Goal: Task Accomplishment & Management: Manage account settings

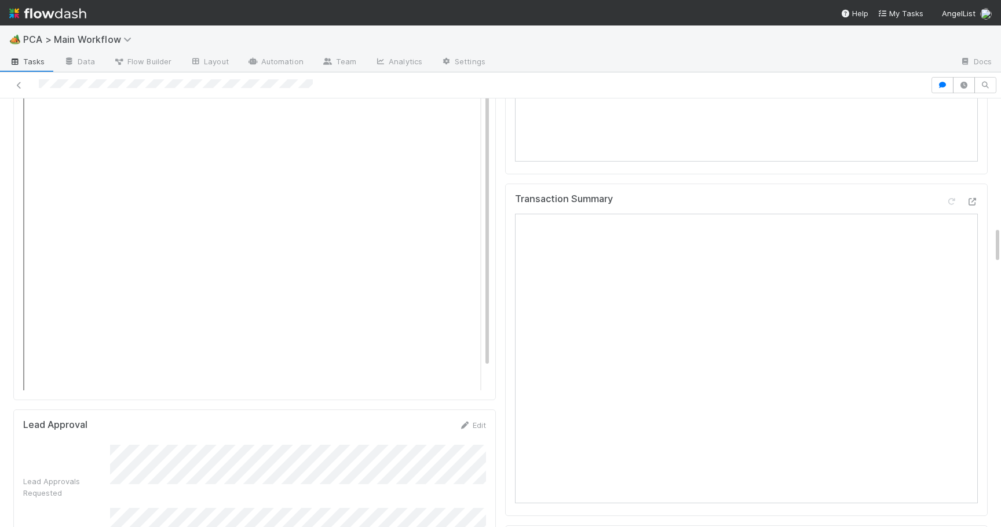
scroll to position [1462, 0]
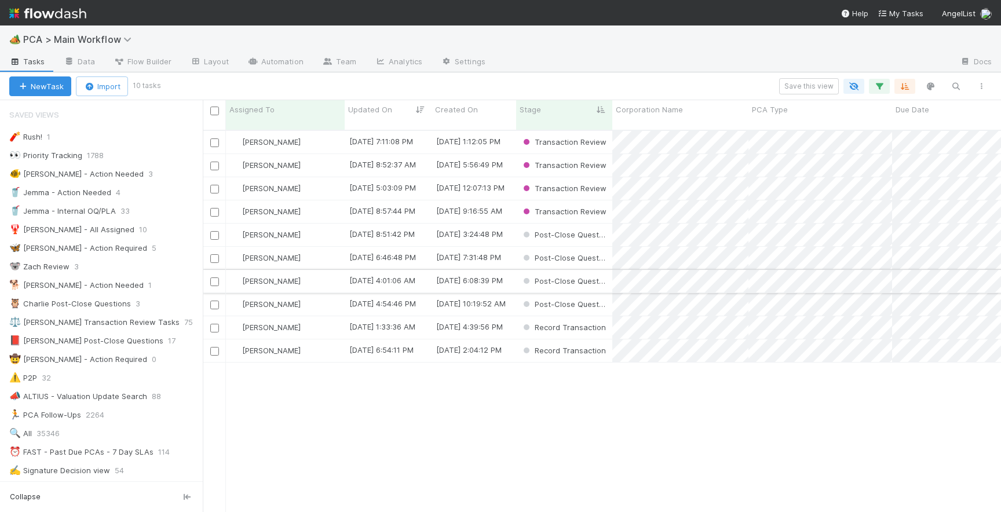
scroll to position [391, 799]
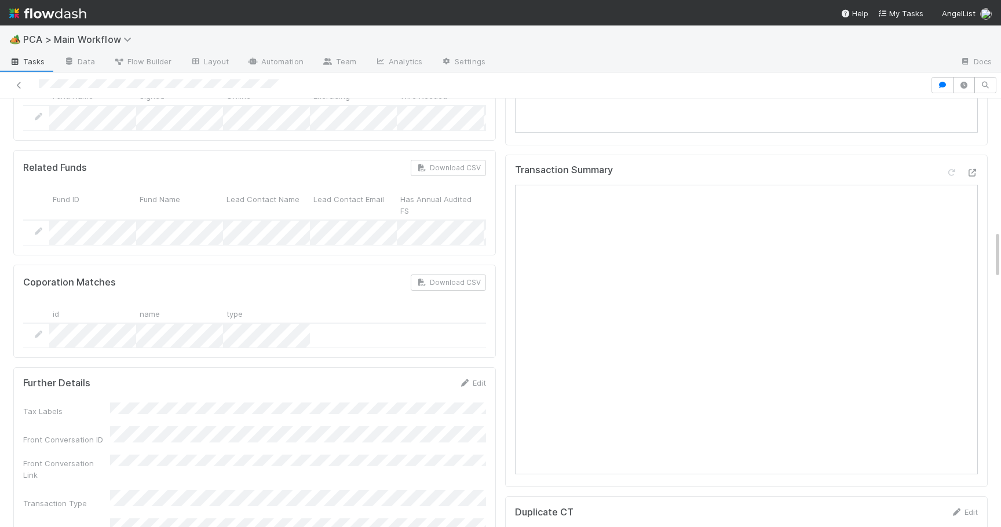
scroll to position [1180, 0]
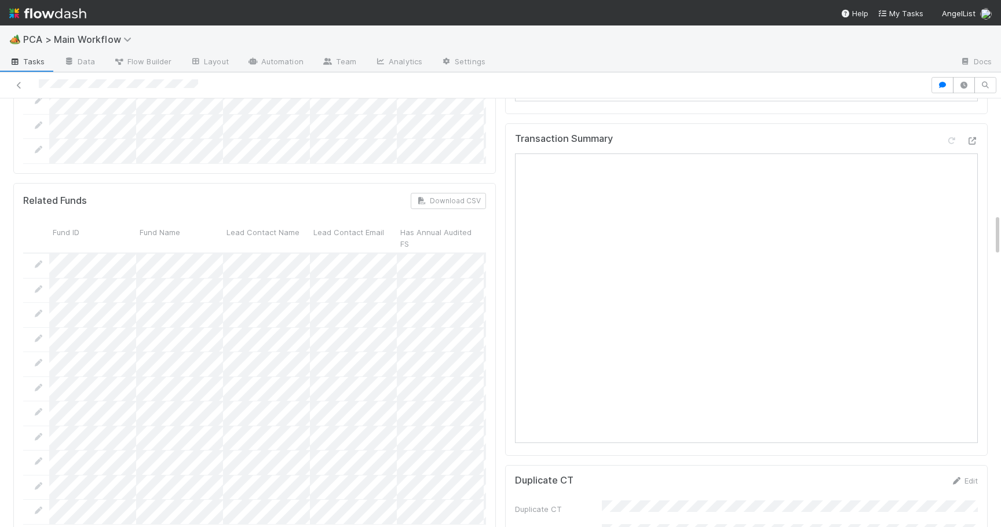
scroll to position [1162, 0]
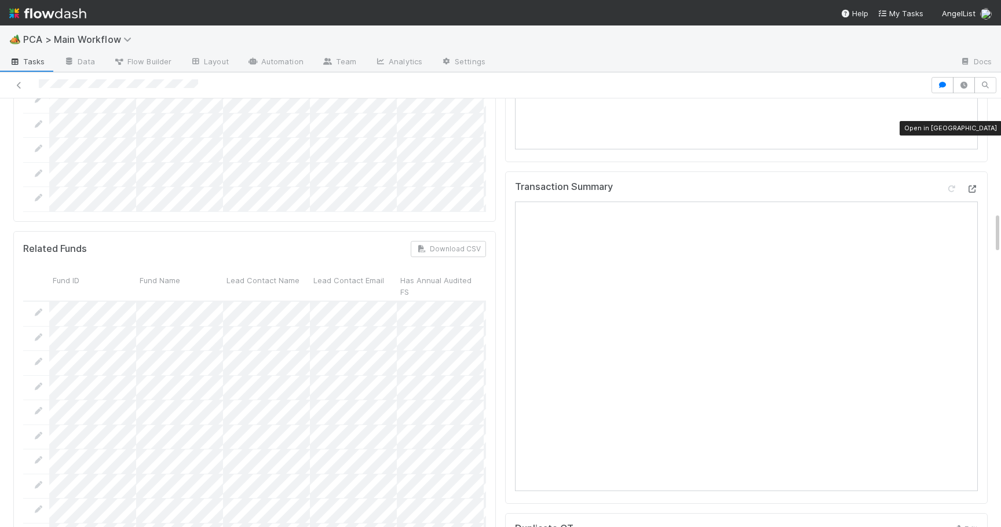
click at [975, 185] on icon at bounding box center [973, 189] width 12 height 8
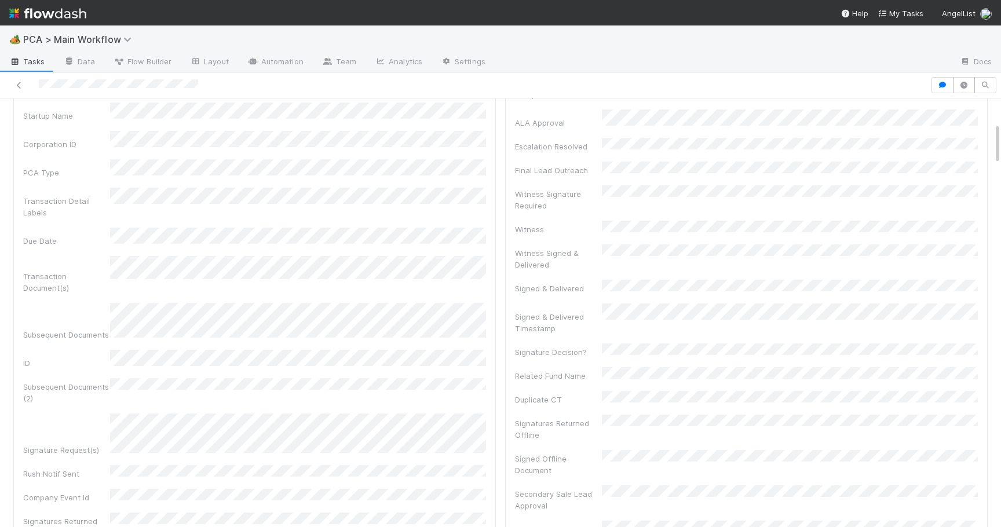
scroll to position [0, 0]
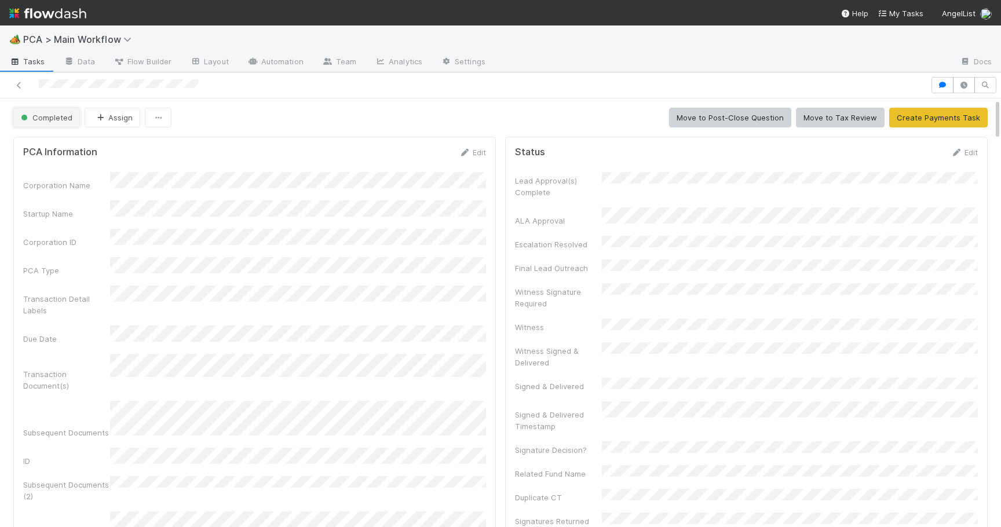
click at [39, 122] on span "Completed" at bounding box center [46, 117] width 54 height 9
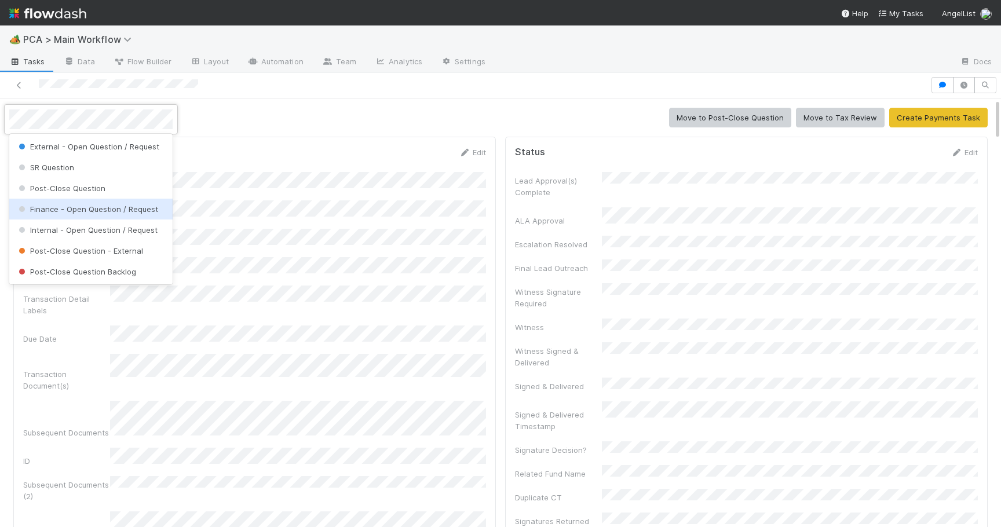
click at [75, 213] on span "Finance - Open Question / Request" at bounding box center [87, 209] width 142 height 9
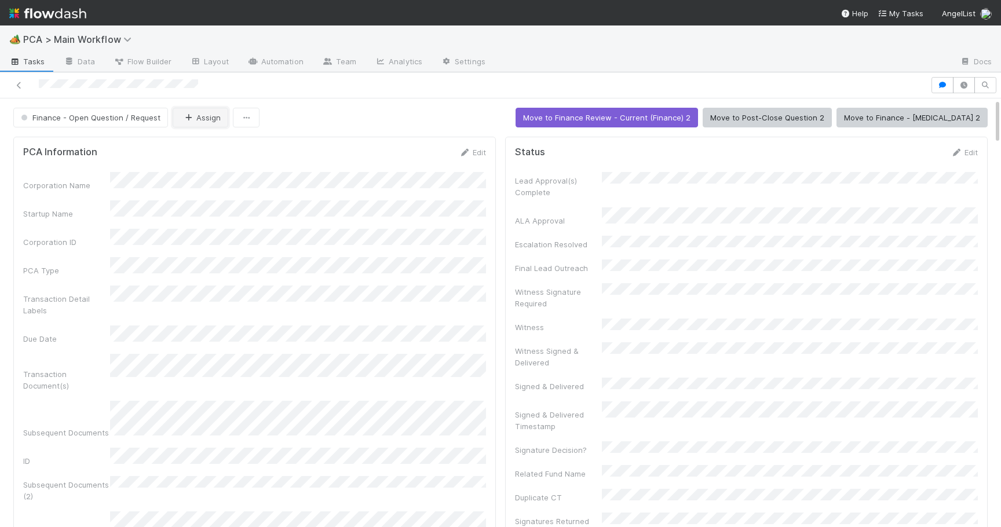
click at [200, 119] on button "Assign" at bounding box center [201, 118] width 56 height 20
click at [205, 145] on span "[PERSON_NAME]" at bounding box center [216, 146] width 59 height 9
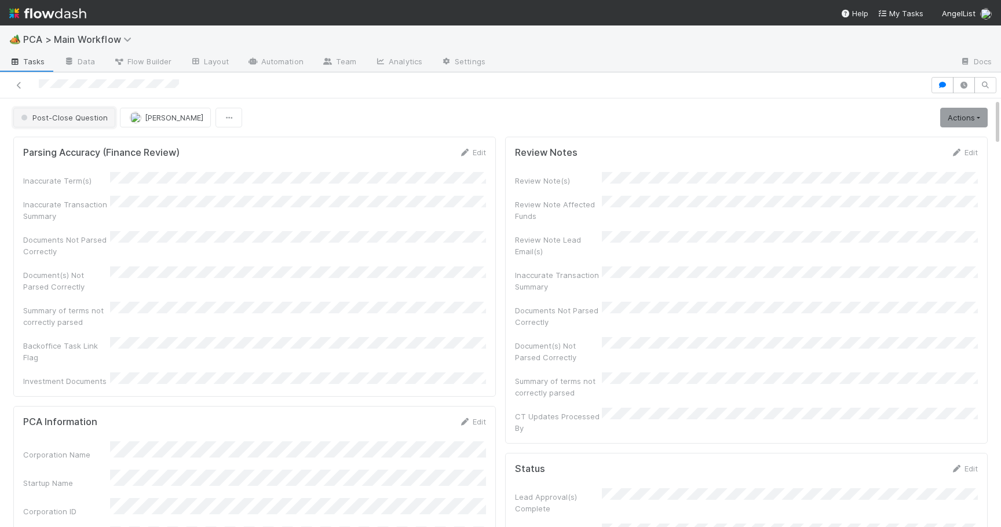
click at [73, 116] on span "Post-Close Question" at bounding box center [63, 117] width 89 height 9
click at [266, 124] on div at bounding box center [500, 263] width 1001 height 527
click at [150, 126] on button "[PERSON_NAME]" at bounding box center [165, 118] width 91 height 20
click at [167, 166] on span "[PERSON_NAME]" at bounding box center [165, 167] width 59 height 9
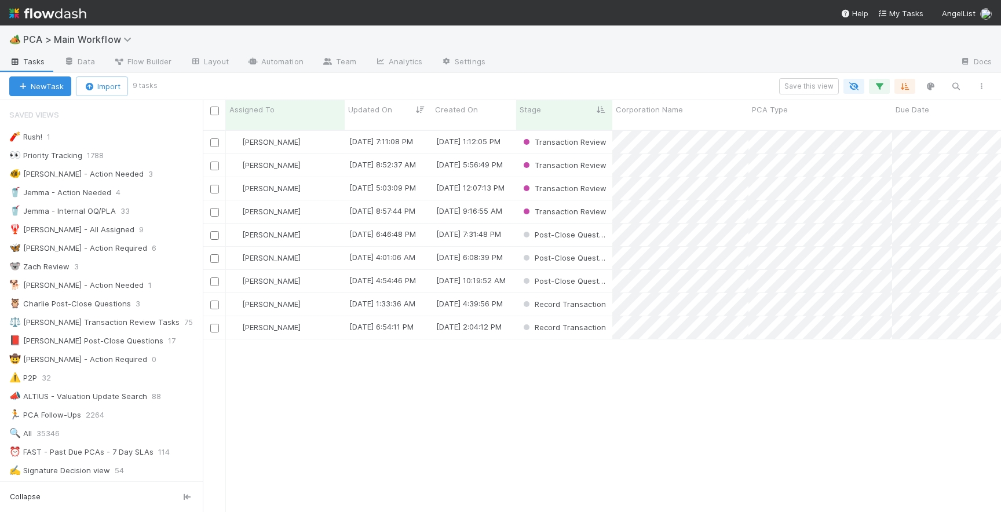
scroll to position [391, 799]
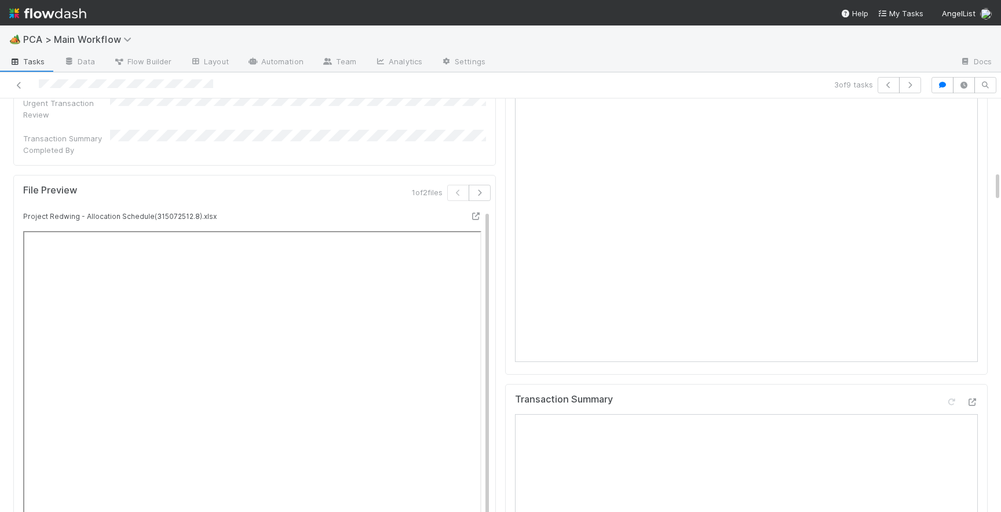
scroll to position [978, 0]
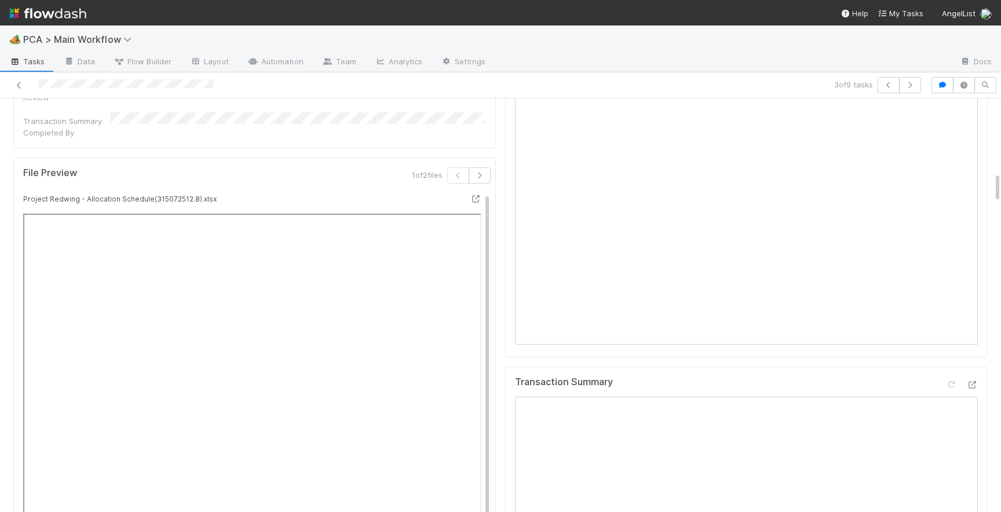
click at [969, 381] on icon at bounding box center [973, 385] width 12 height 8
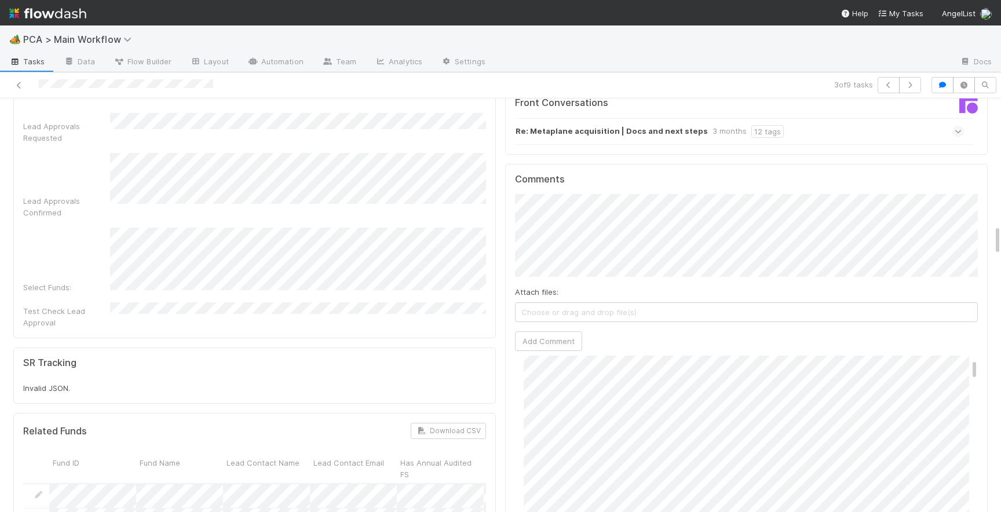
scroll to position [1683, 0]
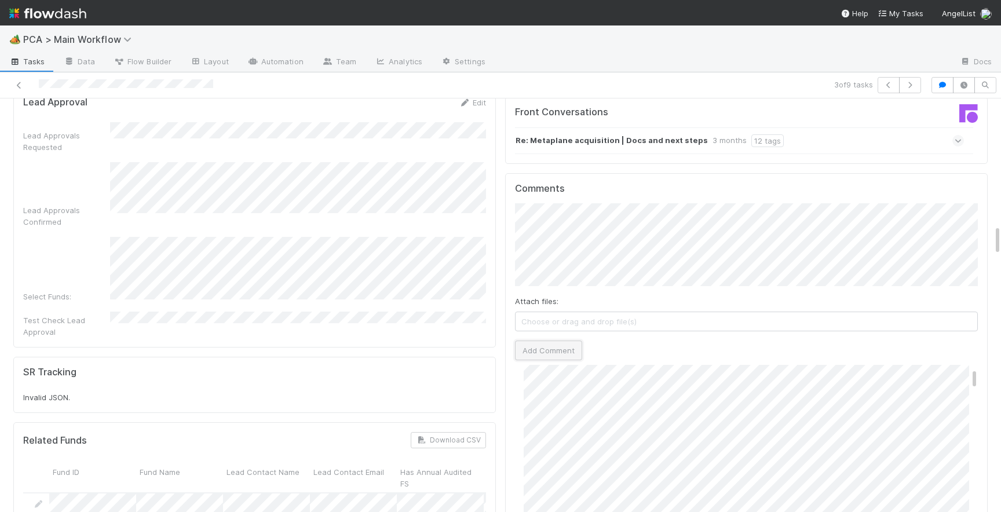
click at [528, 341] on button "Add Comment" at bounding box center [548, 351] width 67 height 20
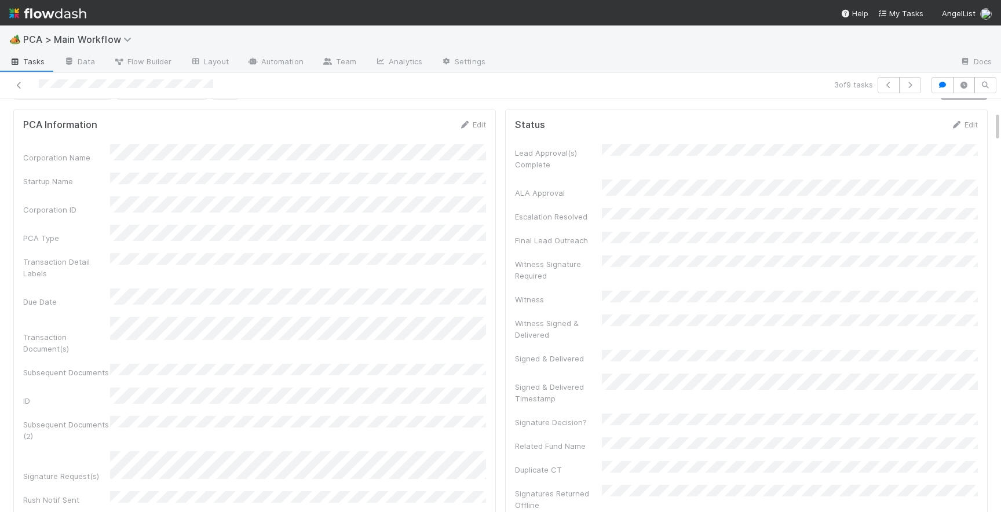
scroll to position [0, 0]
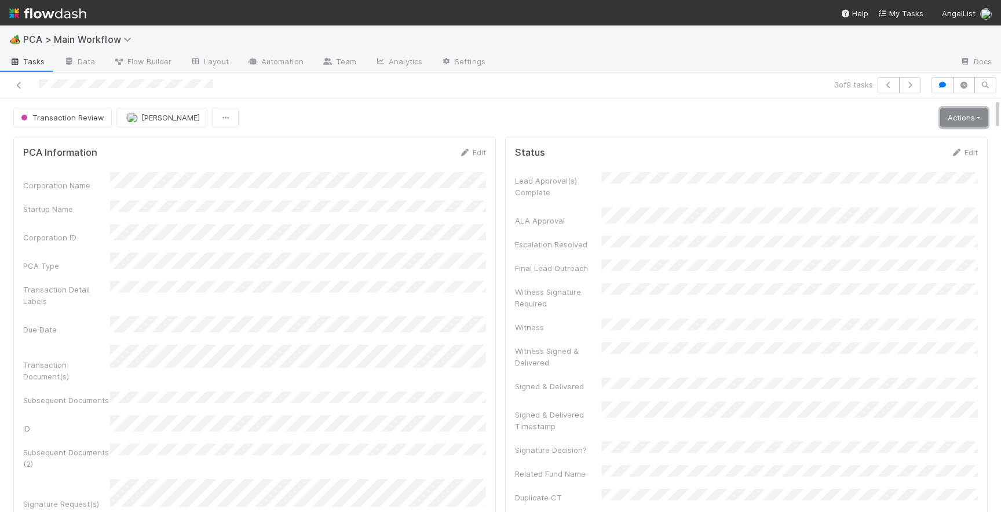
click at [946, 119] on link "Actions" at bounding box center [964, 118] width 48 height 20
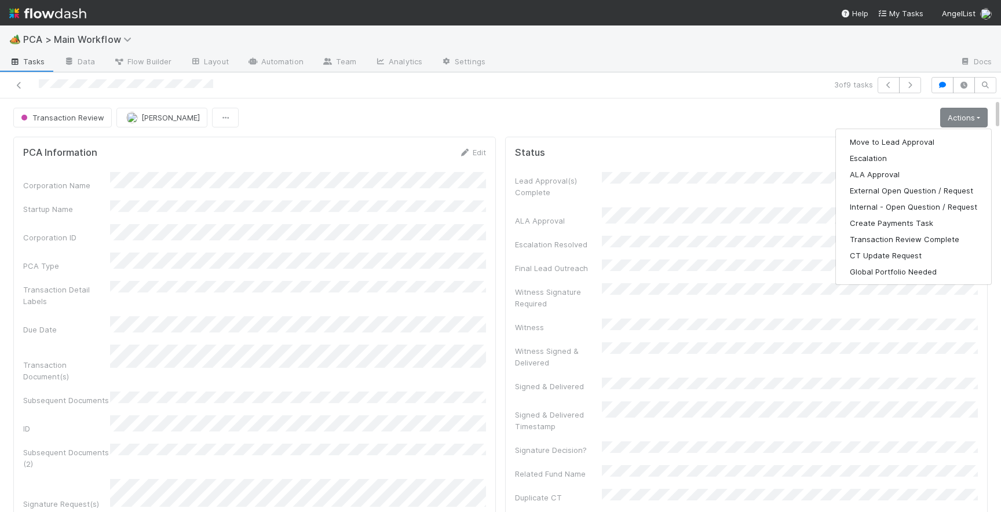
click at [443, 118] on div "Transaction Review Josh Tarr Actions Move to Lead Approval Escalation ALA Appro…" at bounding box center [500, 118] width 975 height 20
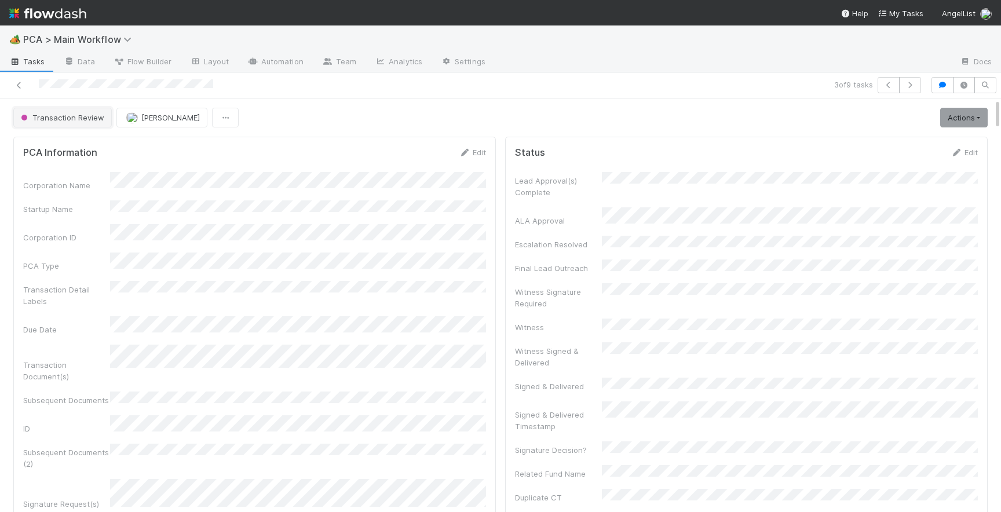
click at [96, 119] on span "Transaction Review" at bounding box center [62, 117] width 86 height 9
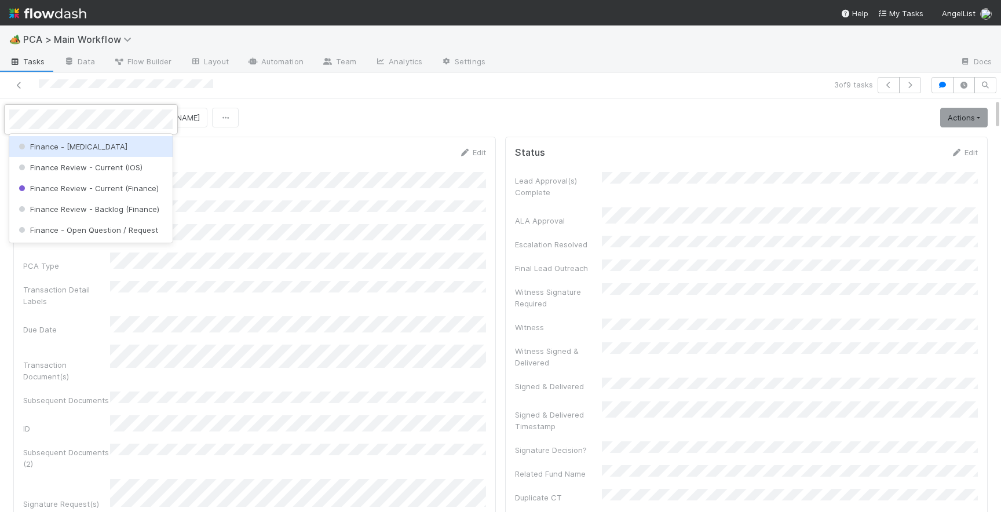
click at [97, 148] on div "Finance - [MEDICAL_DATA]" at bounding box center [90, 146] width 163 height 21
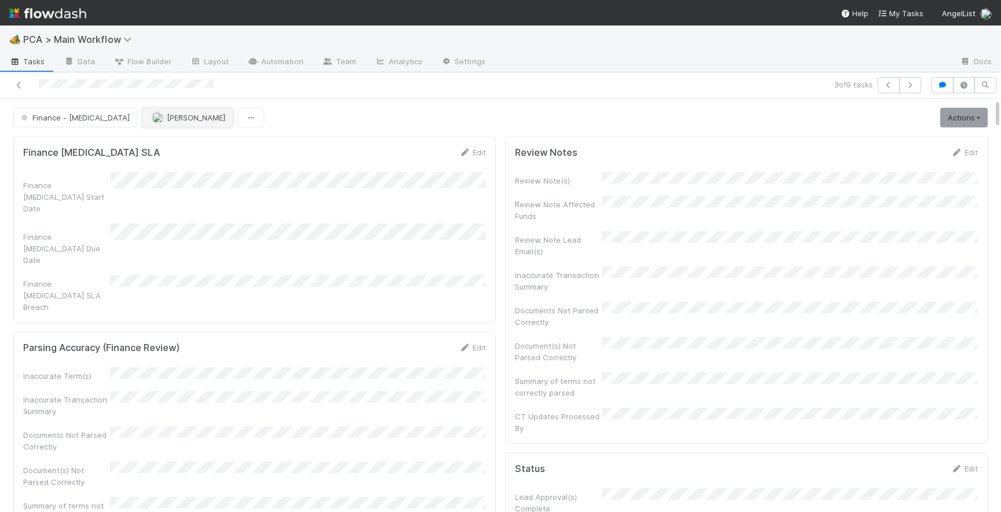
click at [167, 121] on span "[PERSON_NAME]" at bounding box center [196, 117] width 59 height 9
click at [138, 150] on div "[PERSON_NAME]" at bounding box center [170, 146] width 163 height 21
click at [17, 86] on icon at bounding box center [19, 86] width 12 height 8
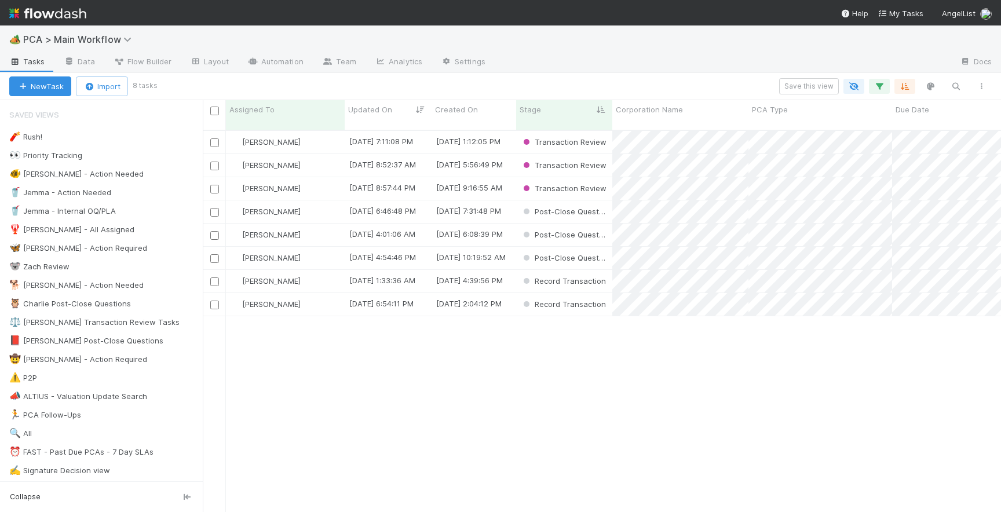
scroll to position [391, 799]
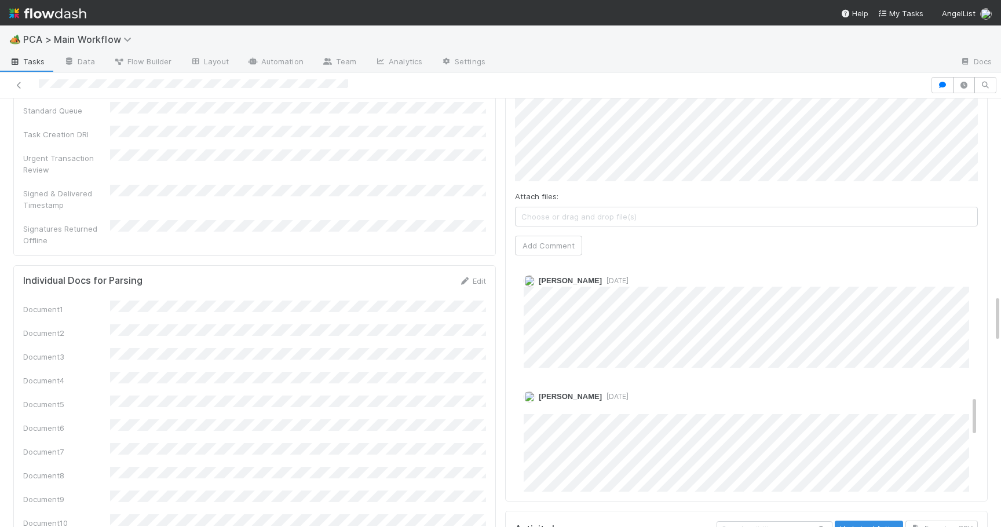
scroll to position [760, 0]
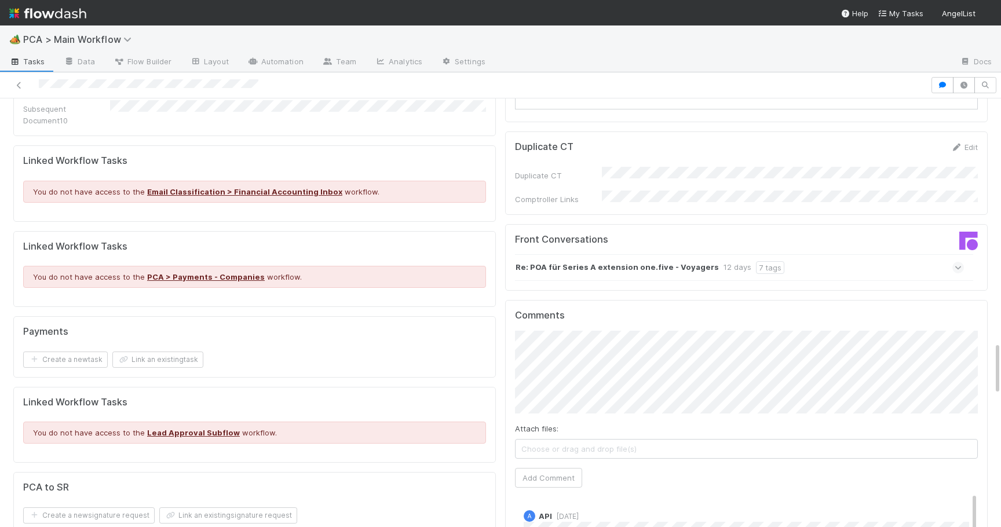
scroll to position [1986, 0]
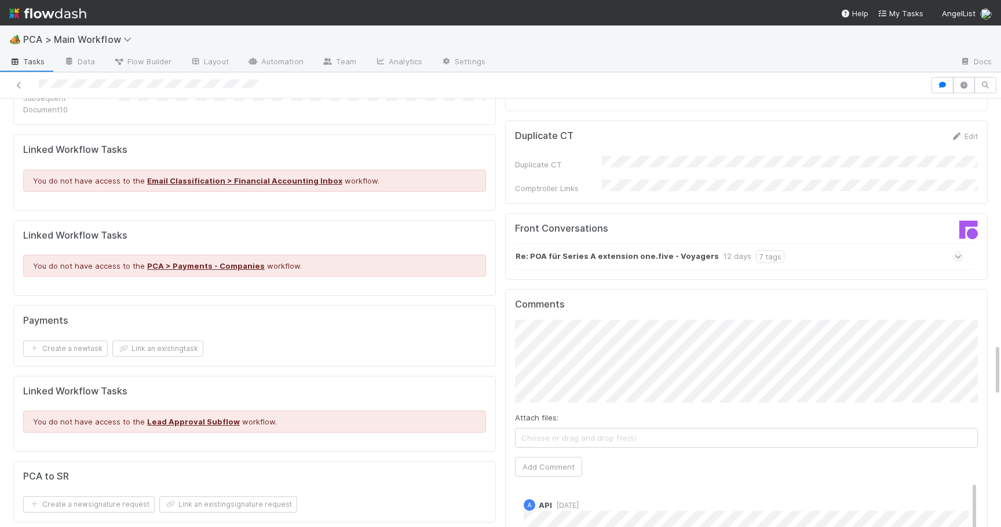
click at [957, 251] on icon at bounding box center [959, 257] width 8 height 12
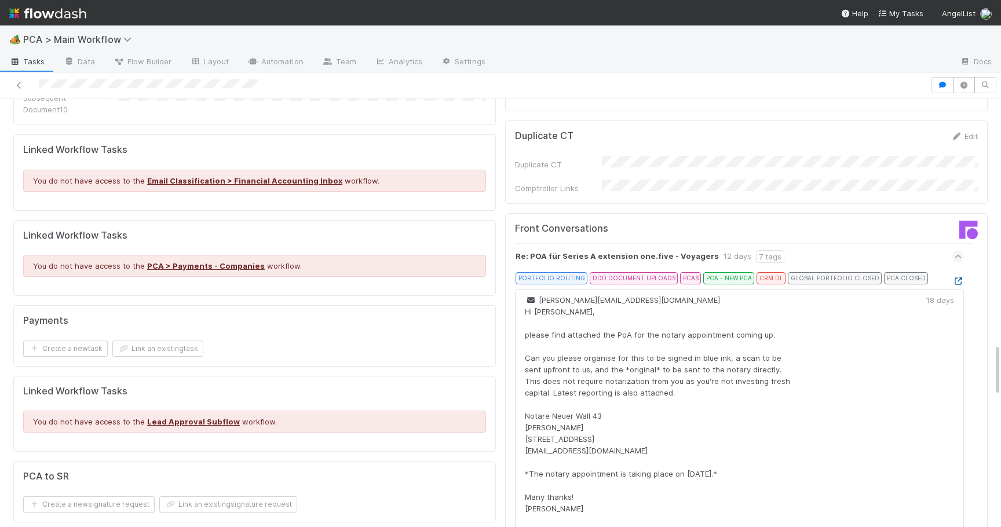
click at [957, 278] on icon at bounding box center [959, 282] width 12 height 8
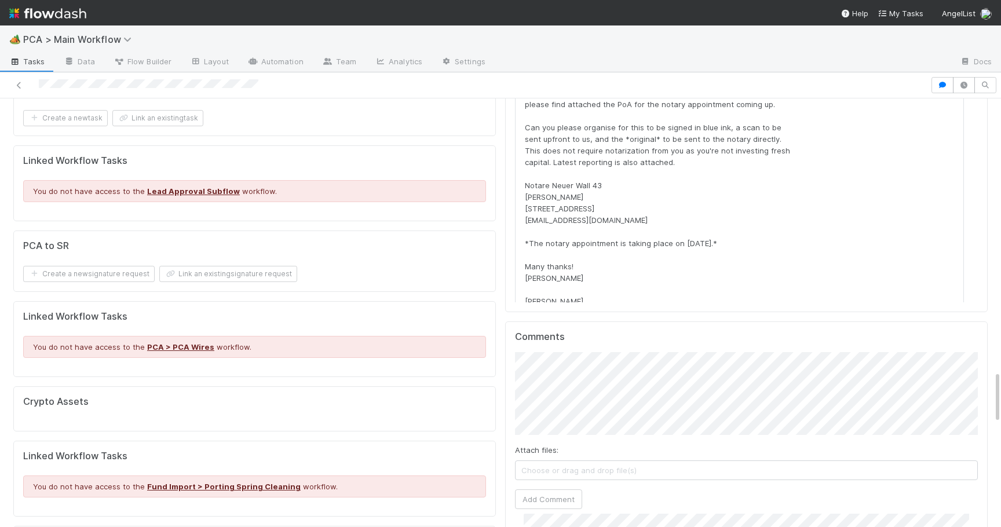
scroll to position [2218, 0]
click at [576, 488] on button "Add Comment" at bounding box center [548, 498] width 67 height 20
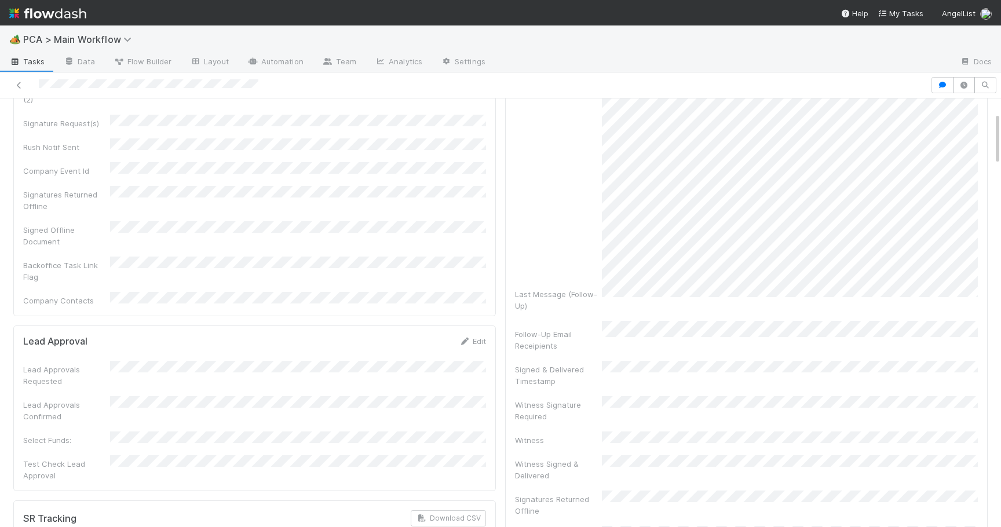
scroll to position [0, 0]
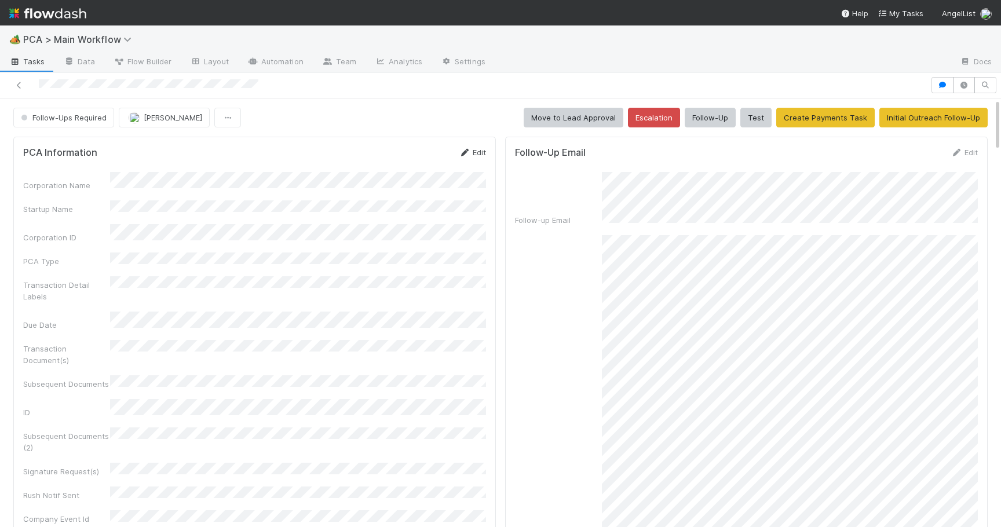
click at [476, 152] on link "Edit" at bounding box center [472, 152] width 27 height 9
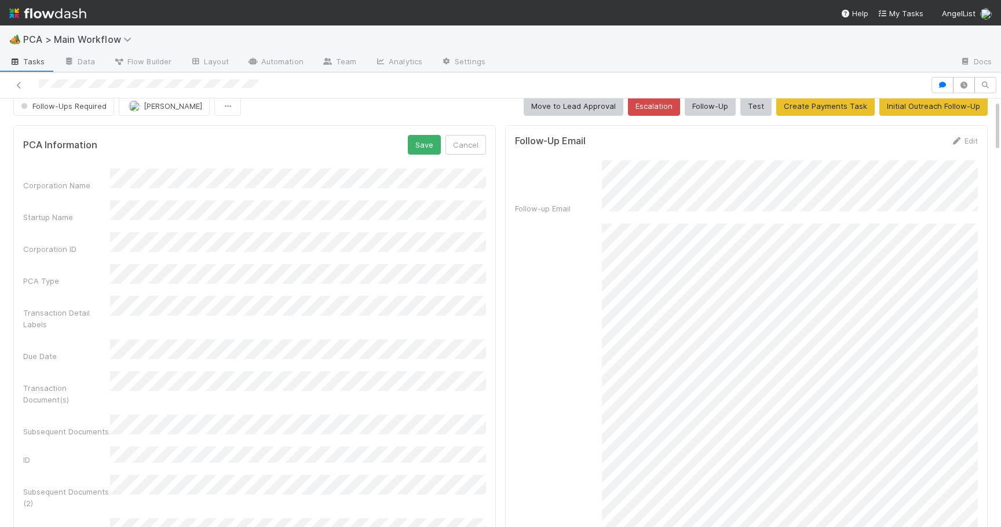
scroll to position [17, 0]
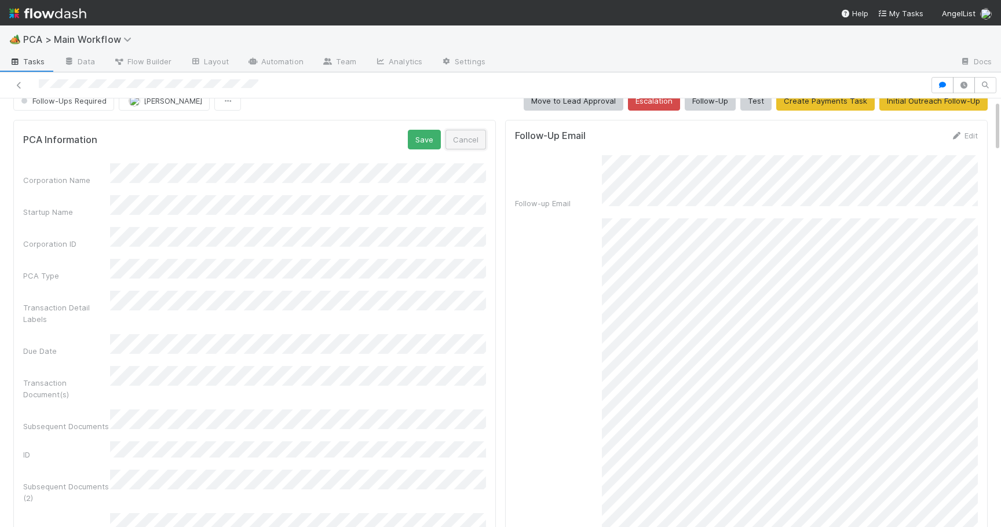
click at [465, 143] on button "Cancel" at bounding box center [466, 140] width 41 height 20
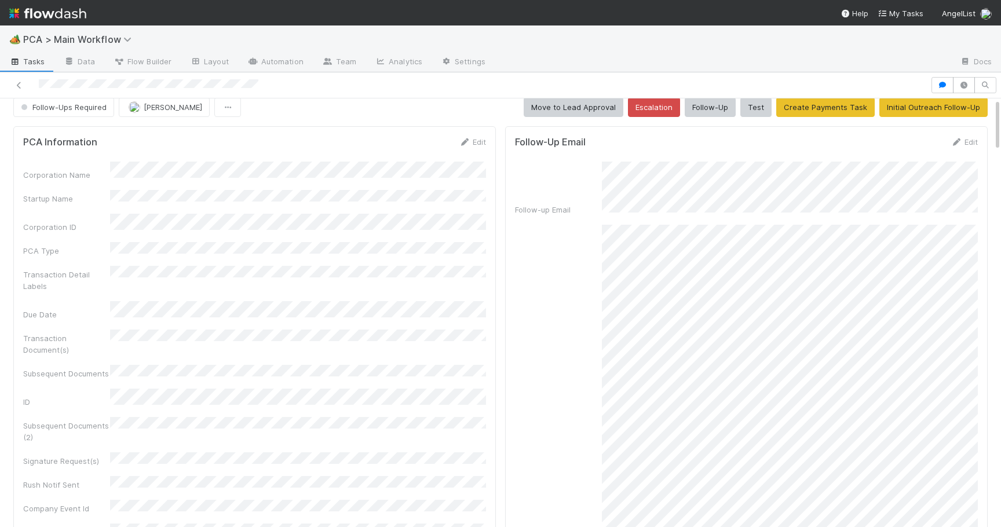
scroll to position [0, 0]
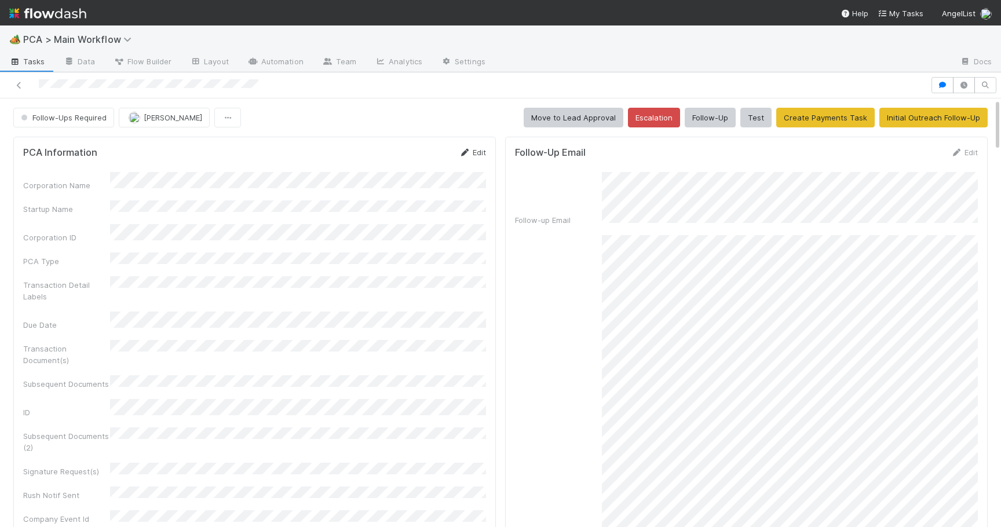
click at [482, 153] on link "Edit" at bounding box center [472, 152] width 27 height 9
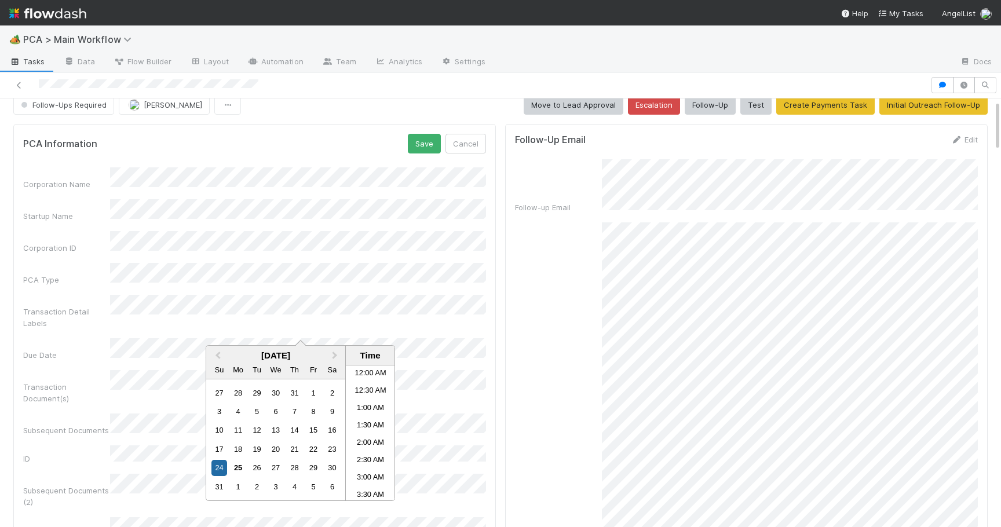
scroll to position [636, 0]
click at [421, 143] on button "Save" at bounding box center [424, 144] width 33 height 20
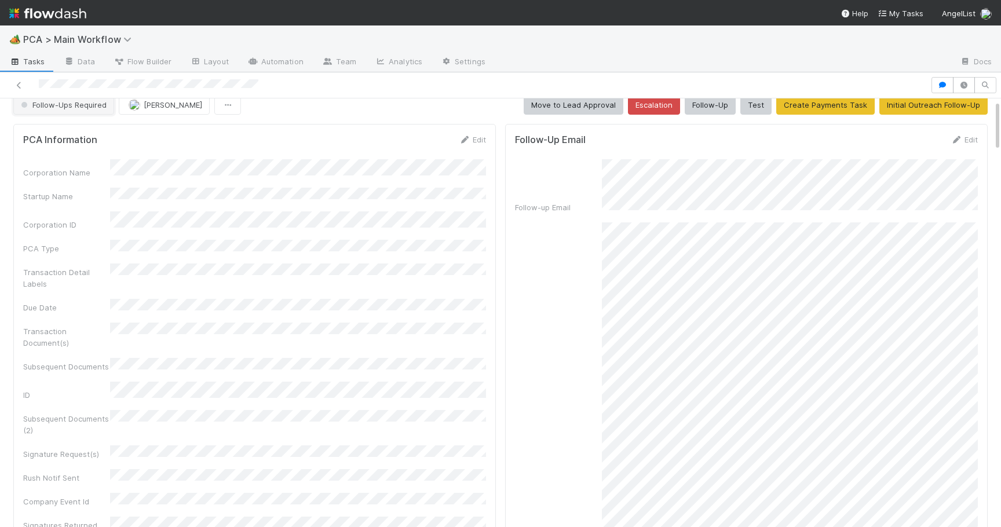
click at [68, 102] on span "Follow-Ups Required" at bounding box center [63, 104] width 88 height 9
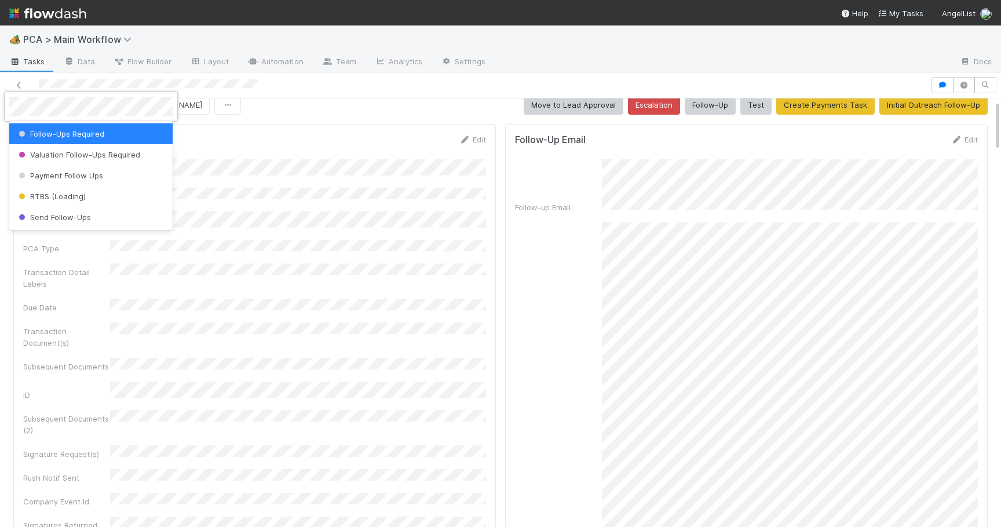
click at [67, 136] on span "Follow-Ups Required" at bounding box center [60, 133] width 88 height 9
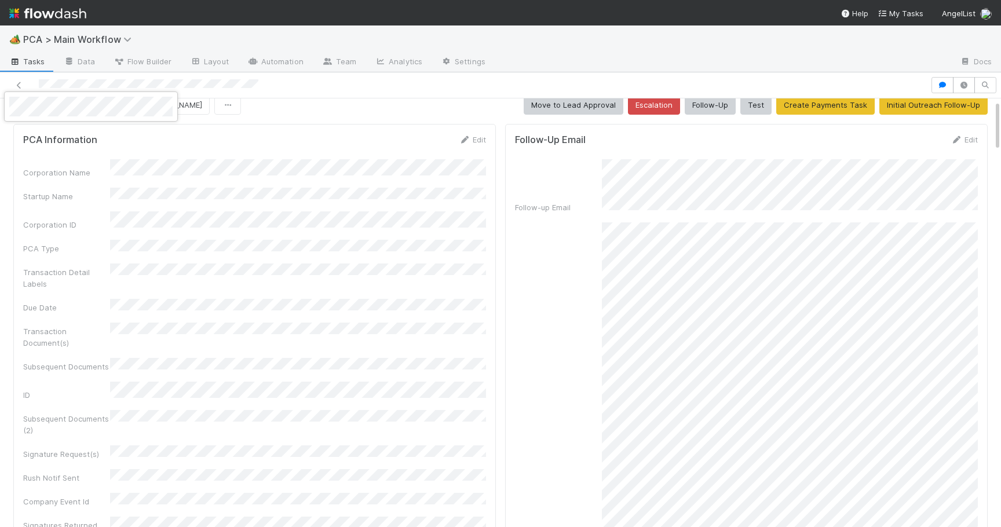
click at [469, 326] on div at bounding box center [500, 263] width 1001 height 527
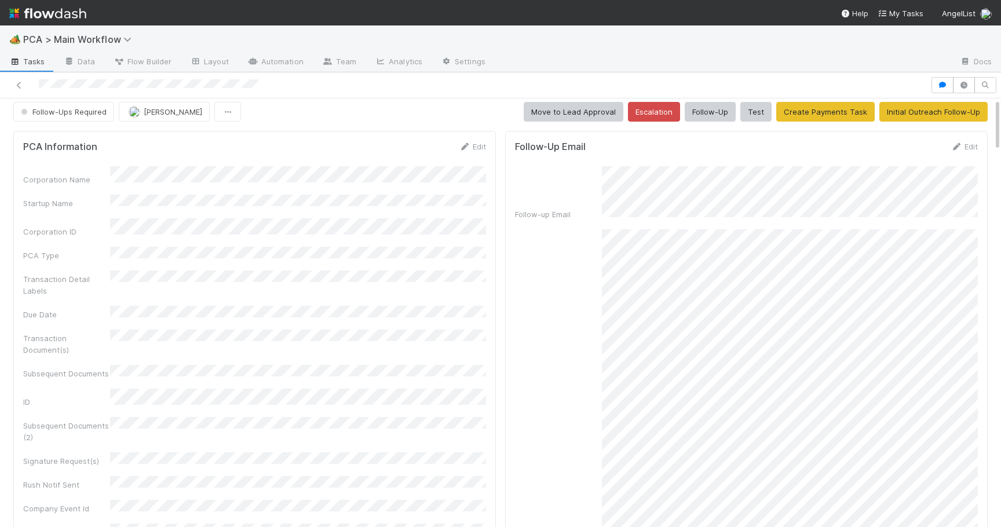
scroll to position [0, 0]
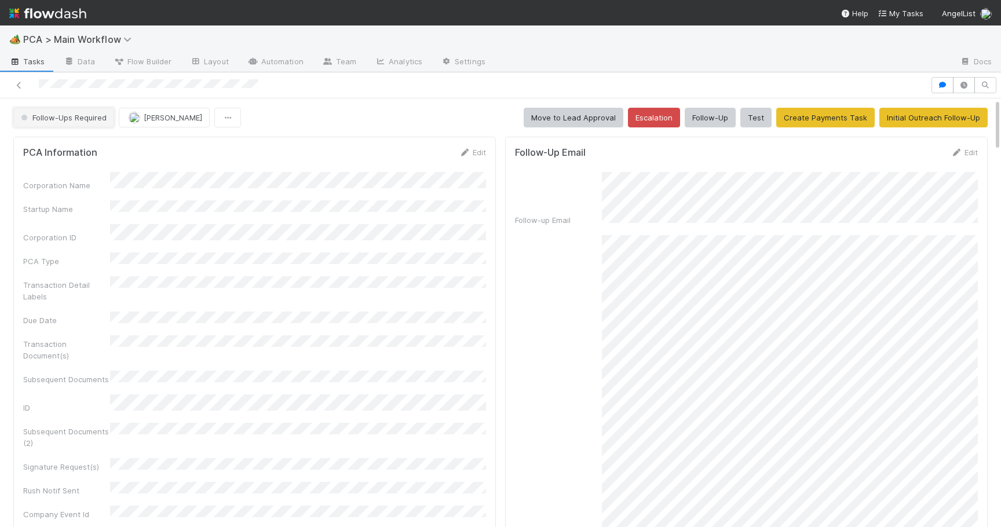
click at [90, 118] on span "Follow-Ups Required" at bounding box center [63, 117] width 88 height 9
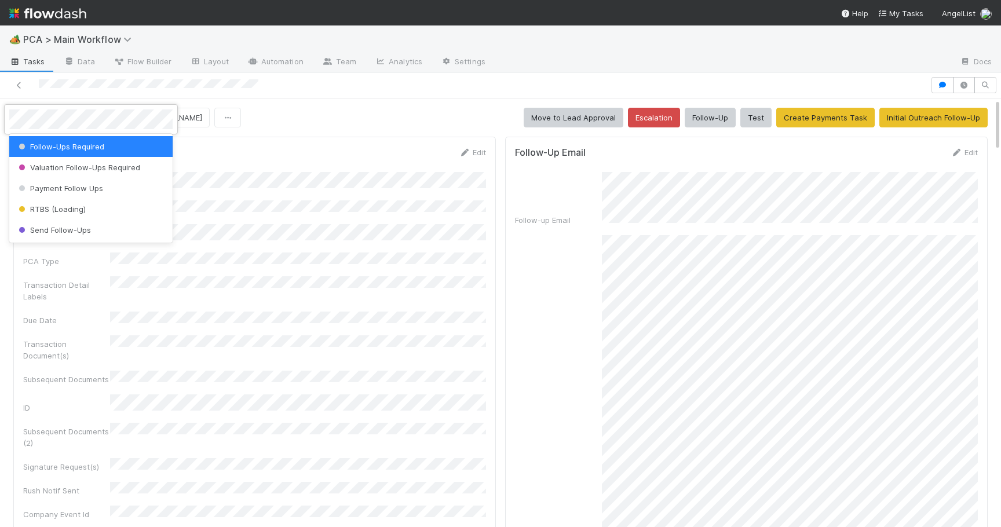
click at [91, 148] on span "Follow-Ups Required" at bounding box center [60, 146] width 88 height 9
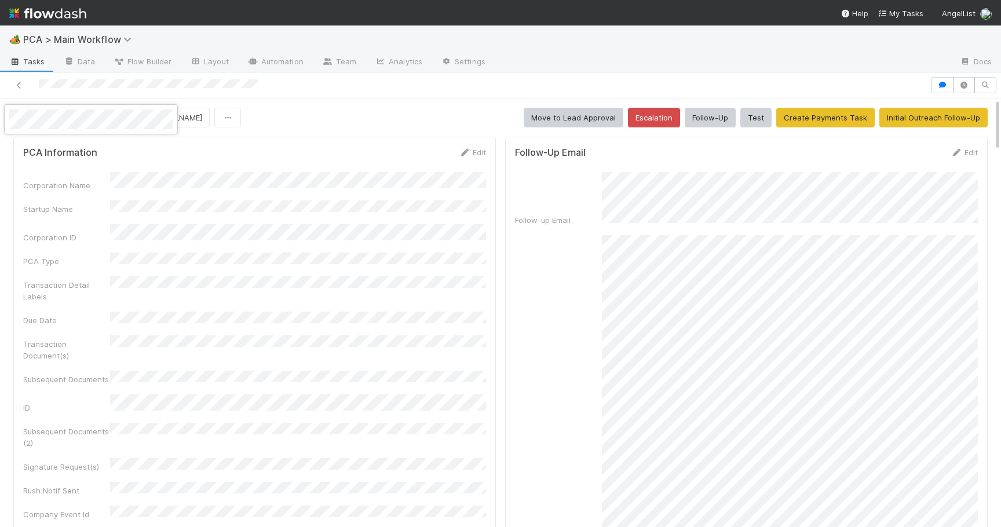
click at [332, 239] on div at bounding box center [500, 263] width 1001 height 527
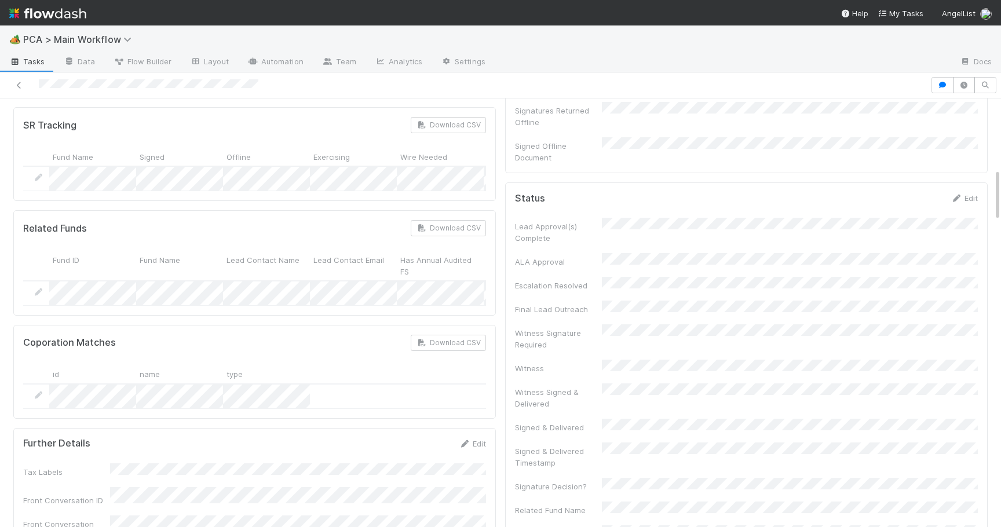
scroll to position [3, 0]
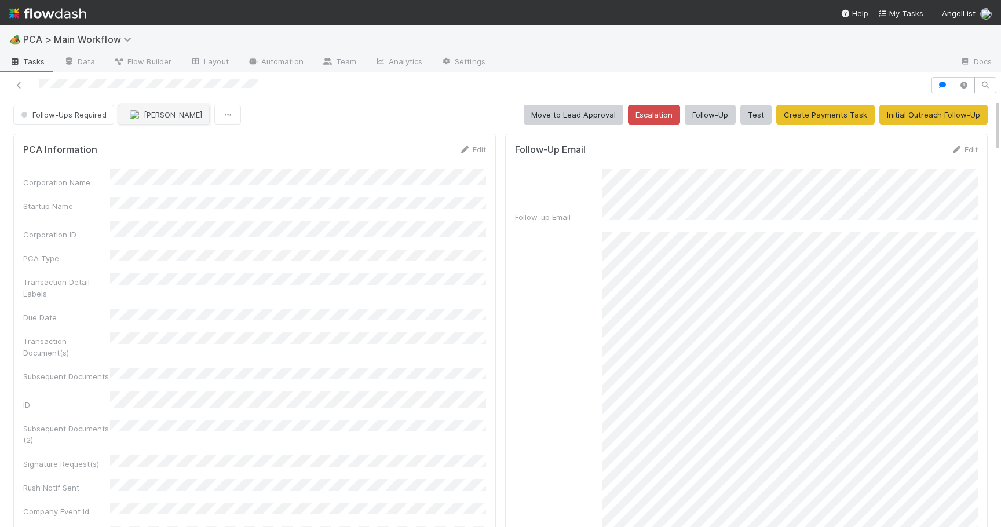
click at [156, 115] on span "[PERSON_NAME]" at bounding box center [173, 114] width 59 height 9
click at [152, 137] on div "[PERSON_NAME]" at bounding box center [195, 143] width 163 height 21
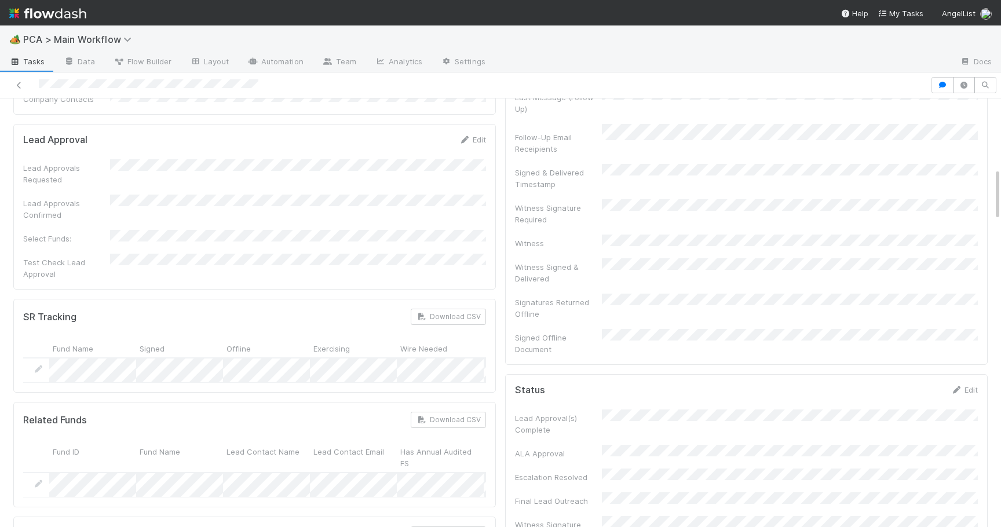
scroll to position [400, 0]
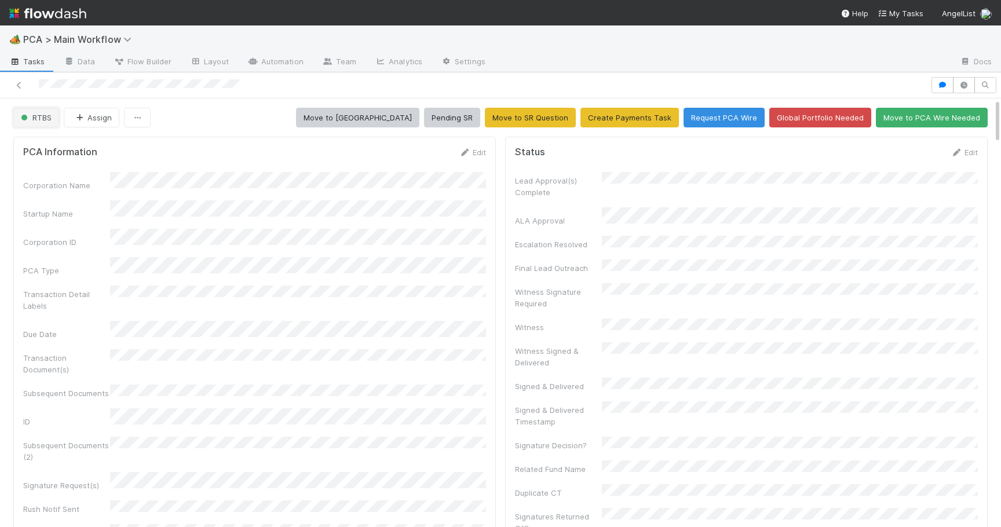
click at [37, 114] on span "RTBS" at bounding box center [35, 117] width 33 height 9
click at [53, 150] on span "Transaction Review" at bounding box center [59, 146] width 86 height 9
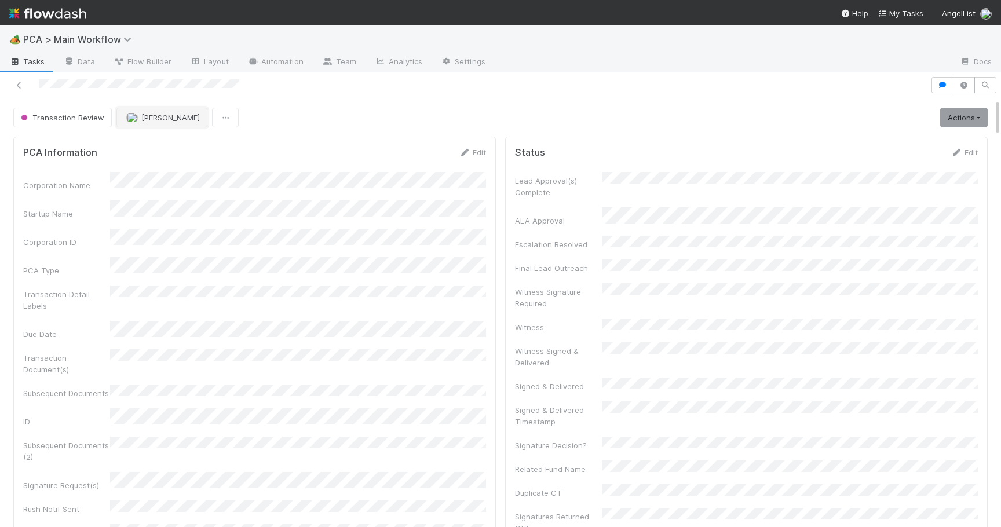
click at [158, 120] on span "[PERSON_NAME]" at bounding box center [170, 117] width 59 height 9
click at [195, 147] on span "you" at bounding box center [201, 146] width 13 height 9
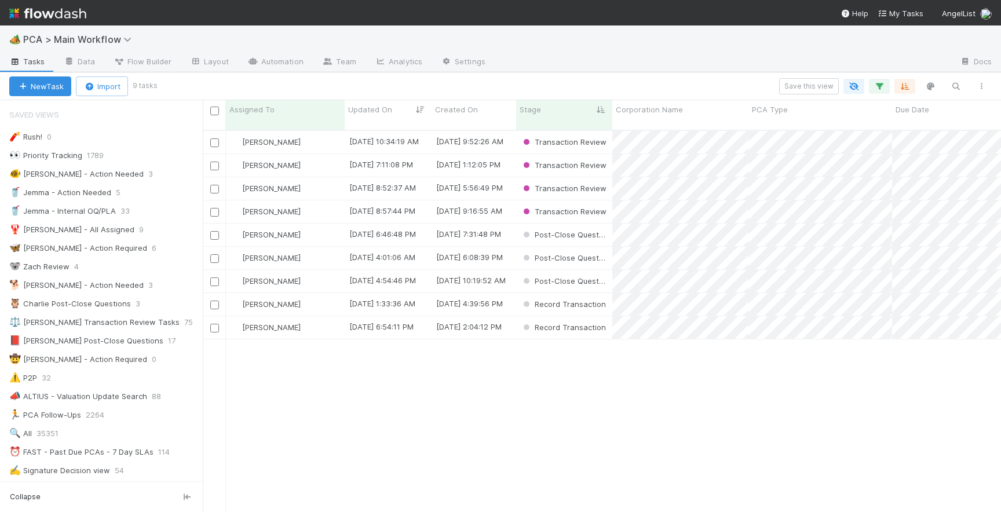
scroll to position [391, 799]
click at [315, 325] on div "Josh Tarr" at bounding box center [285, 327] width 119 height 23
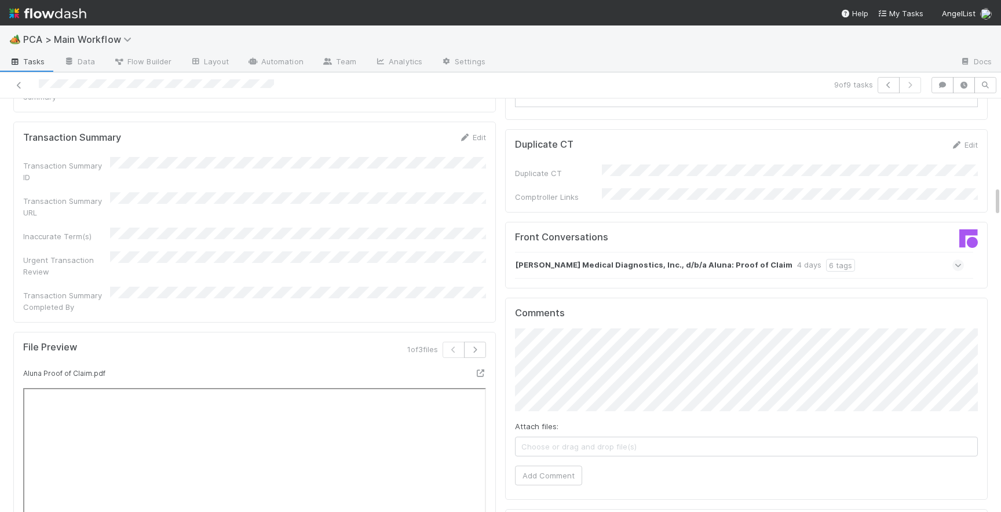
scroll to position [1197, 0]
click at [957, 262] on icon at bounding box center [959, 268] width 8 height 12
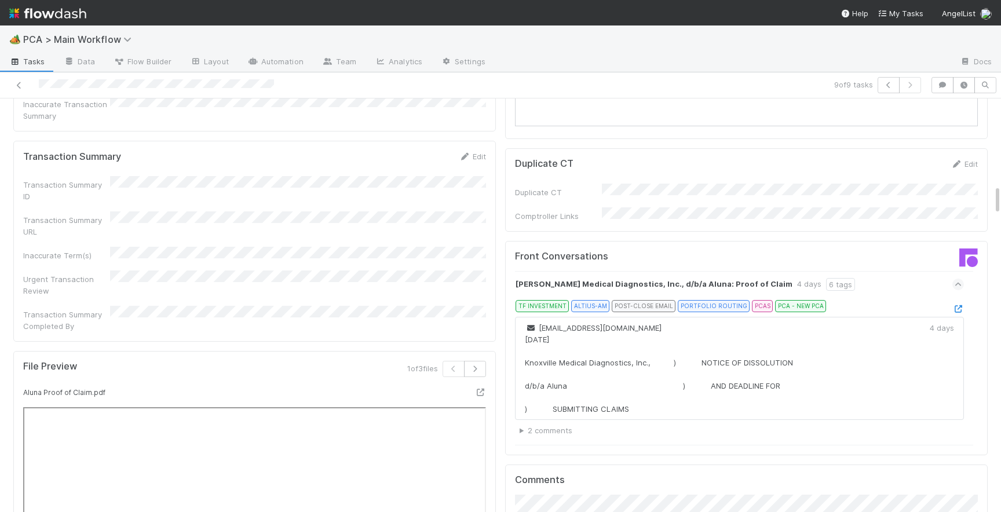
scroll to position [1182, 0]
click at [959, 304] on icon at bounding box center [959, 308] width 12 height 8
click at [958, 304] on icon at bounding box center [959, 308] width 12 height 8
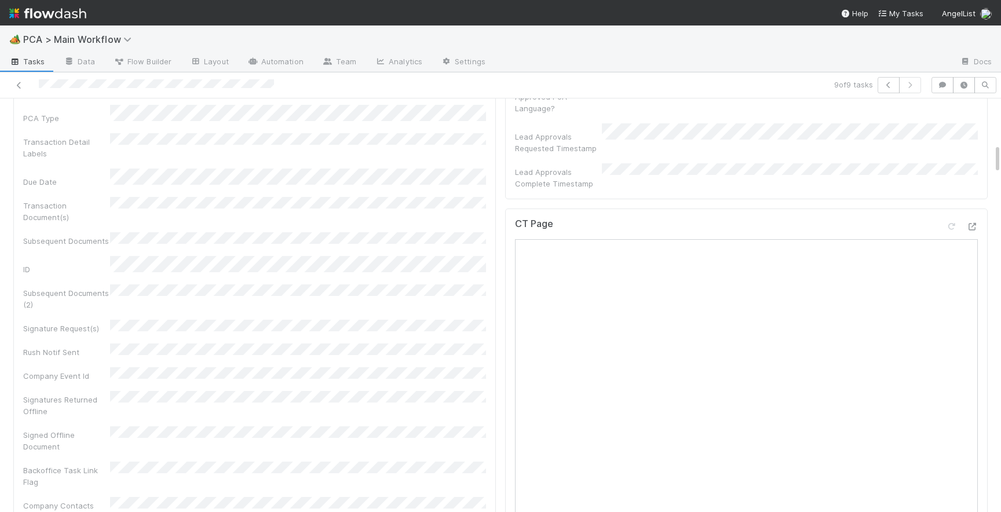
scroll to position [574, 0]
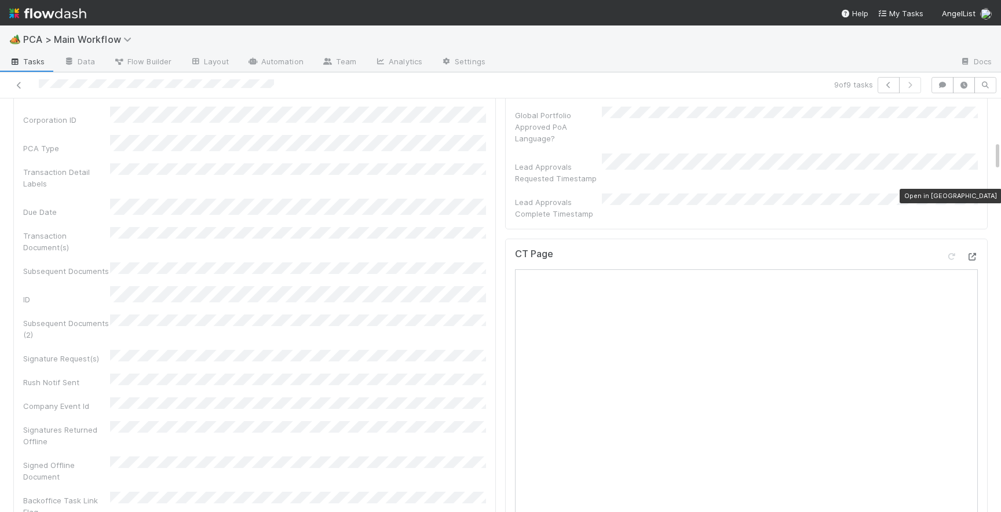
click at [974, 253] on icon at bounding box center [973, 257] width 12 height 8
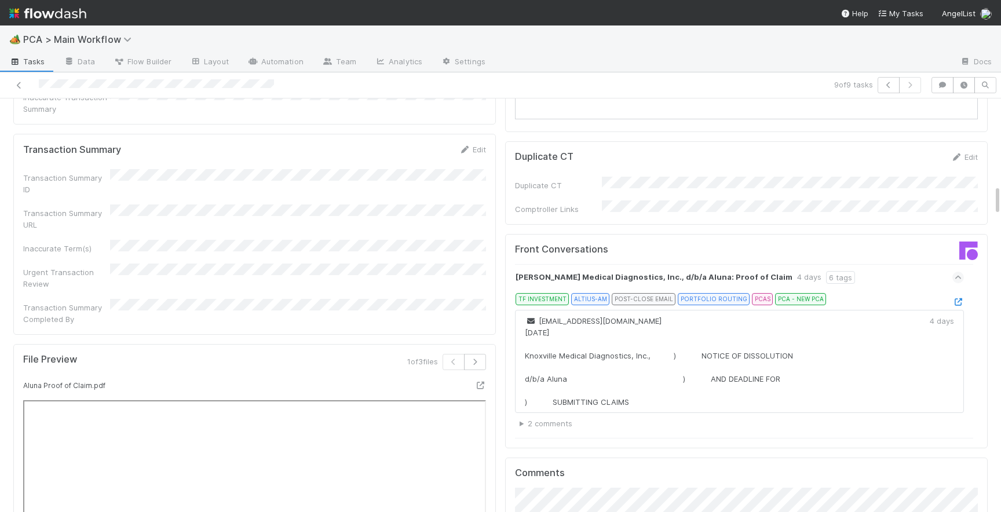
scroll to position [1213, 0]
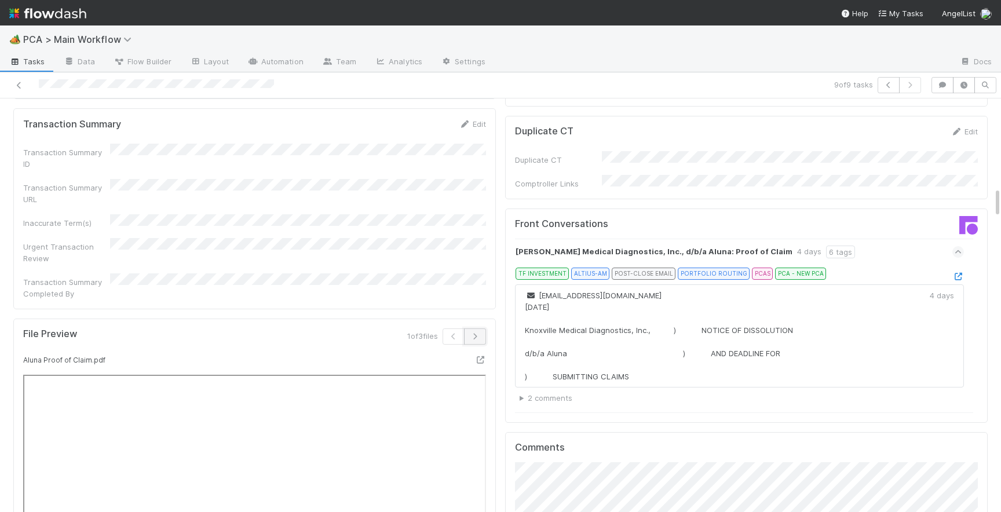
click at [477, 333] on icon "button" at bounding box center [475, 336] width 12 height 7
click at [479, 333] on icon "button" at bounding box center [475, 336] width 12 height 7
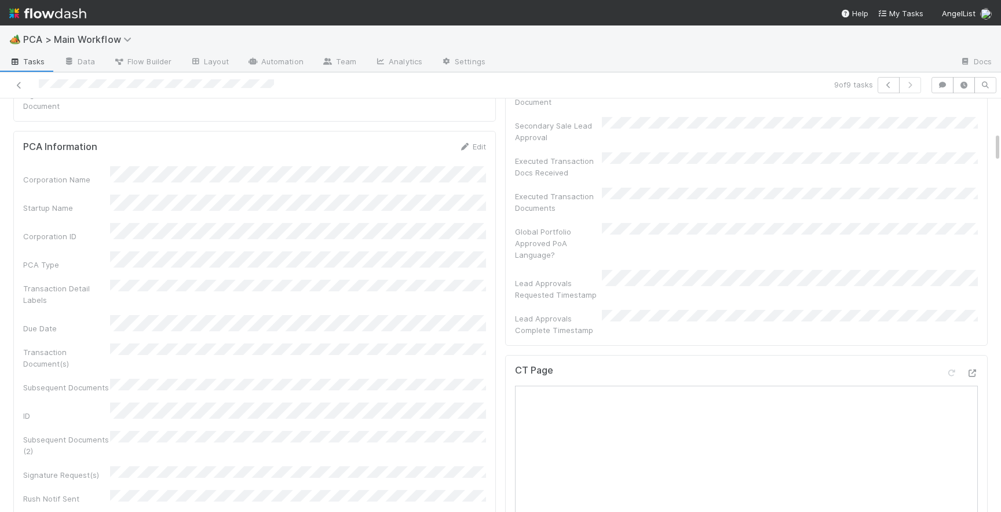
scroll to position [458, 0]
click at [972, 369] on icon at bounding box center [973, 373] width 12 height 8
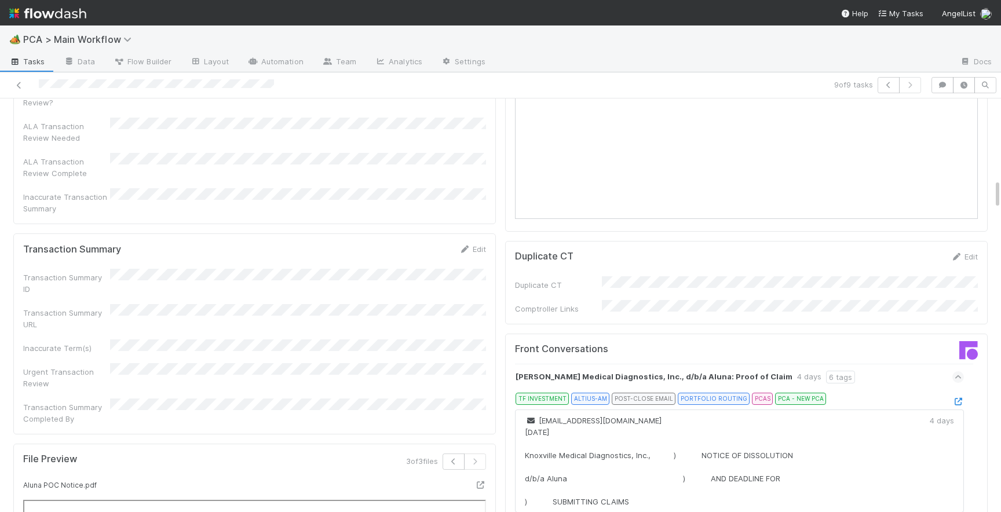
scroll to position [1058, 0]
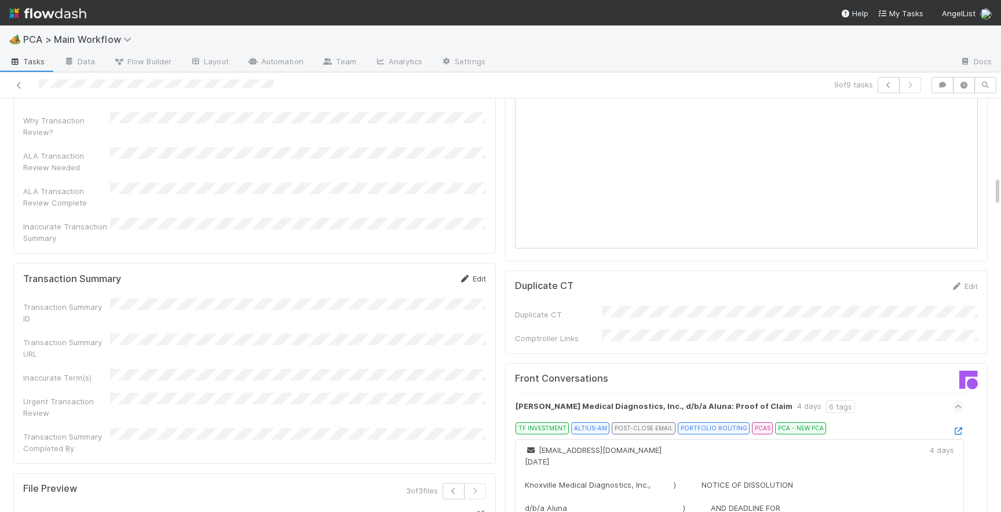
click at [474, 274] on link "Edit" at bounding box center [472, 278] width 27 height 9
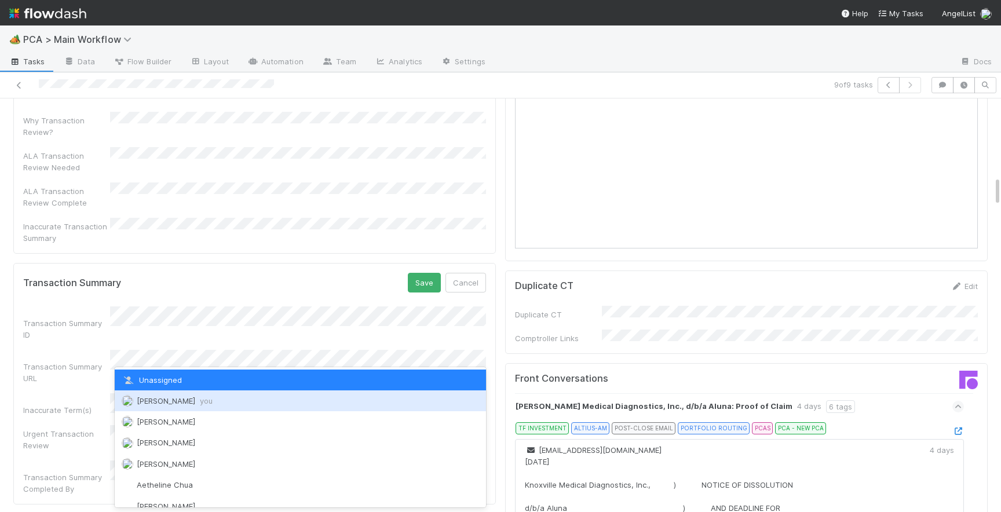
click at [207, 402] on div "[PERSON_NAME] you" at bounding box center [300, 401] width 371 height 21
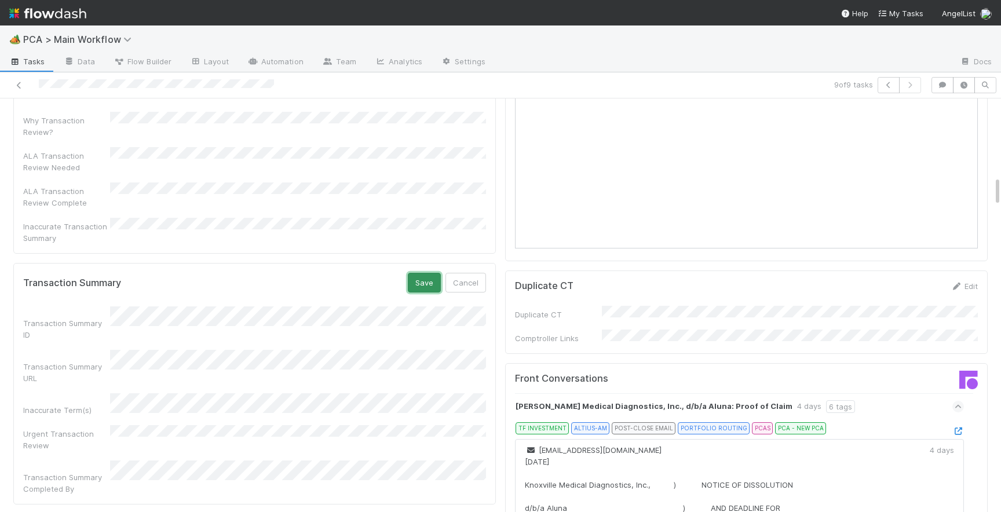
click at [437, 273] on button "Save" at bounding box center [424, 283] width 33 height 20
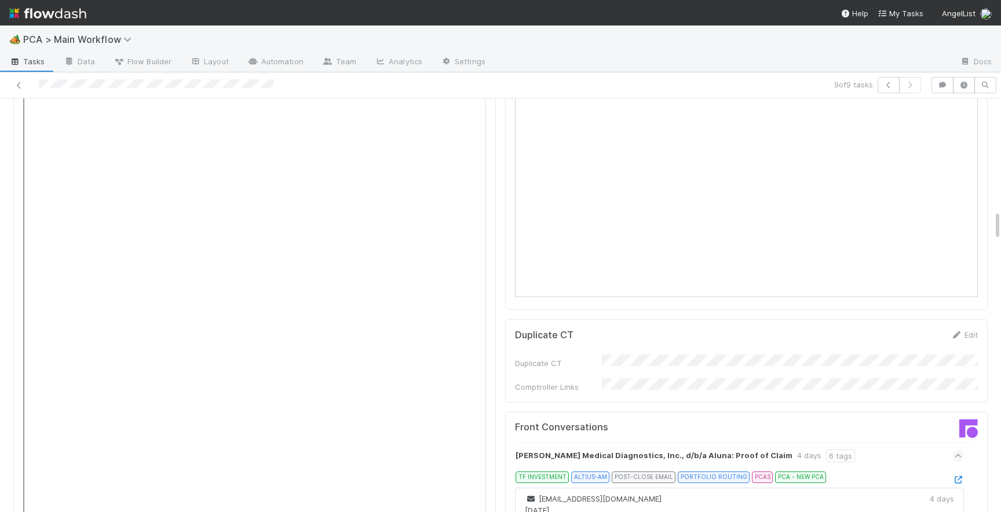
scroll to position [1529, 0]
click at [961, 473] on icon at bounding box center [959, 477] width 12 height 8
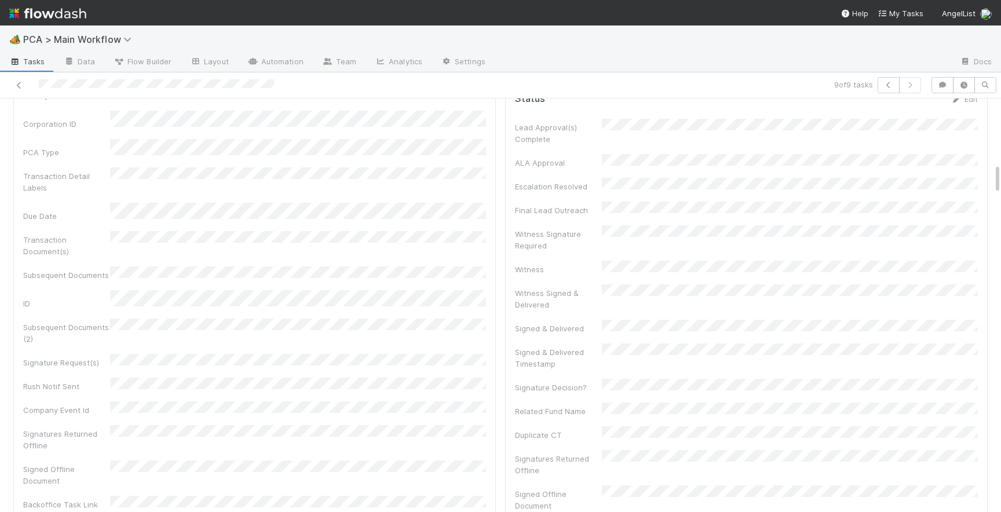
scroll to position [0, 0]
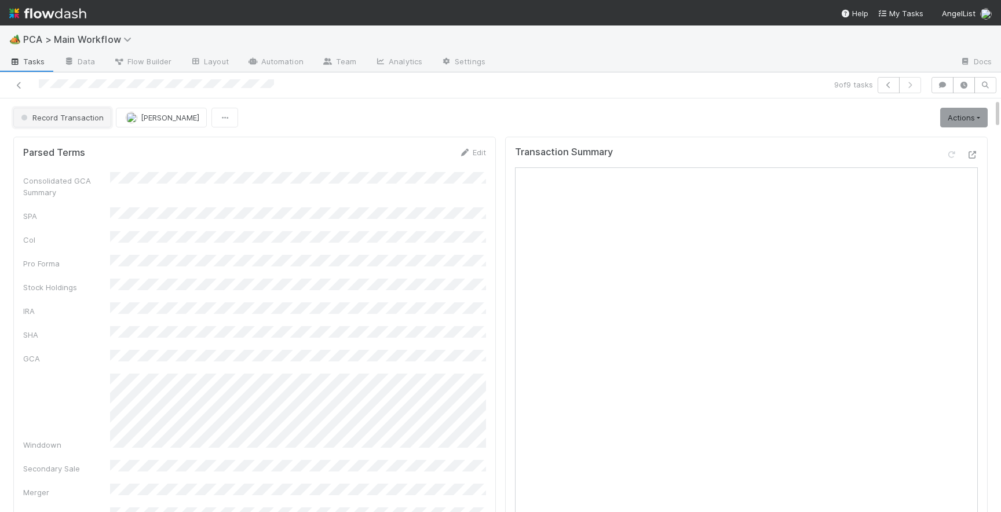
click at [78, 122] on button "Record Transaction" at bounding box center [62, 118] width 98 height 20
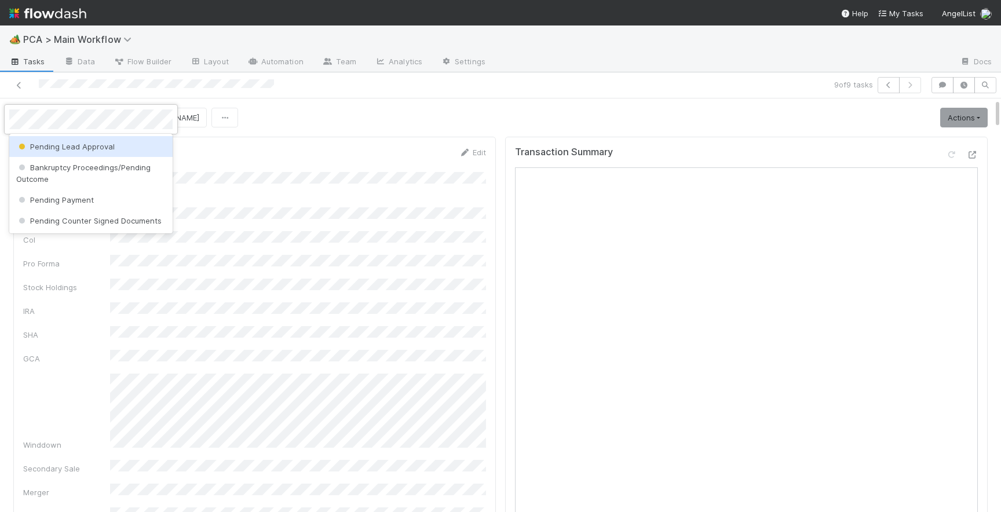
click at [101, 149] on span "Pending Lead Approval" at bounding box center [65, 146] width 99 height 9
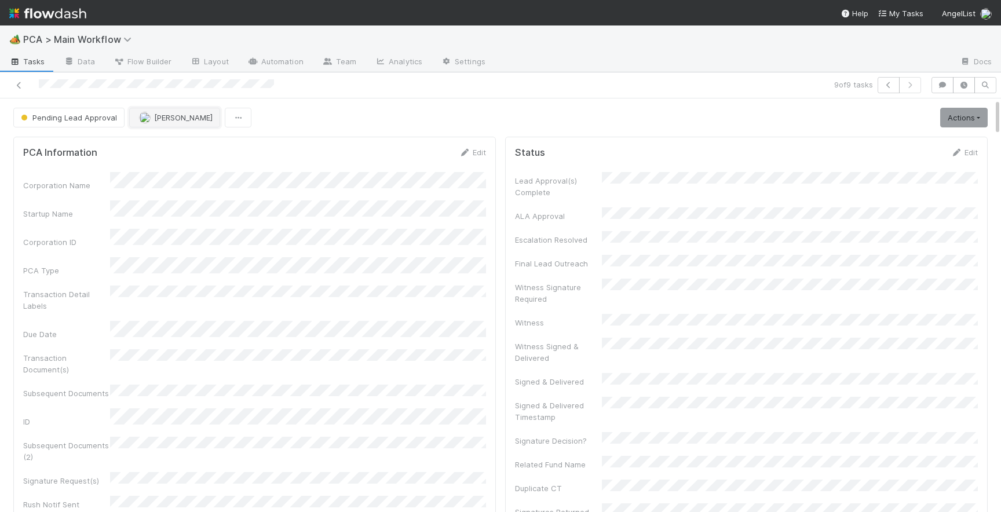
click at [133, 117] on button "[PERSON_NAME]" at bounding box center [174, 118] width 91 height 20
click at [170, 152] on div "[PERSON_NAME]" at bounding box center [203, 146] width 163 height 21
click at [21, 85] on icon at bounding box center [19, 86] width 12 height 8
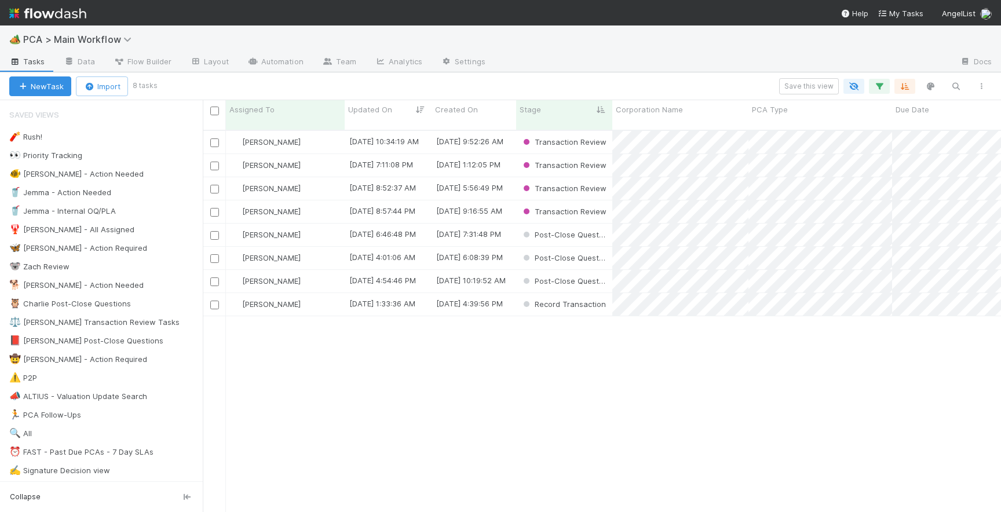
scroll to position [0, 1]
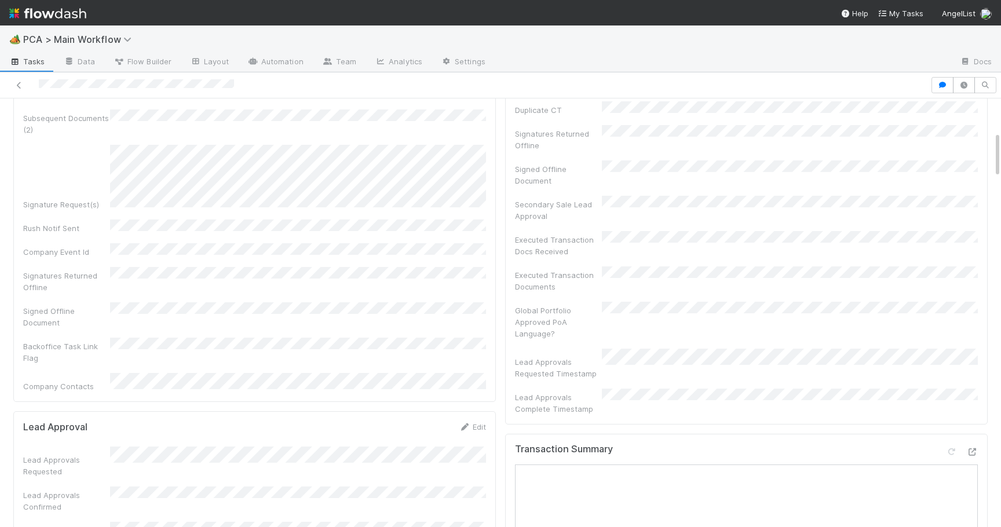
scroll to position [386, 0]
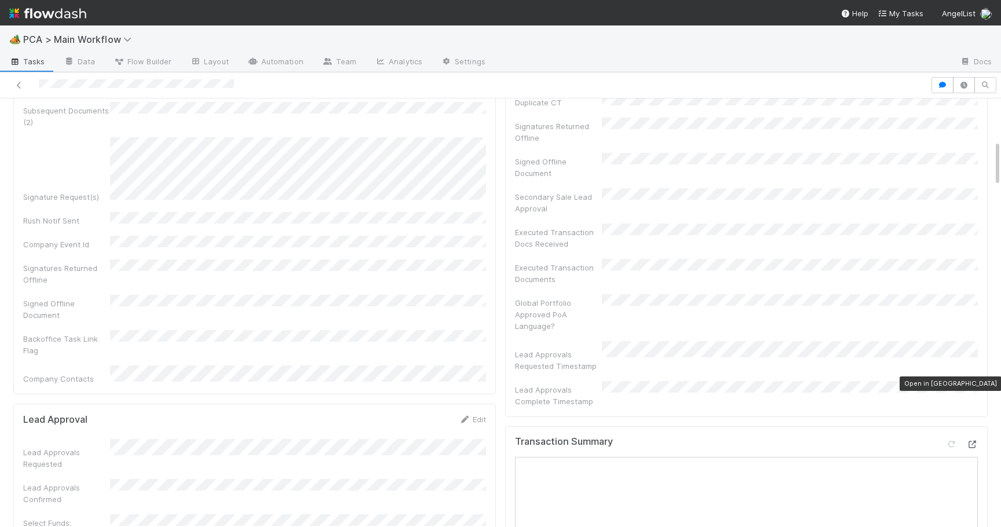
click at [976, 441] on icon at bounding box center [973, 445] width 12 height 8
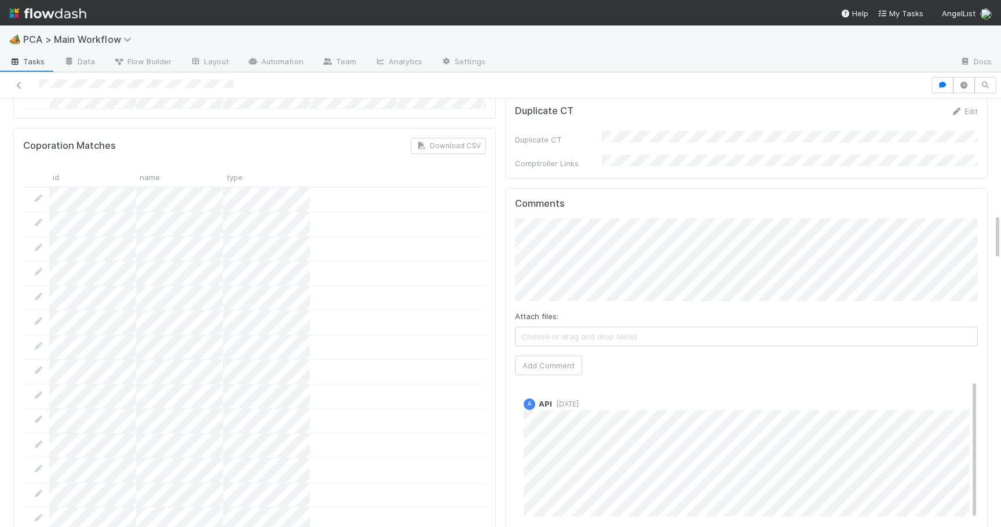
scroll to position [822, 0]
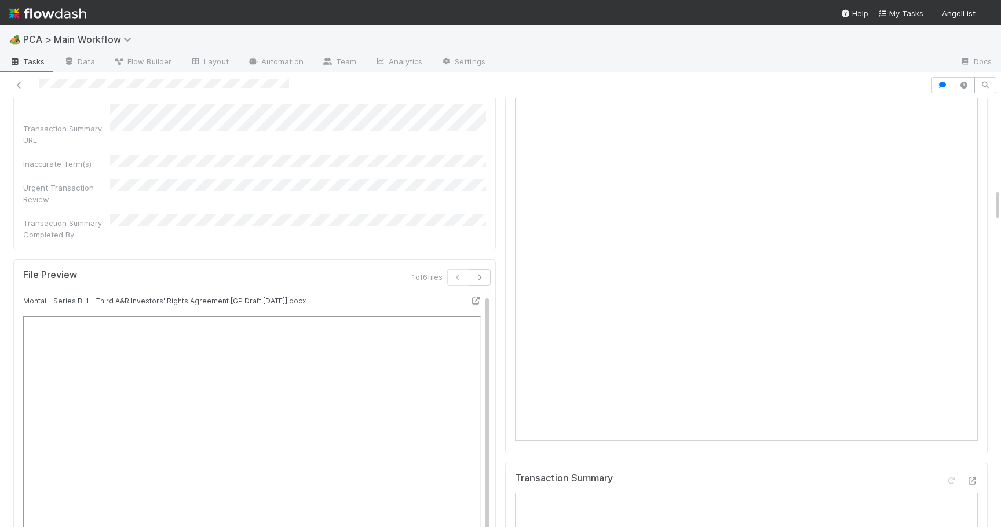
scroll to position [1157, 0]
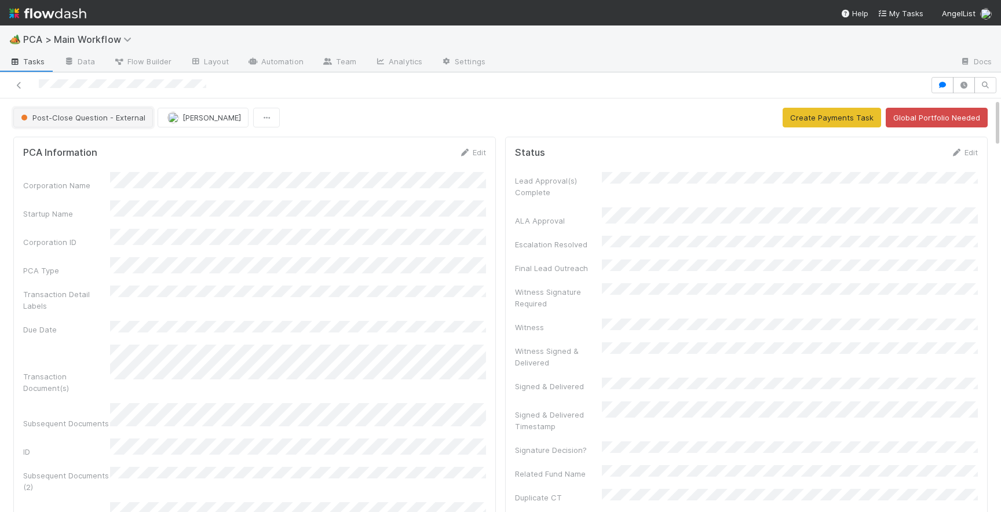
click at [110, 116] on span "Post-Close Question - External" at bounding box center [82, 117] width 127 height 9
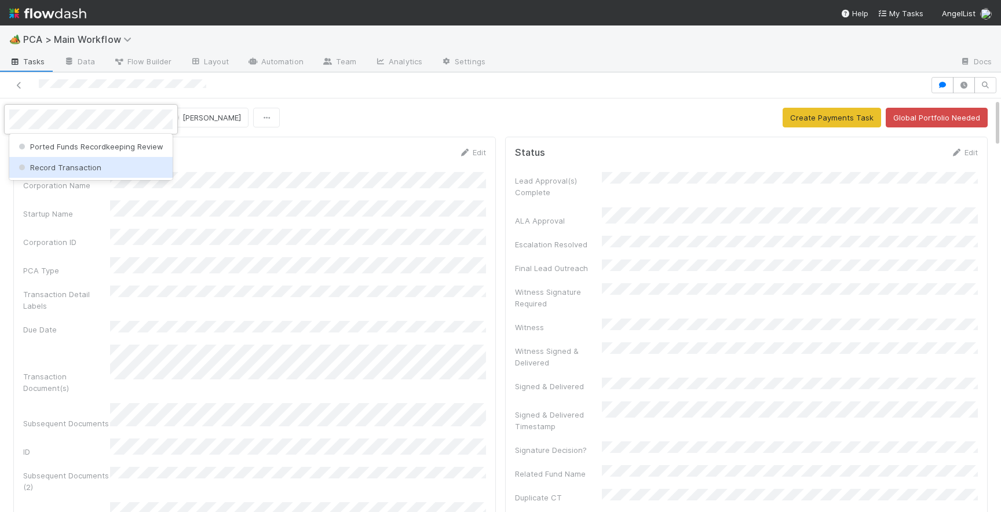
click at [115, 163] on div "Record Transaction" at bounding box center [90, 167] width 163 height 21
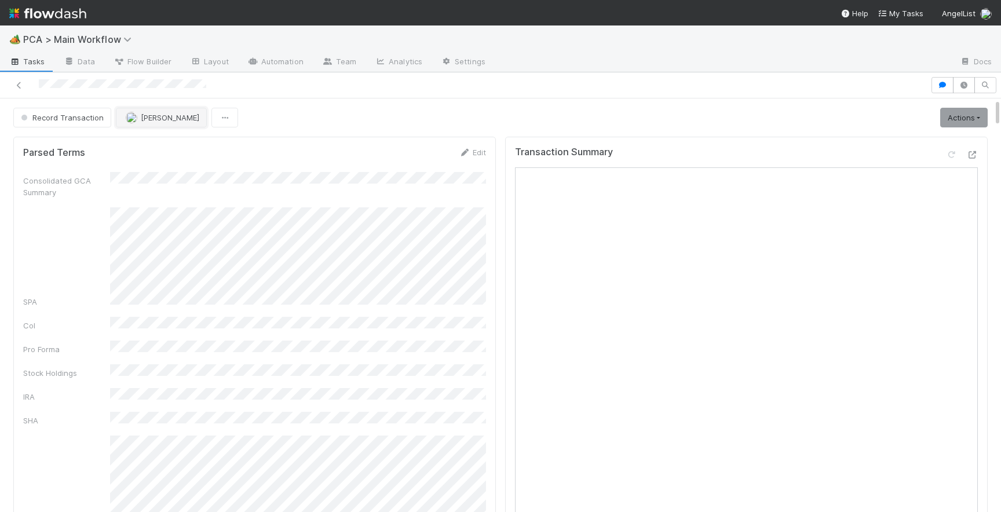
click at [129, 114] on img "button" at bounding box center [132, 118] width 12 height 12
click at [151, 146] on span "[PERSON_NAME] you" at bounding box center [170, 146] width 76 height 9
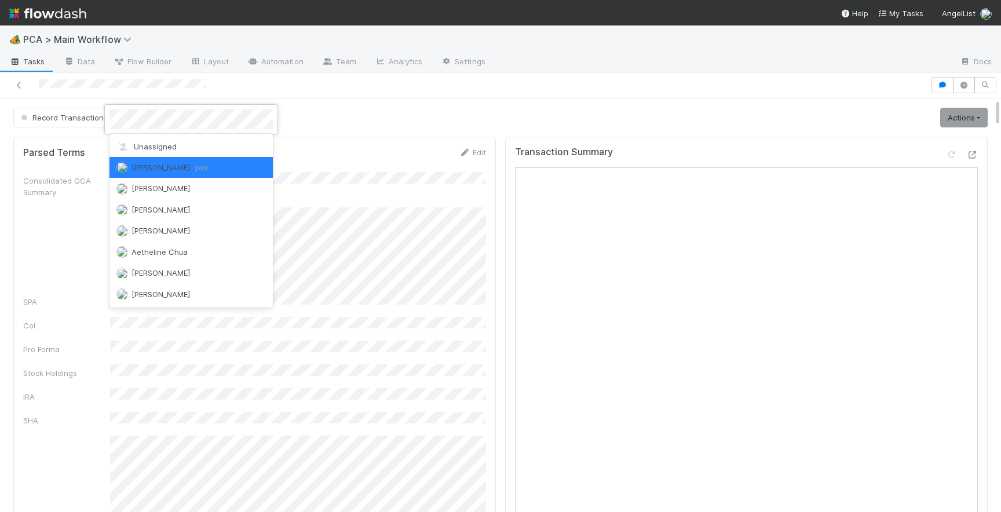
click at [425, 184] on div at bounding box center [500, 256] width 1001 height 512
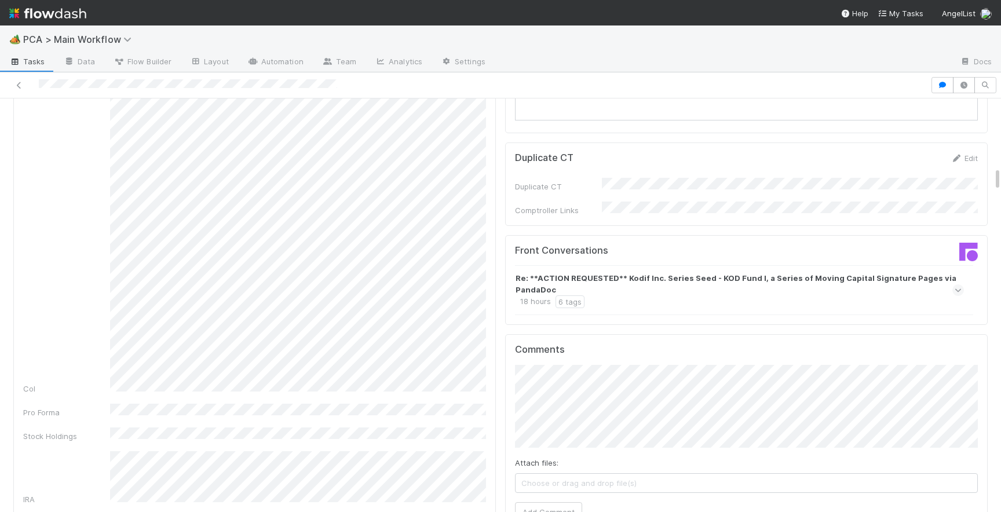
scroll to position [1169, 0]
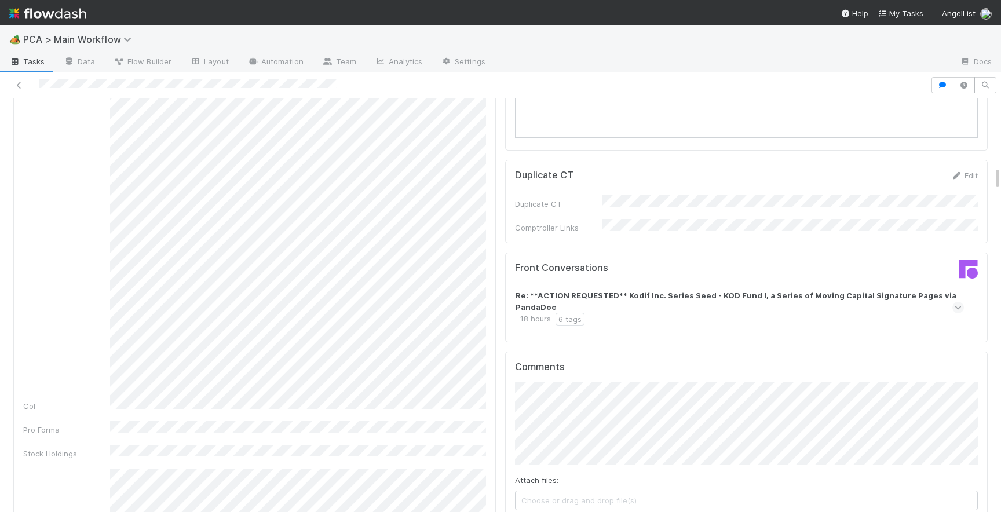
click at [957, 302] on icon at bounding box center [959, 308] width 8 height 12
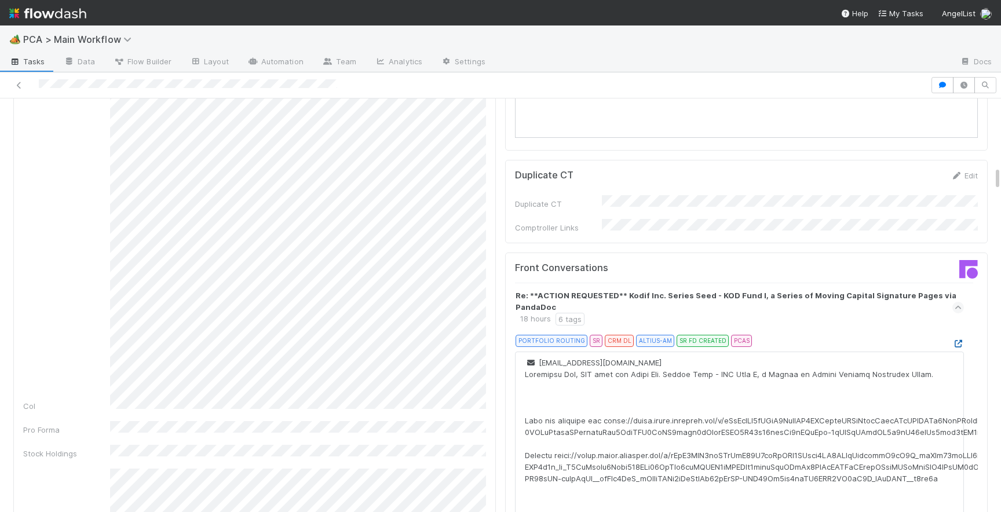
click at [955, 339] on link at bounding box center [959, 343] width 12 height 9
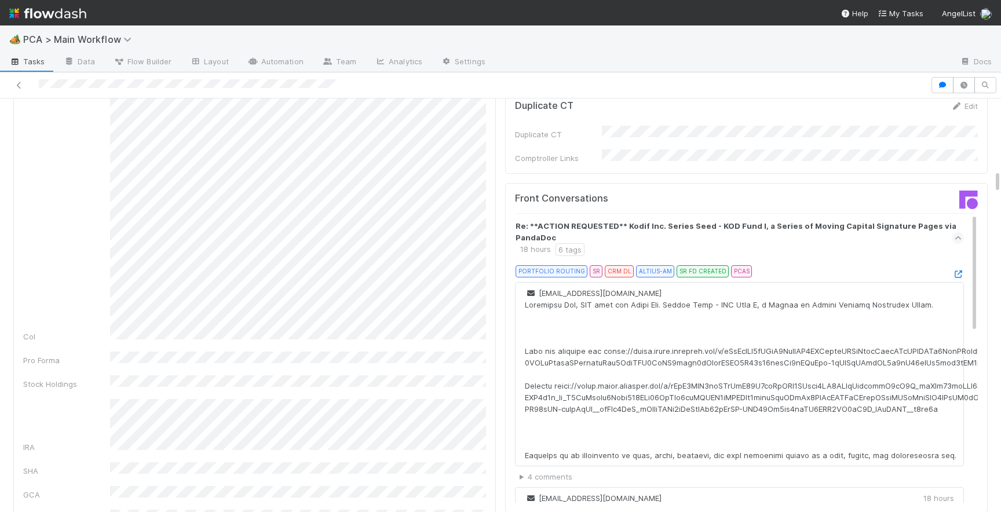
scroll to position [1242, 0]
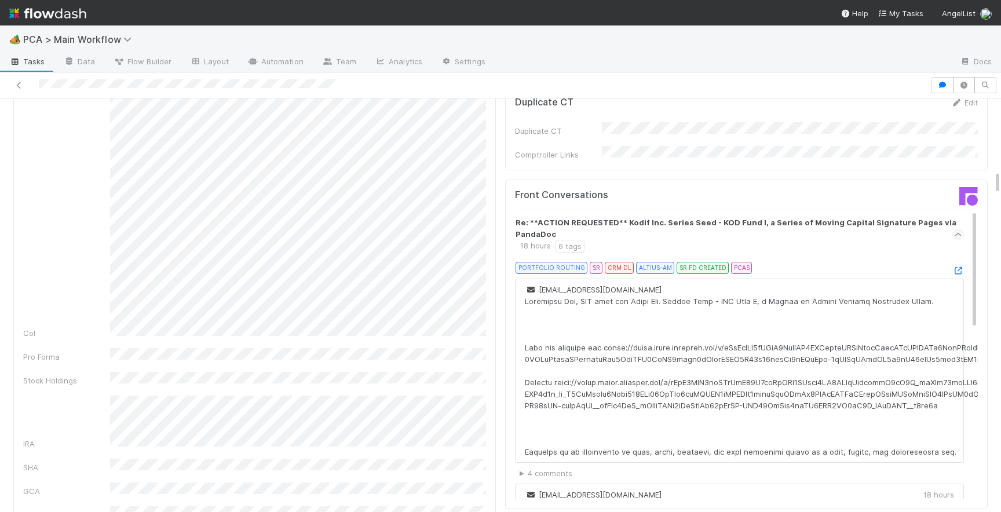
click at [962, 229] on icon at bounding box center [959, 235] width 8 height 12
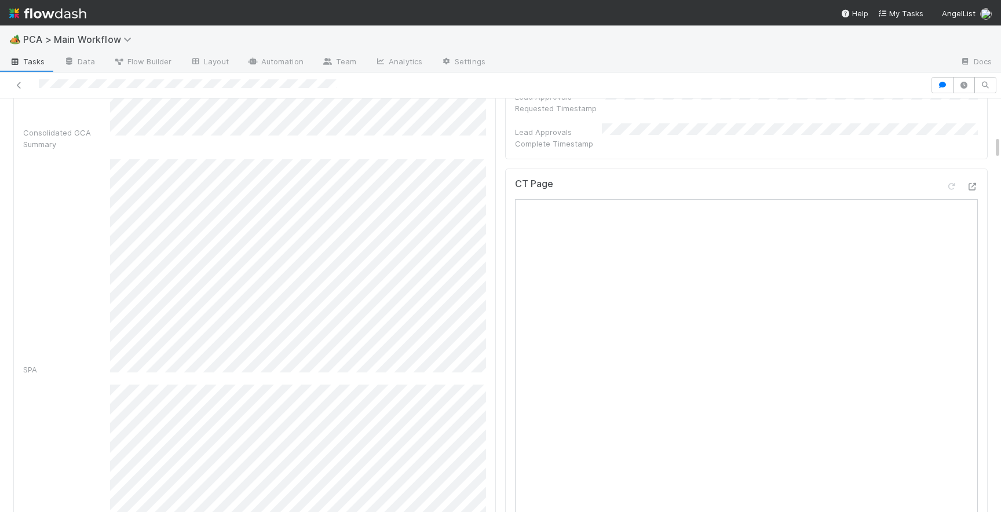
scroll to position [632, 0]
click at [975, 195] on icon at bounding box center [973, 199] width 12 height 8
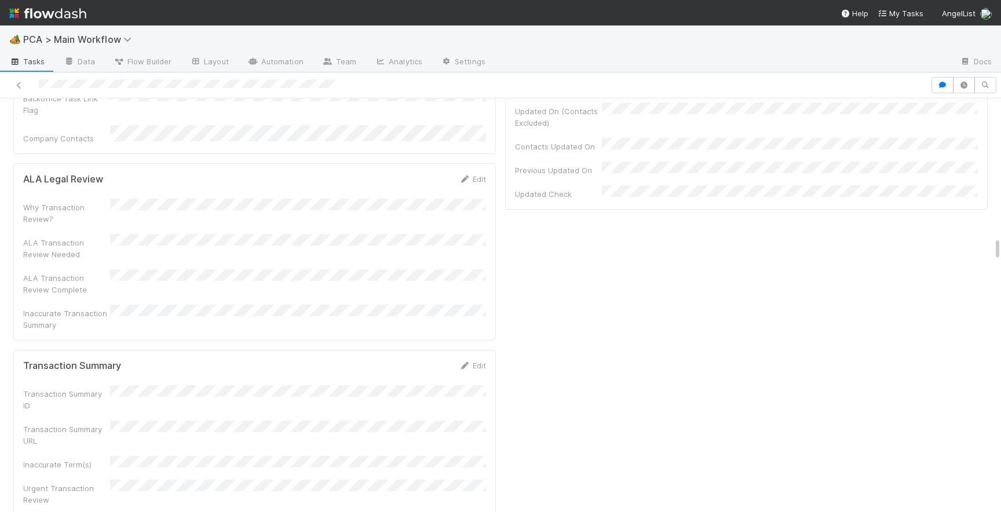
scroll to position [2387, 0]
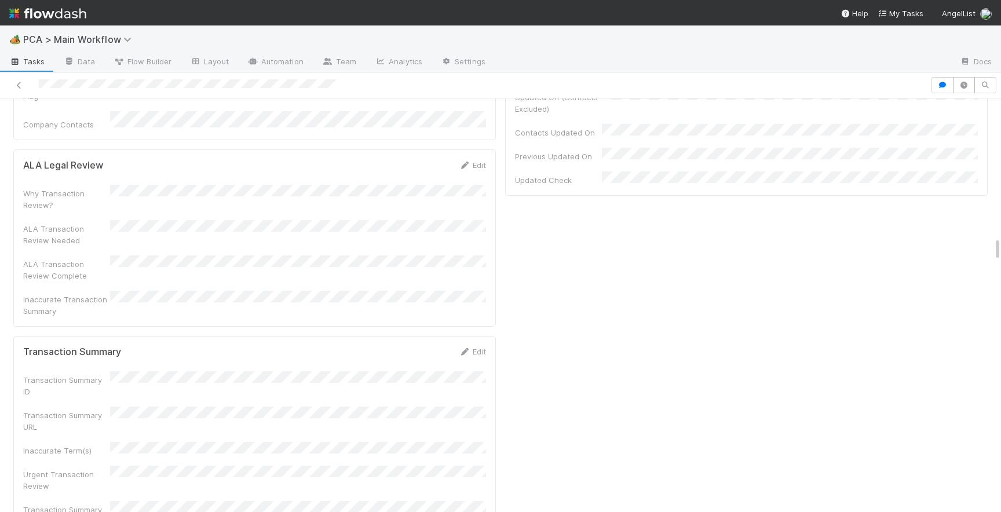
click at [475, 346] on div "Edit" at bounding box center [472, 352] width 27 height 12
click at [475, 347] on link "Edit" at bounding box center [472, 351] width 27 height 9
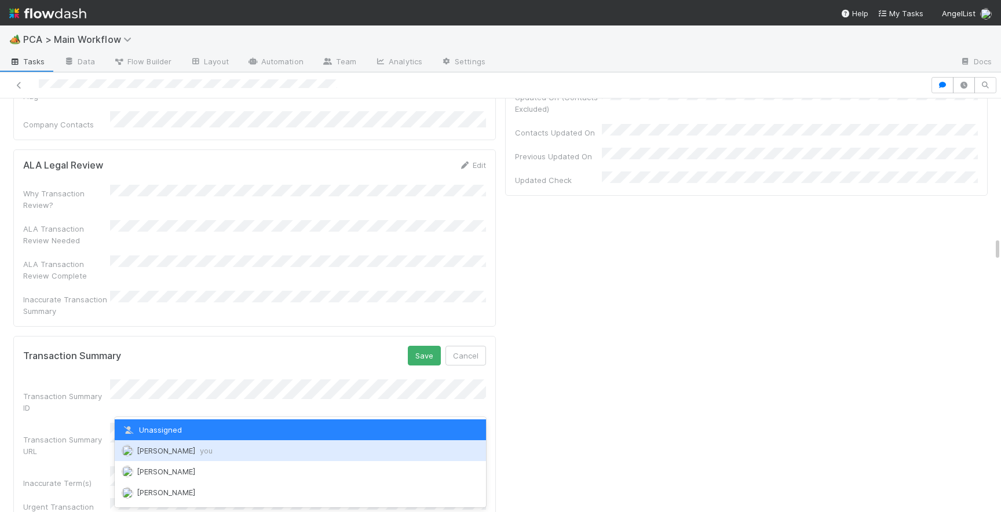
click at [199, 451] on div "Josh Tarr you" at bounding box center [300, 450] width 371 height 21
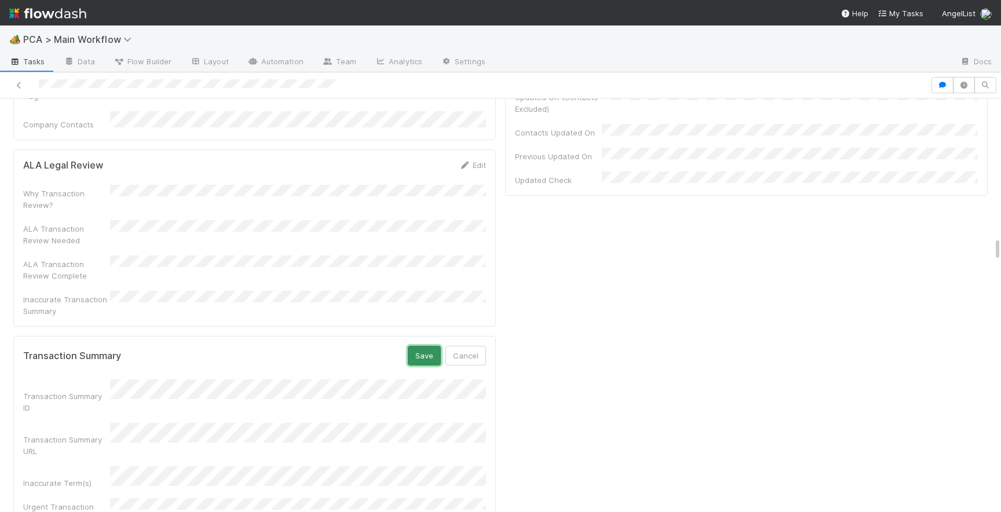
click at [428, 346] on button "Save" at bounding box center [424, 356] width 33 height 20
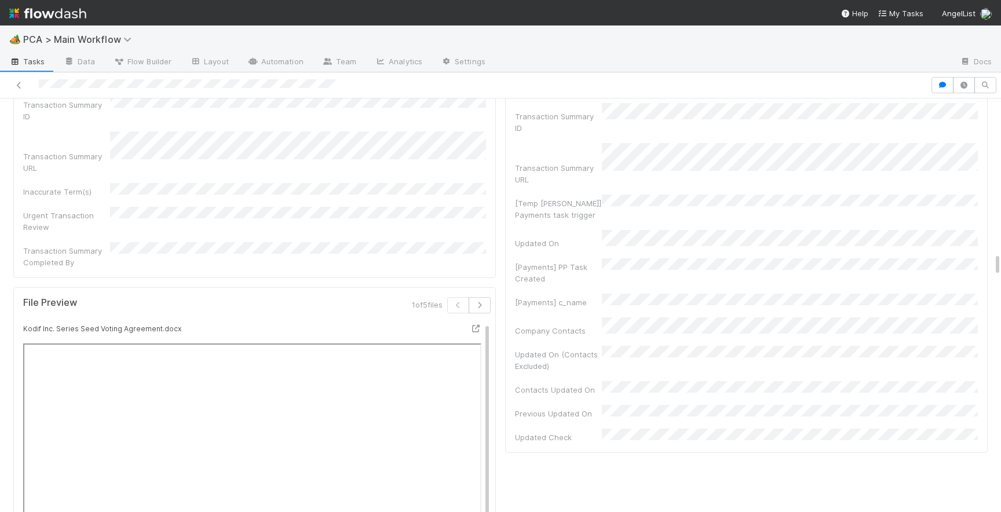
scroll to position [2655, 0]
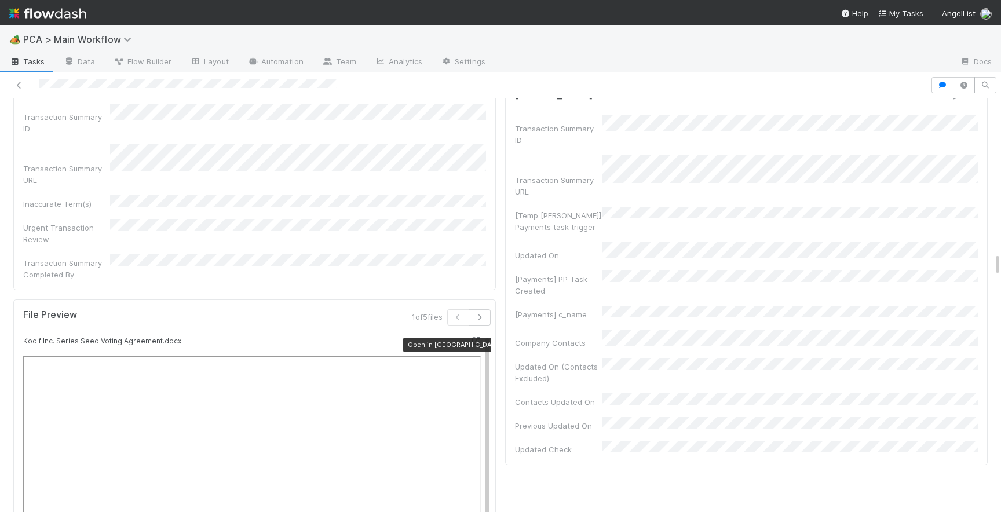
click at [476, 337] on icon at bounding box center [476, 341] width 12 height 8
click at [482, 314] on icon "button" at bounding box center [480, 317] width 12 height 7
click at [476, 337] on icon at bounding box center [476, 341] width 12 height 8
click at [484, 314] on icon "button" at bounding box center [480, 317] width 12 height 7
click at [476, 337] on icon at bounding box center [476, 341] width 12 height 8
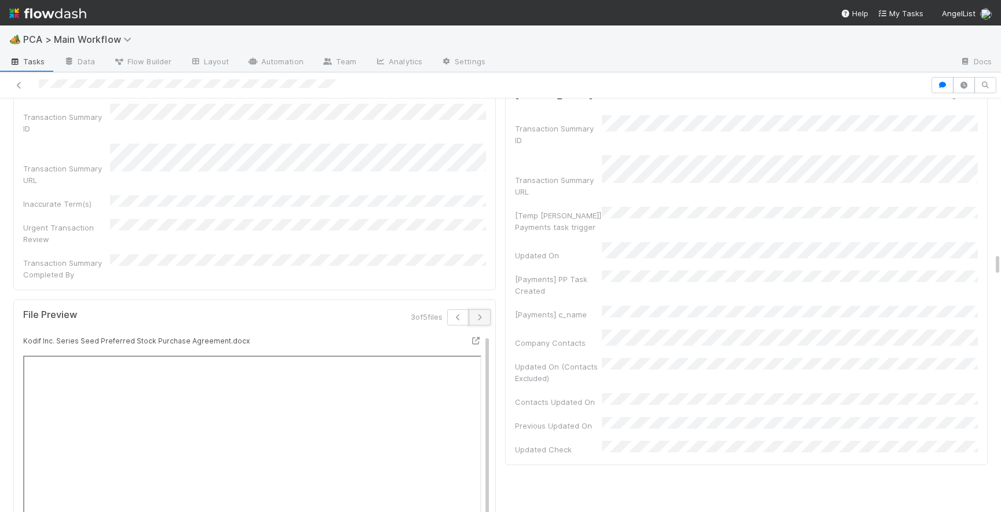
click at [480, 314] on icon "button" at bounding box center [480, 317] width 12 height 7
click at [475, 337] on icon at bounding box center [476, 341] width 12 height 8
click at [484, 314] on icon "button" at bounding box center [480, 317] width 12 height 7
click at [474, 337] on icon at bounding box center [476, 341] width 12 height 8
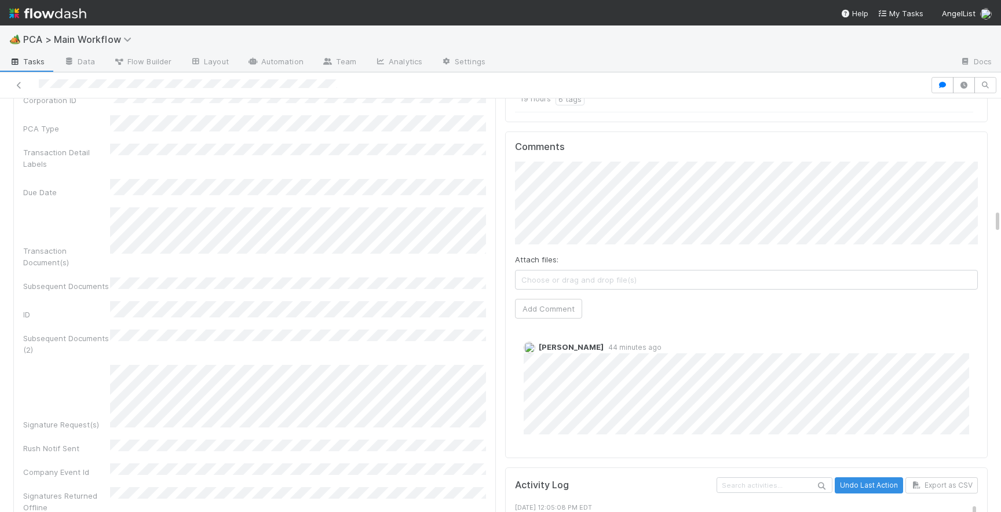
scroll to position [1908, 0]
click at [527, 297] on button "Add Comment" at bounding box center [548, 307] width 67 height 20
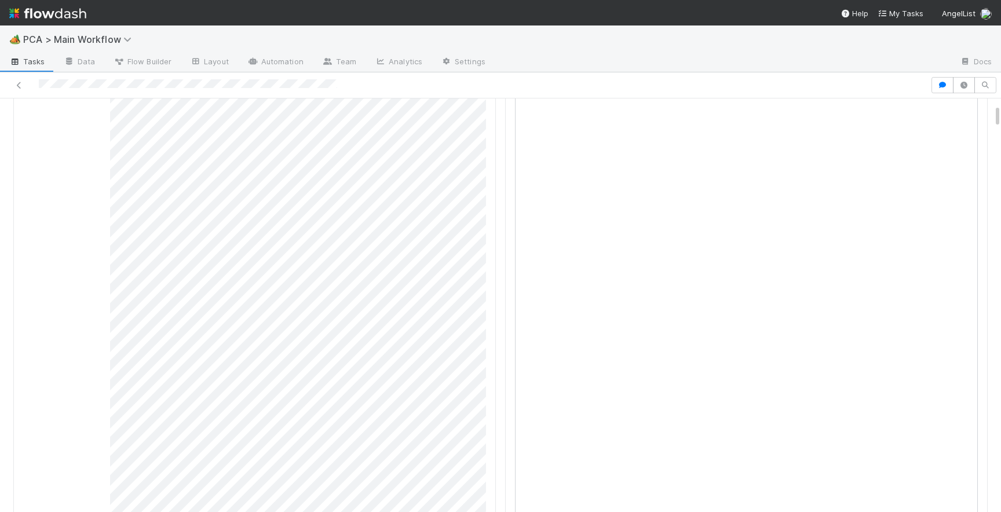
scroll to position [0, 0]
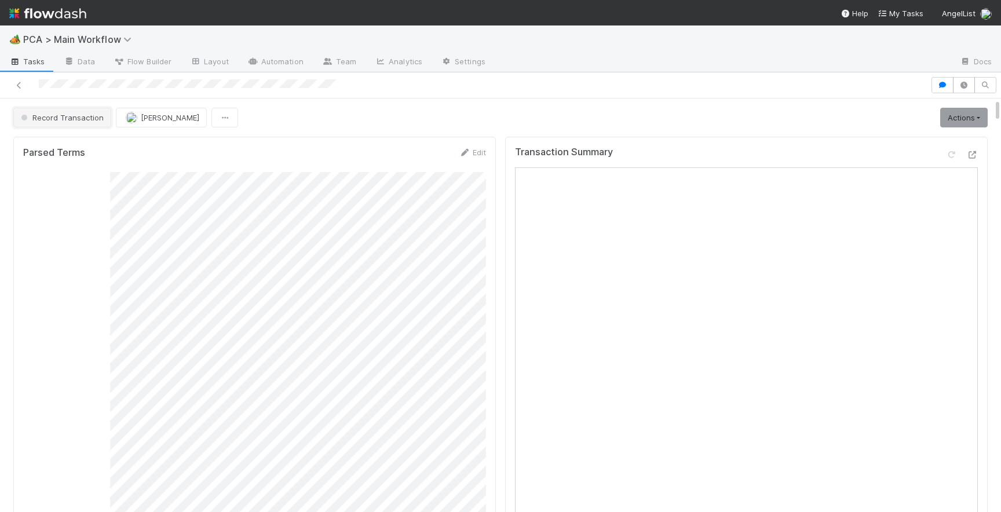
click at [80, 122] on button "Record Transaction" at bounding box center [62, 118] width 98 height 20
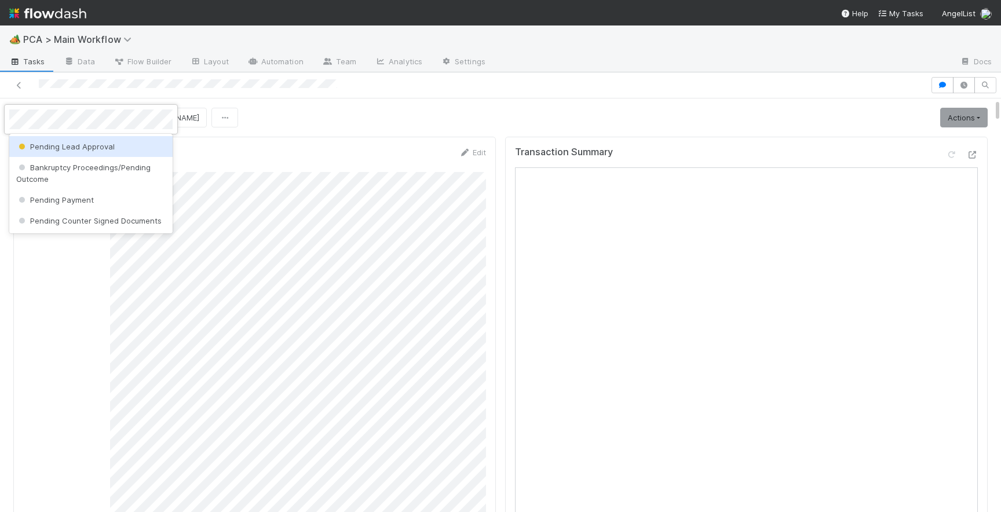
click at [87, 146] on span "Pending Lead Approval" at bounding box center [65, 146] width 99 height 9
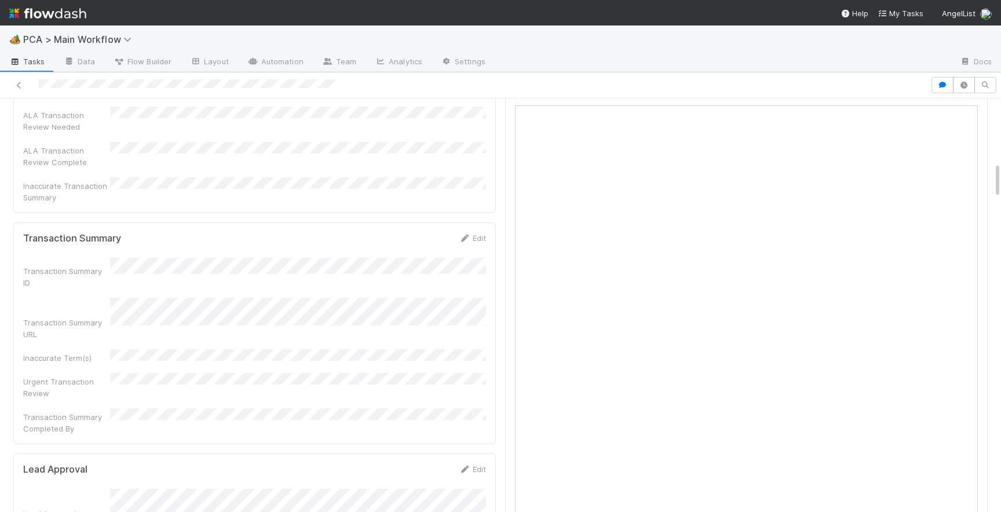
scroll to position [742, 0]
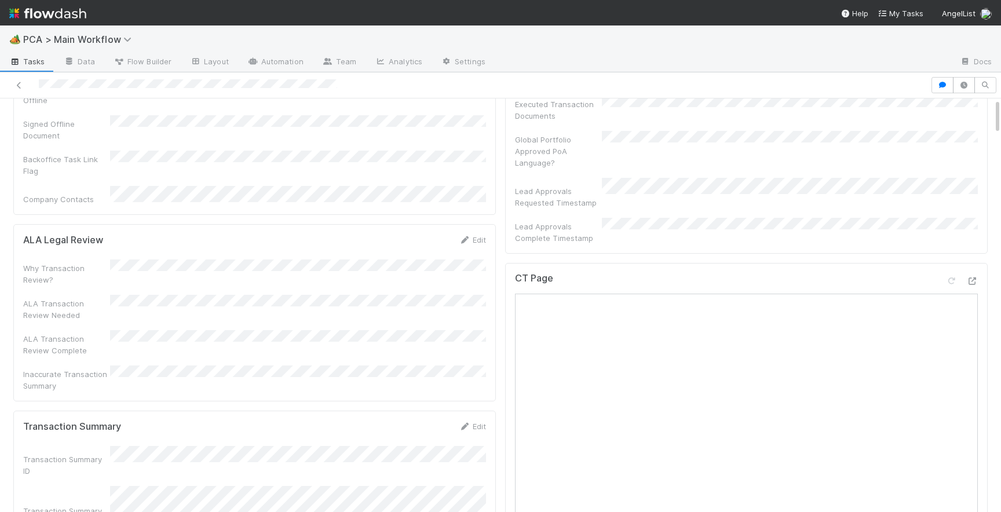
scroll to position [0, 0]
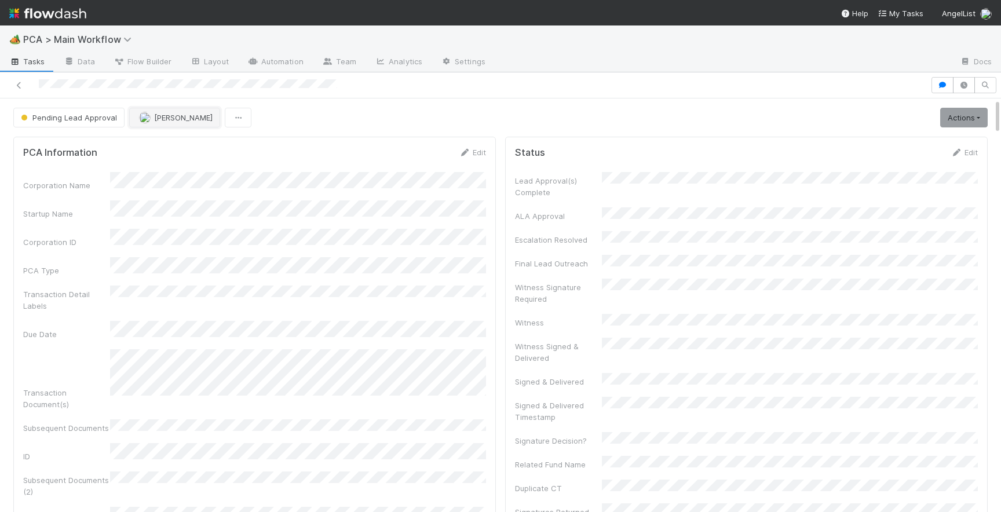
click at [151, 122] on button "[PERSON_NAME]" at bounding box center [174, 118] width 91 height 20
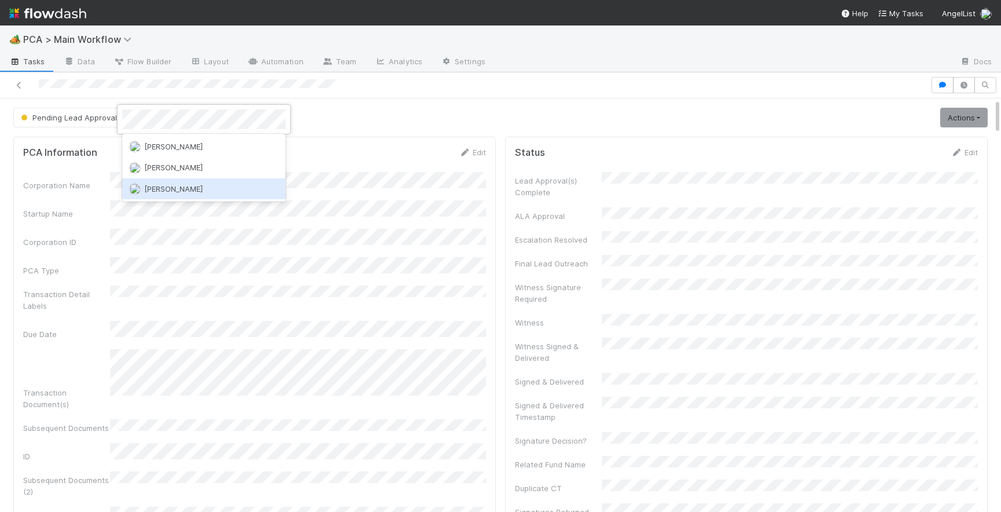
click at [201, 184] on div "[PERSON_NAME]" at bounding box center [203, 188] width 163 height 21
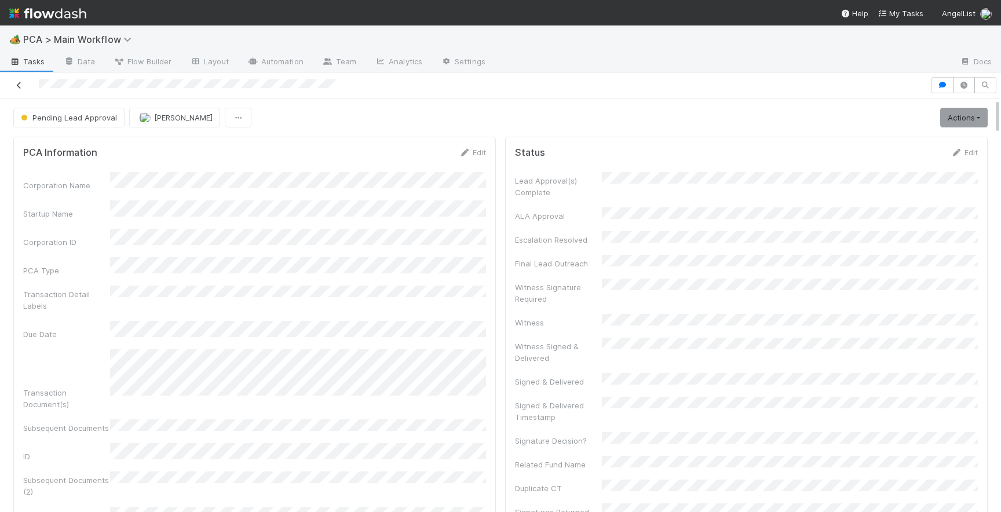
click at [20, 84] on icon at bounding box center [19, 86] width 12 height 8
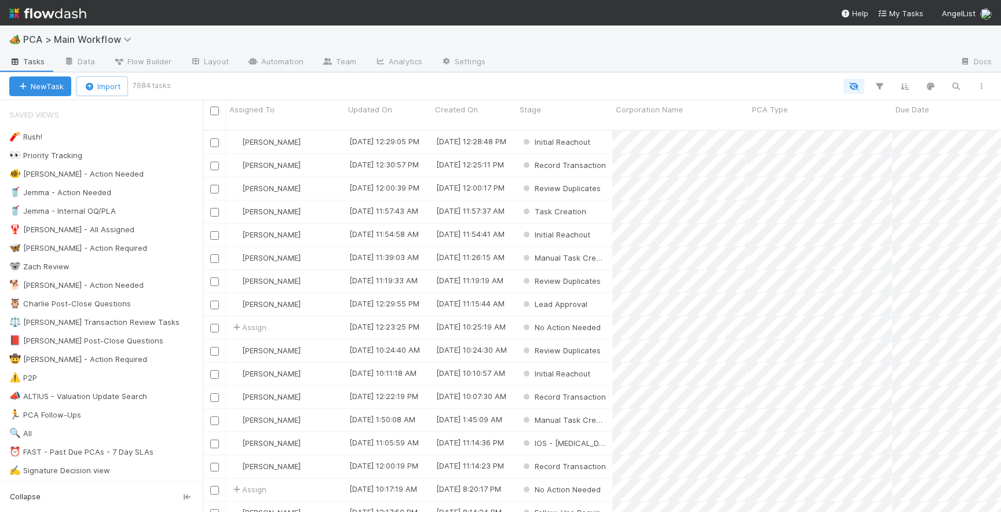
scroll to position [391, 799]
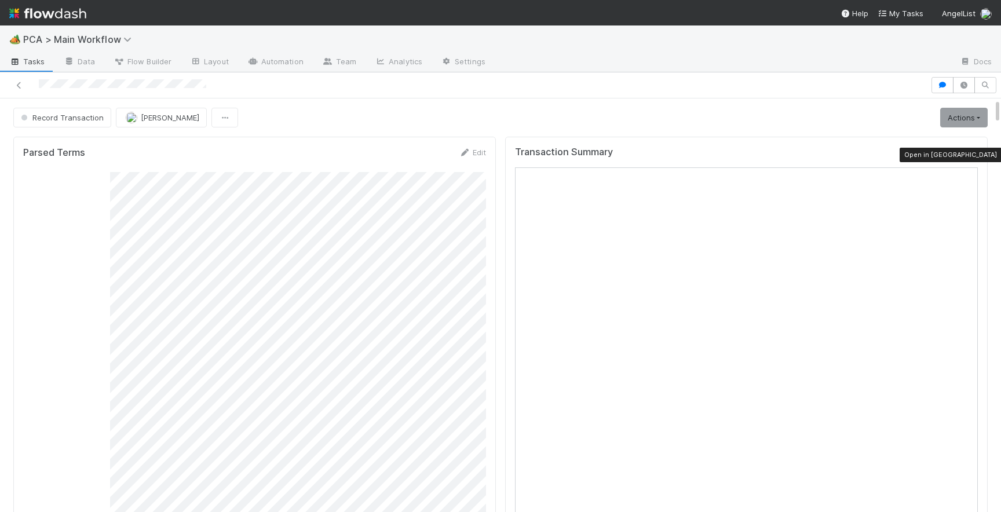
click at [975, 152] on icon at bounding box center [973, 155] width 12 height 8
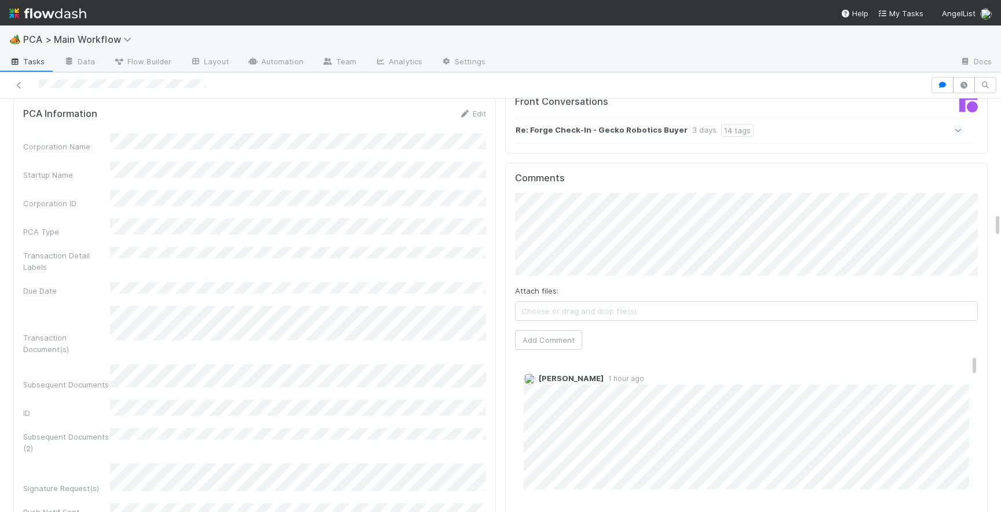
scroll to position [1860, 0]
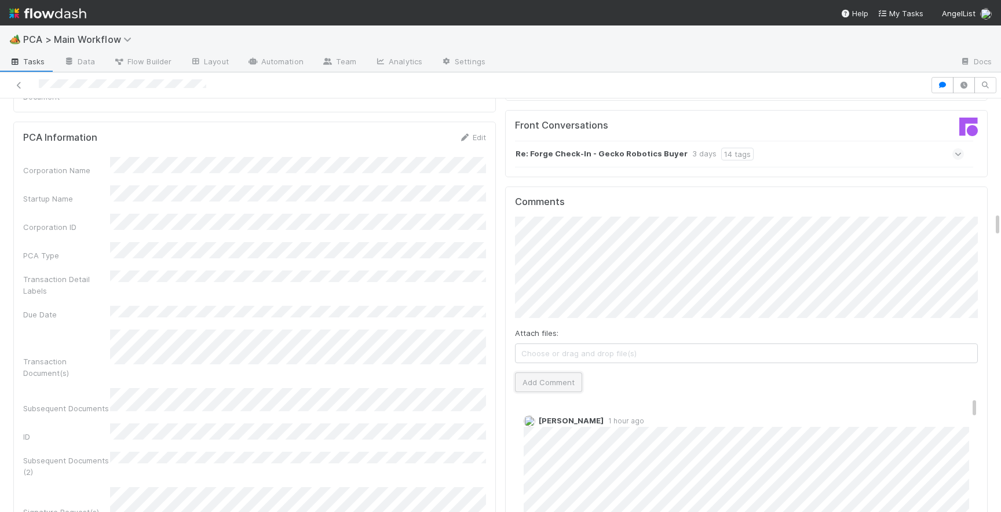
click at [561, 373] on button "Add Comment" at bounding box center [548, 383] width 67 height 20
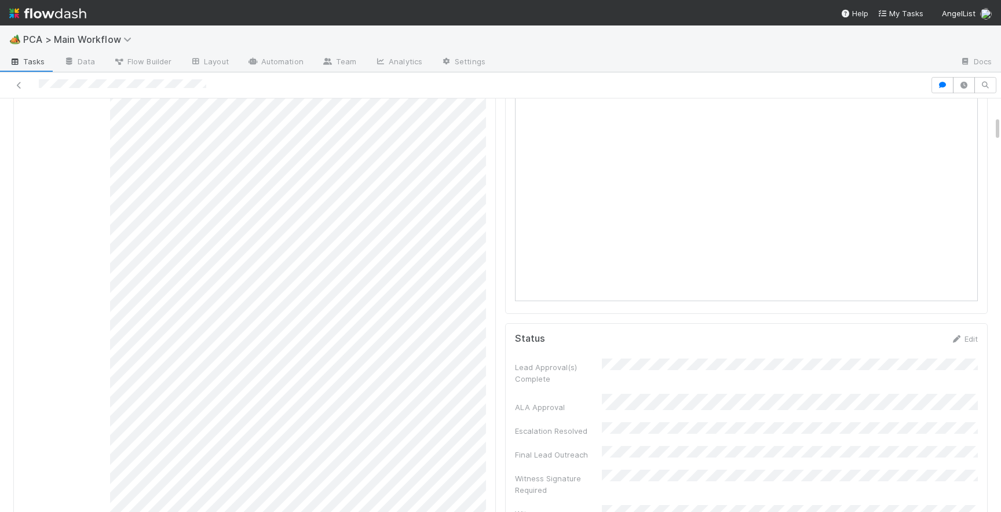
scroll to position [0, 0]
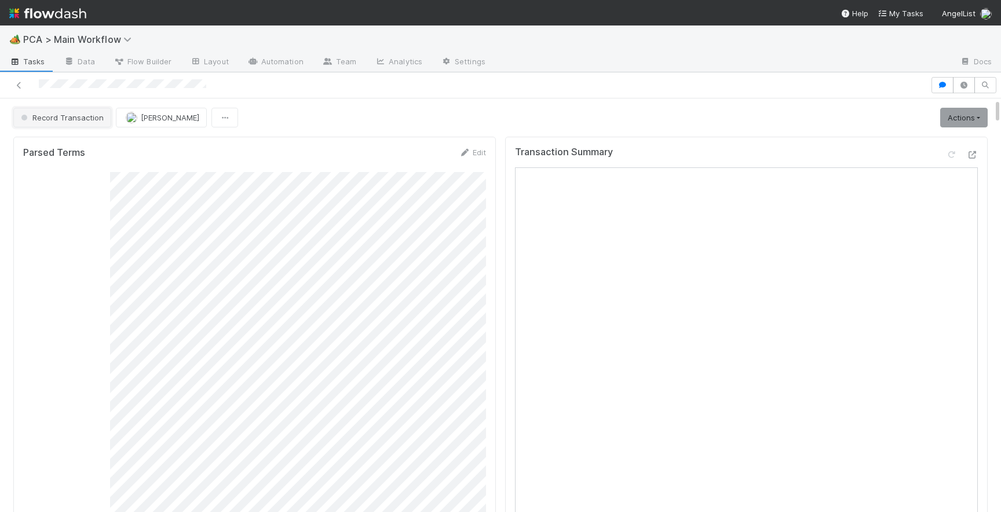
click at [79, 116] on span "Record Transaction" at bounding box center [61, 117] width 85 height 9
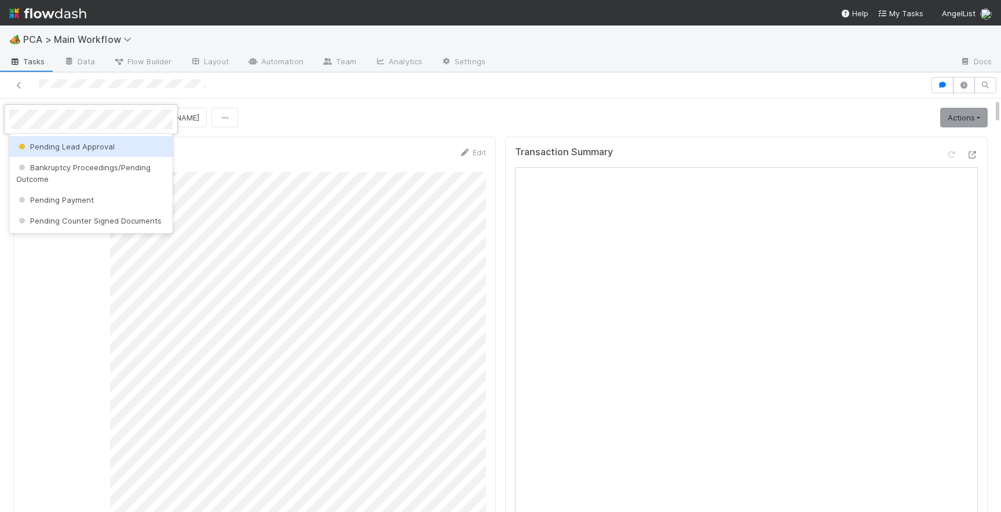
click at [86, 150] on span "Pending Lead Approval" at bounding box center [65, 146] width 99 height 9
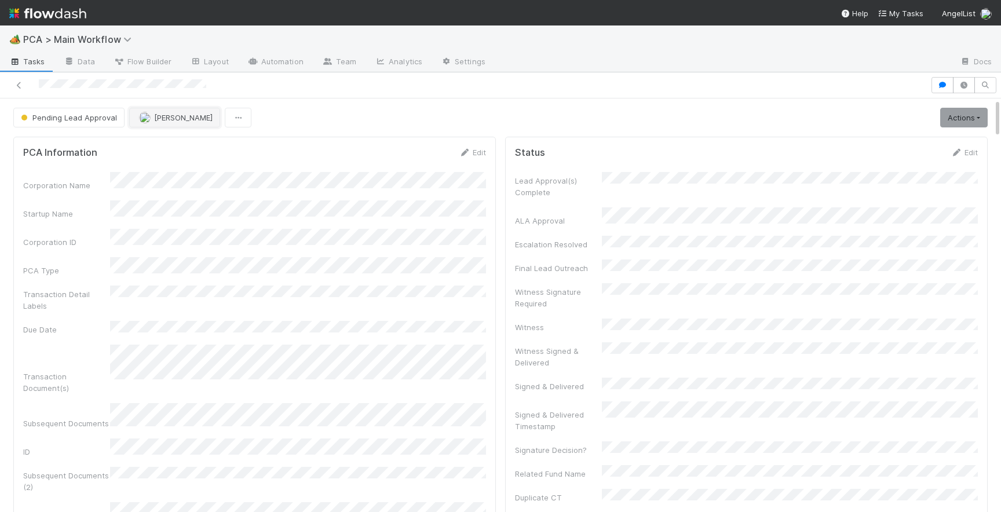
click at [159, 111] on button "[PERSON_NAME]" at bounding box center [174, 118] width 91 height 20
click at [178, 144] on span "[PERSON_NAME]" at bounding box center [173, 146] width 59 height 9
click at [20, 86] on icon at bounding box center [19, 86] width 12 height 8
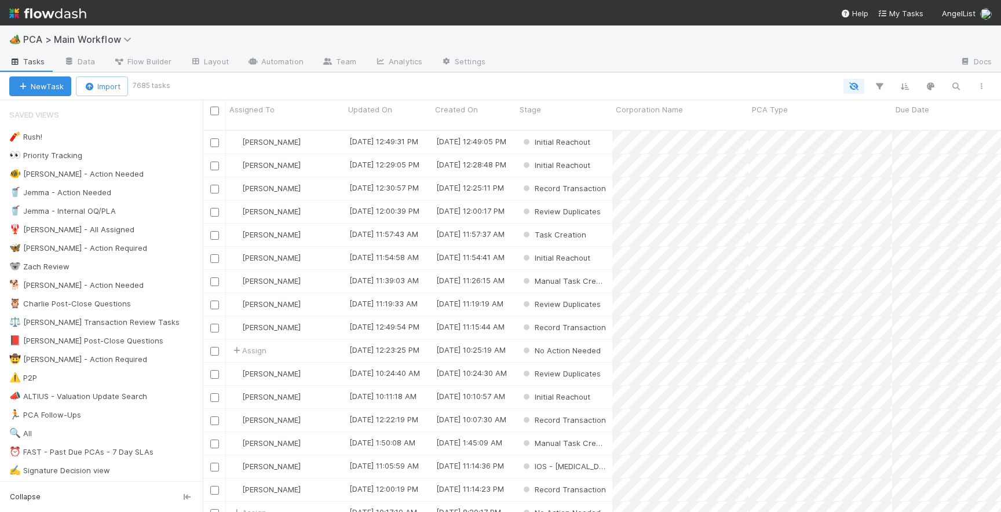
scroll to position [391, 799]
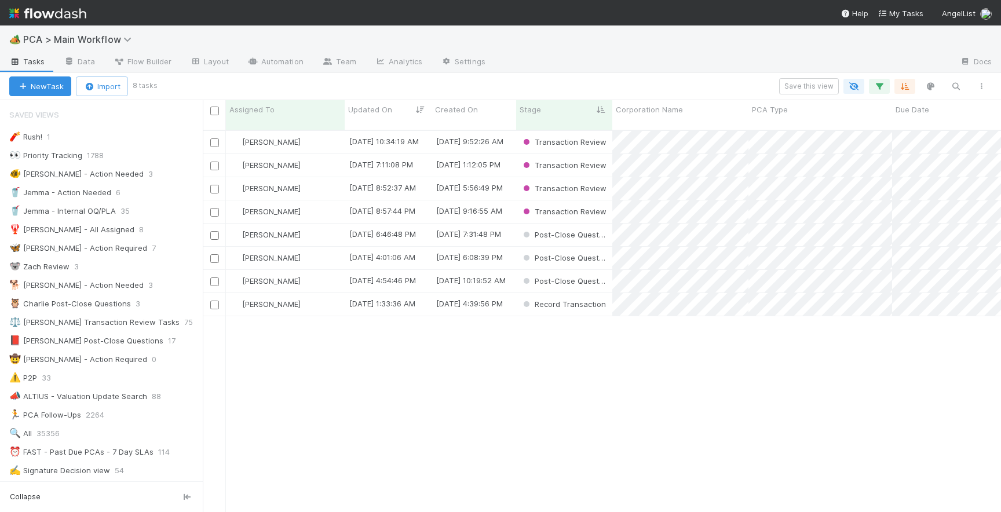
scroll to position [391, 799]
click at [333, 324] on div "[PERSON_NAME]" at bounding box center [285, 327] width 119 height 23
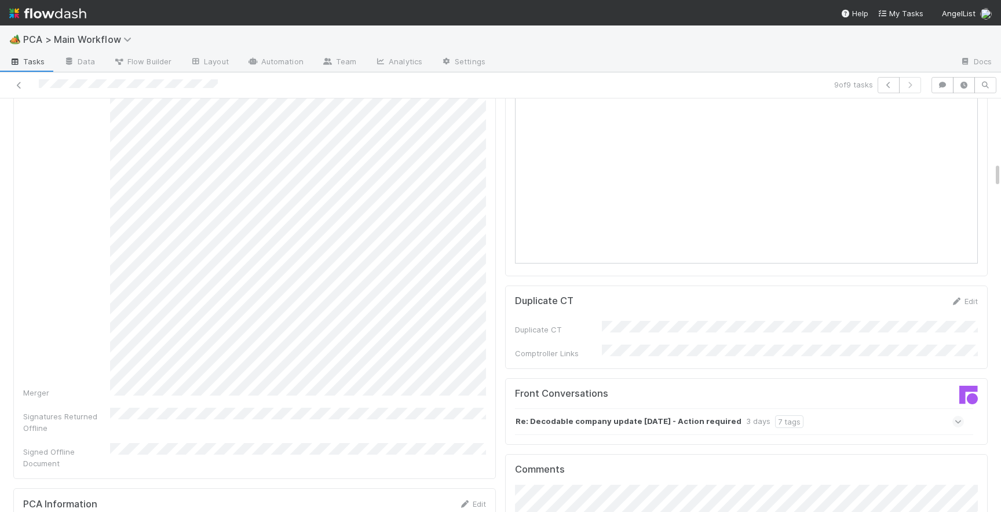
scroll to position [1057, 0]
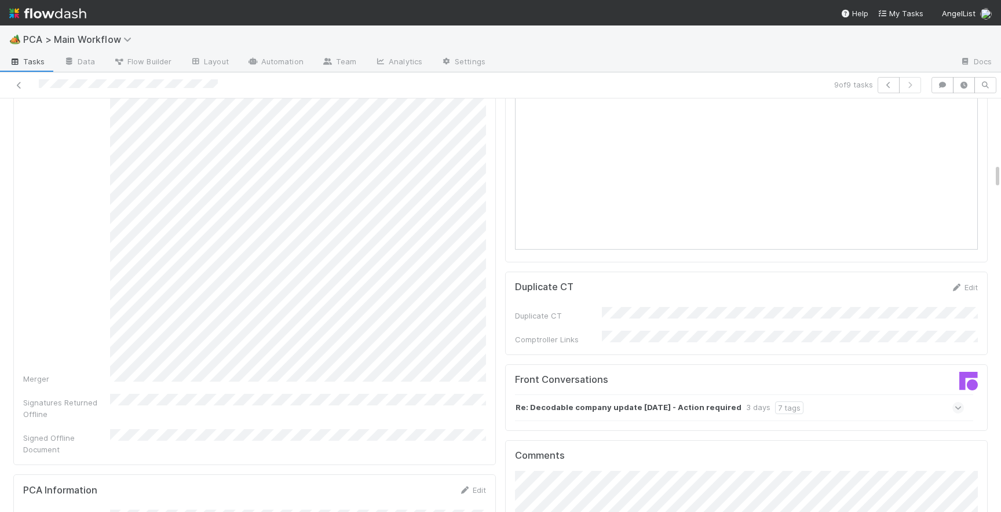
click at [952, 395] on div "Re: Decodable company update [DATE] - Action required 3 days 7 tags" at bounding box center [739, 408] width 449 height 27
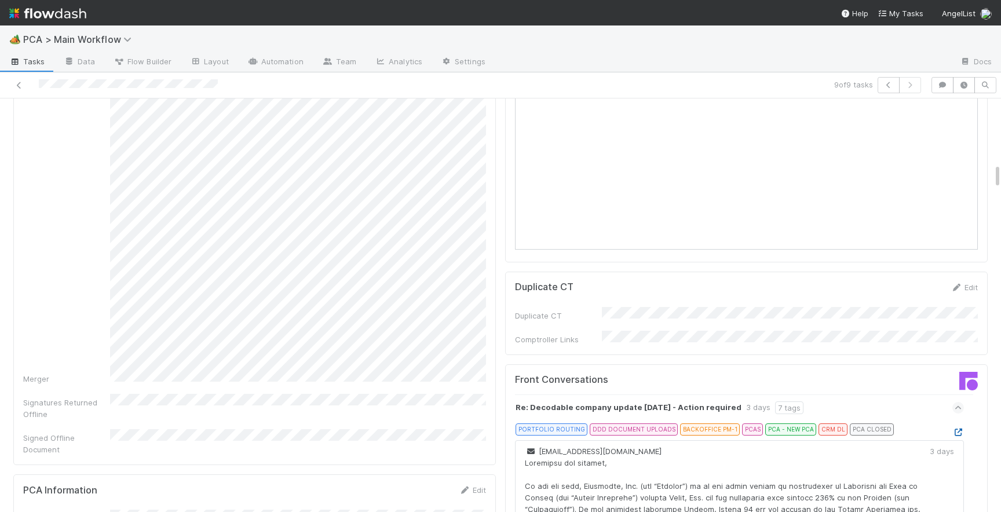
click at [959, 429] on icon at bounding box center [959, 433] width 12 height 8
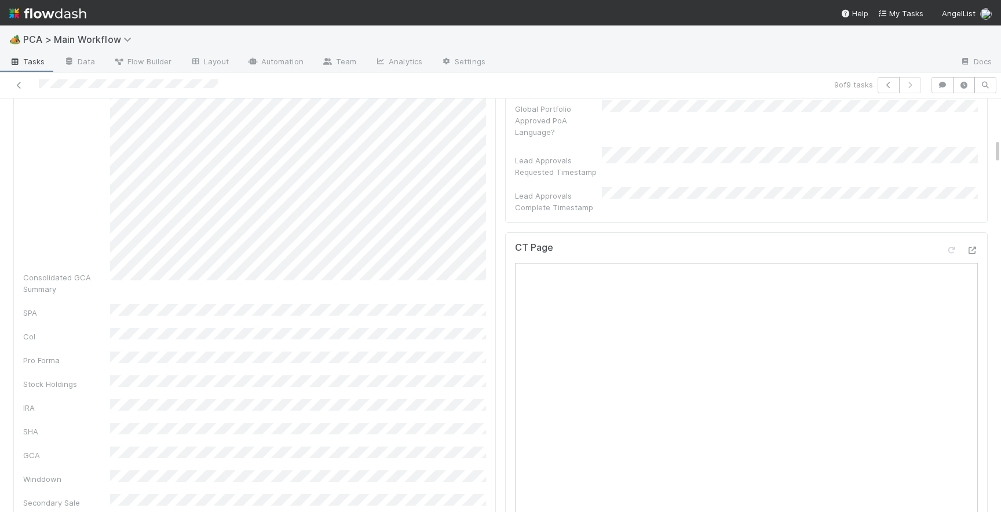
scroll to position [575, 0]
click at [973, 252] on icon at bounding box center [973, 256] width 12 height 8
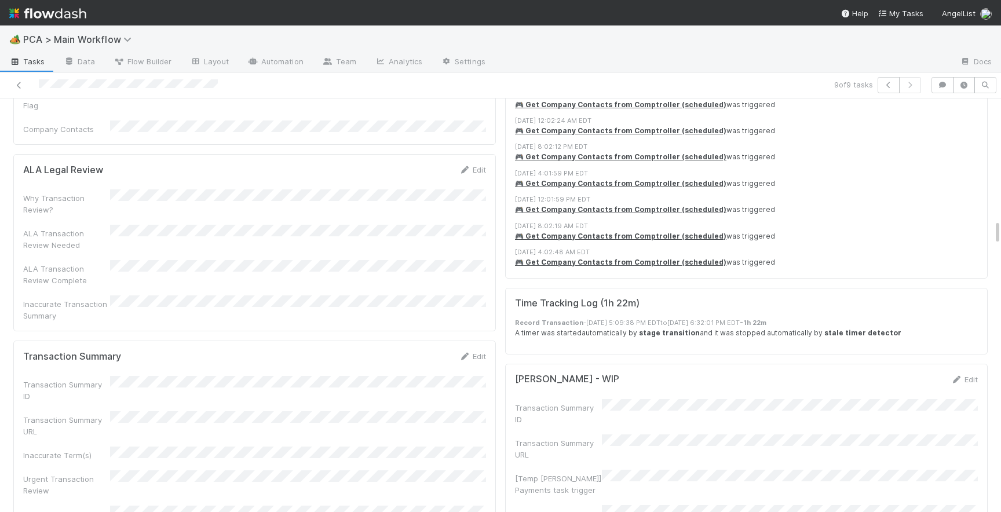
scroll to position [1978, 0]
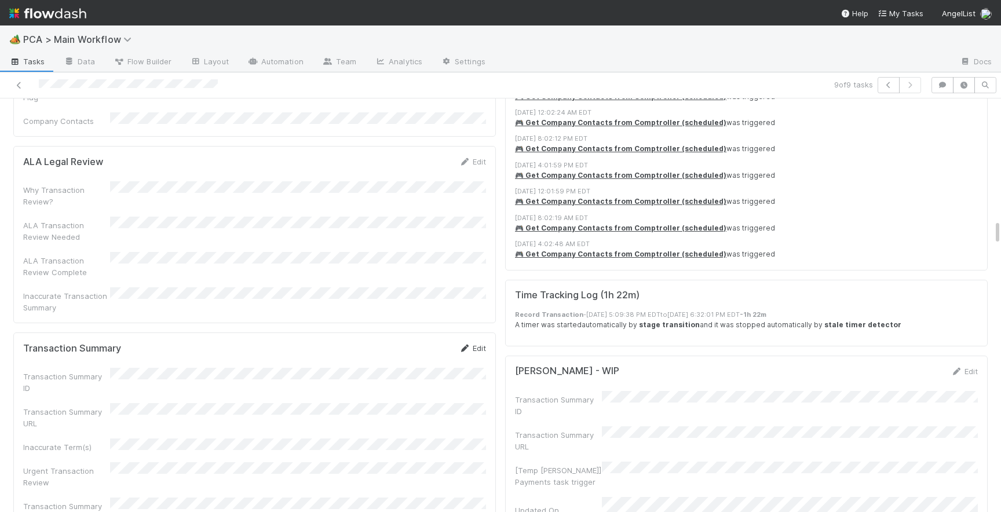
click at [479, 344] on link "Edit" at bounding box center [472, 348] width 27 height 9
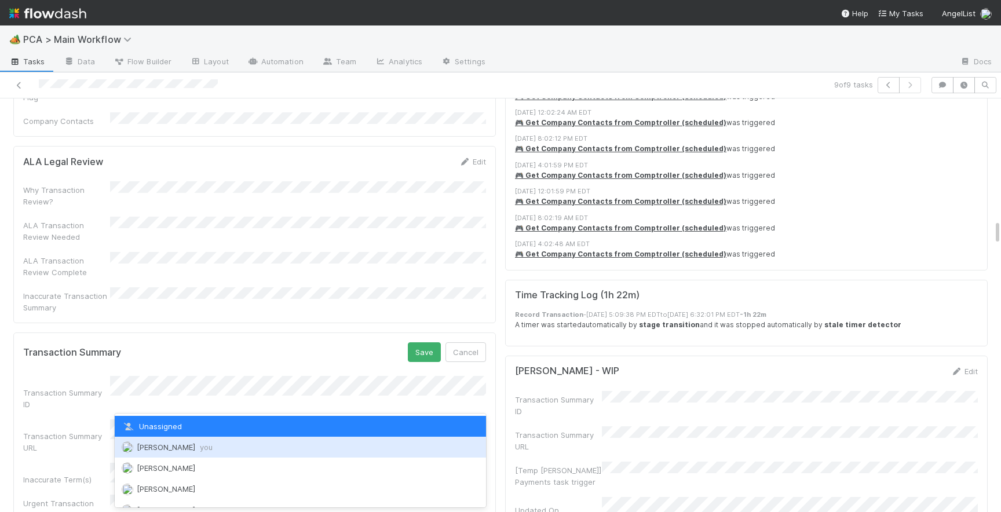
click at [199, 445] on div "Josh Tarr you" at bounding box center [300, 447] width 371 height 21
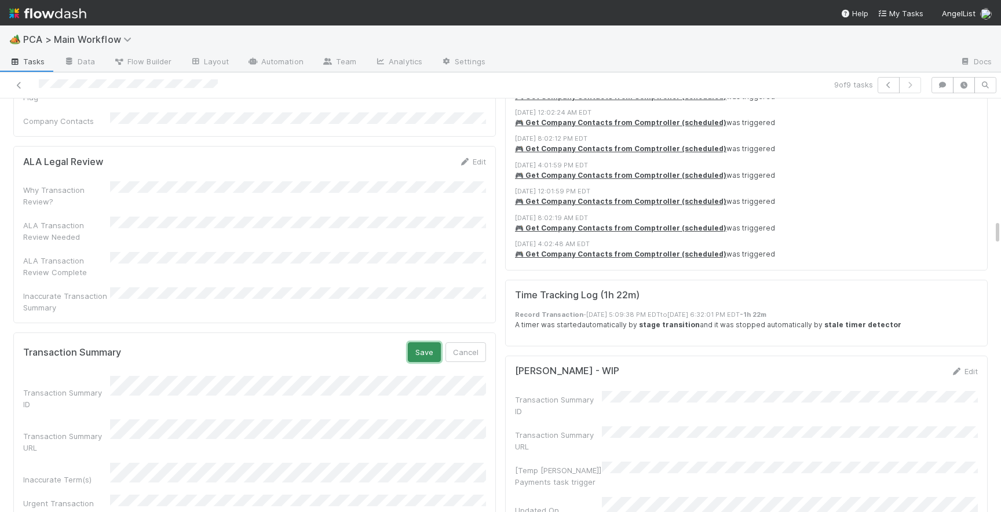
click at [432, 342] on button "Save" at bounding box center [424, 352] width 33 height 20
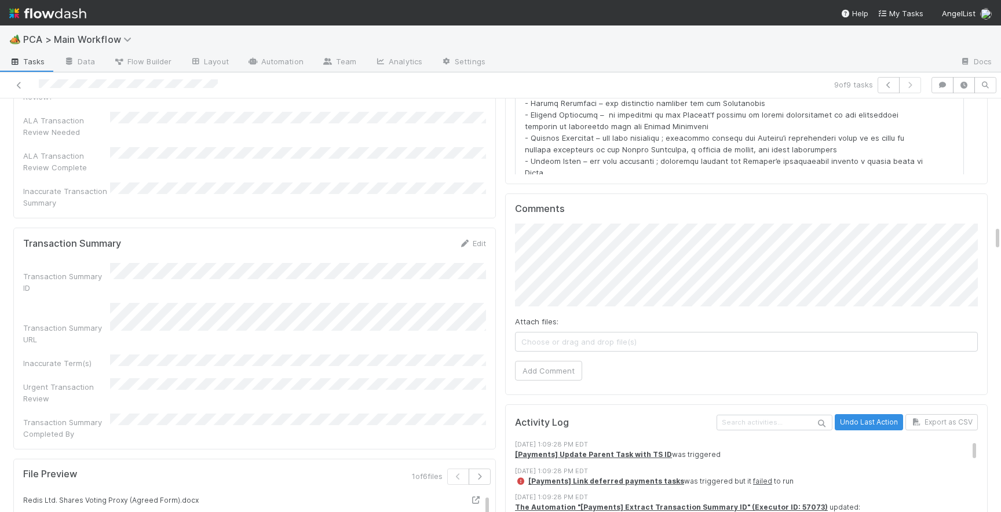
scroll to position [2065, 0]
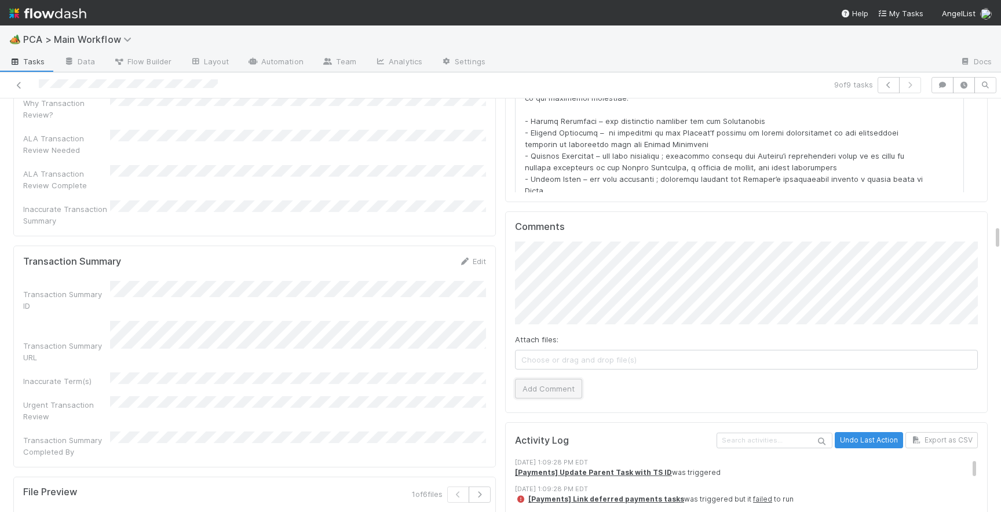
click at [532, 379] on button "Add Comment" at bounding box center [548, 389] width 67 height 20
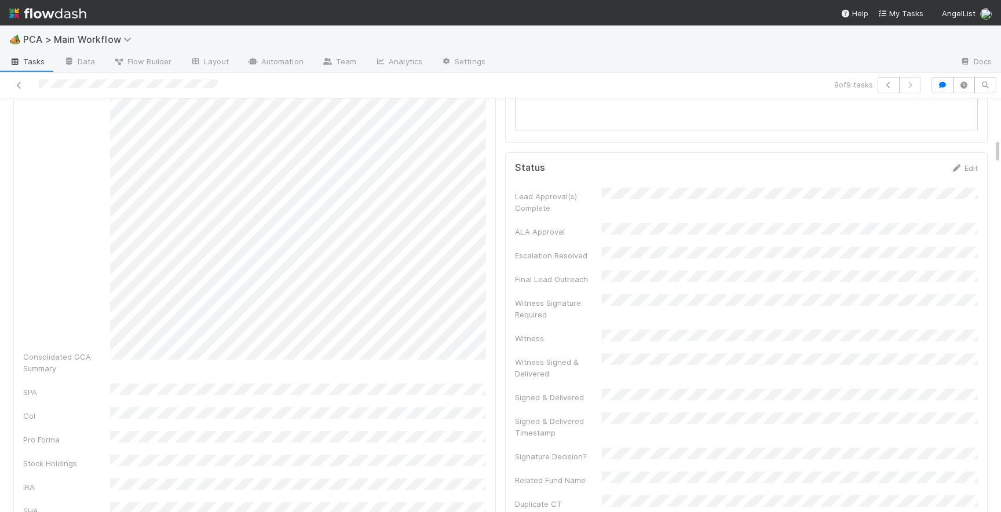
scroll to position [0, 0]
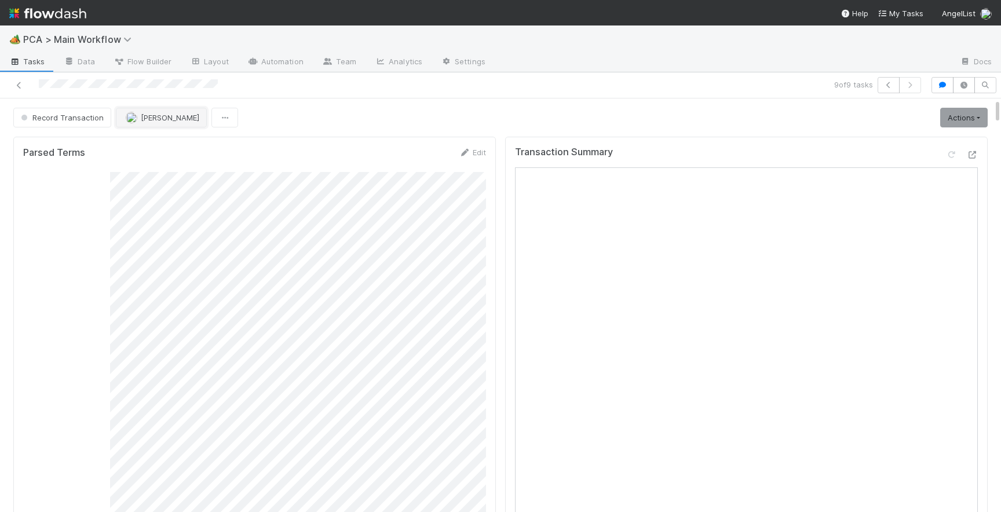
click at [141, 115] on span "[PERSON_NAME]" at bounding box center [170, 117] width 59 height 9
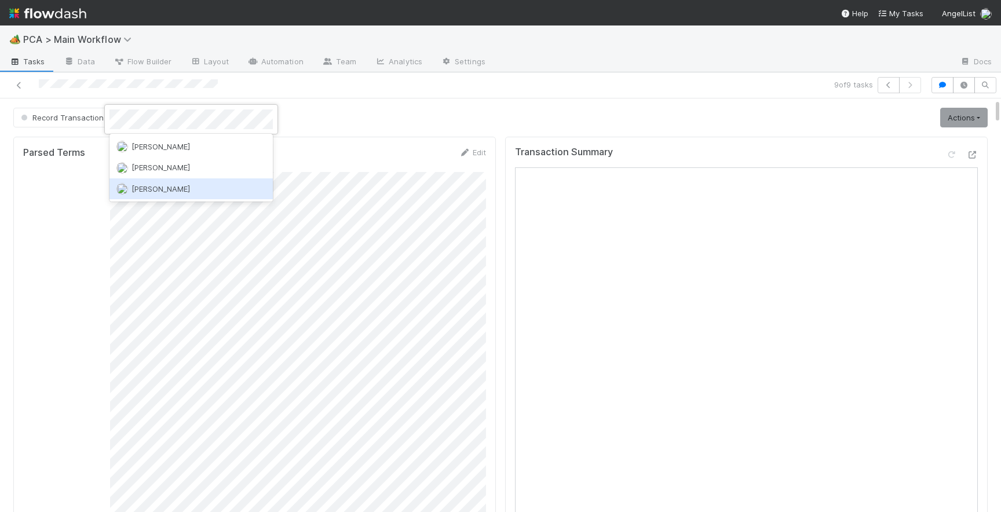
click at [160, 185] on span "[PERSON_NAME]" at bounding box center [161, 188] width 59 height 9
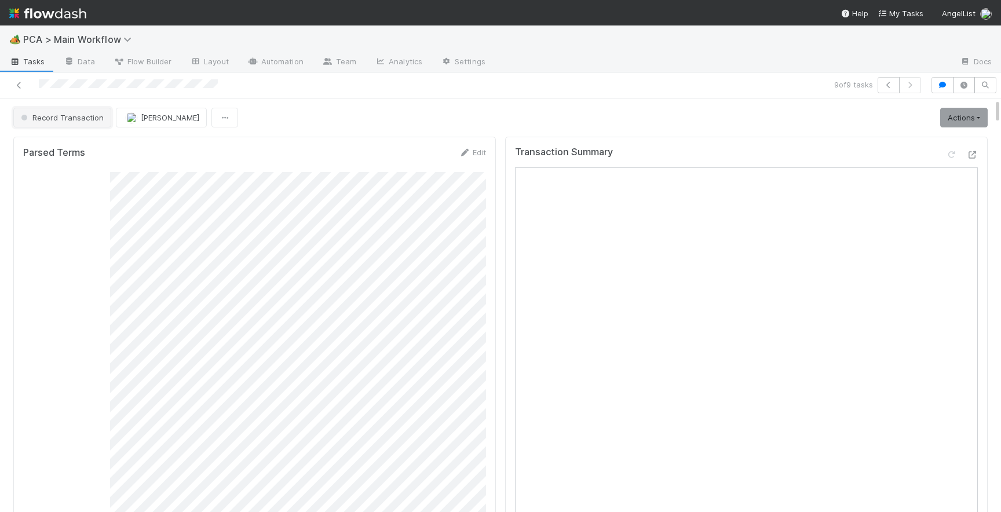
click at [48, 115] on span "Record Transaction" at bounding box center [61, 117] width 85 height 9
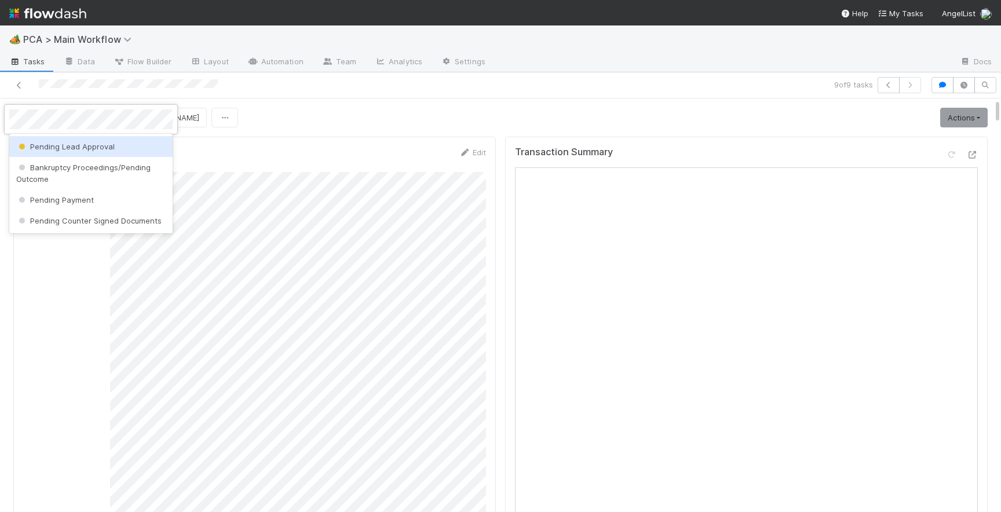
click at [59, 151] on div "Pending Lead Approval" at bounding box center [90, 146] width 163 height 21
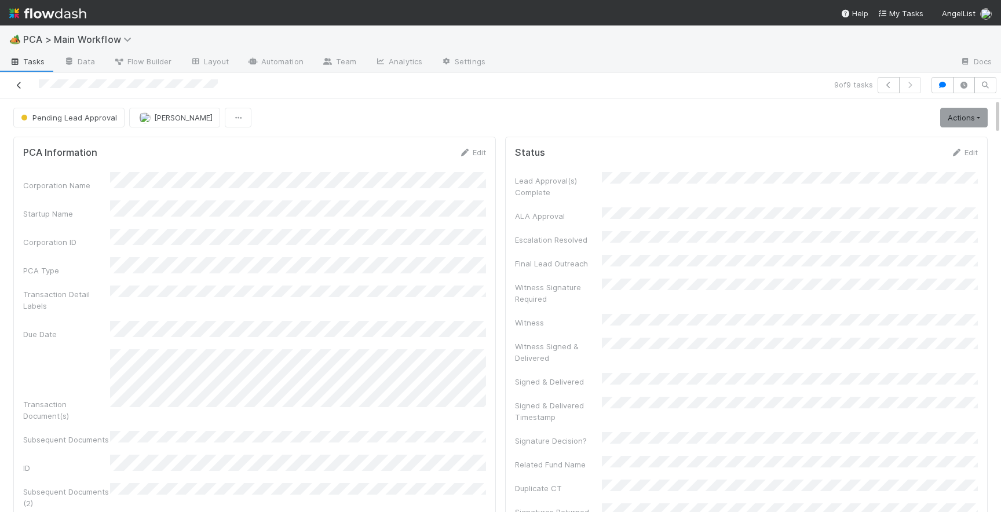
click at [20, 83] on icon at bounding box center [19, 86] width 12 height 8
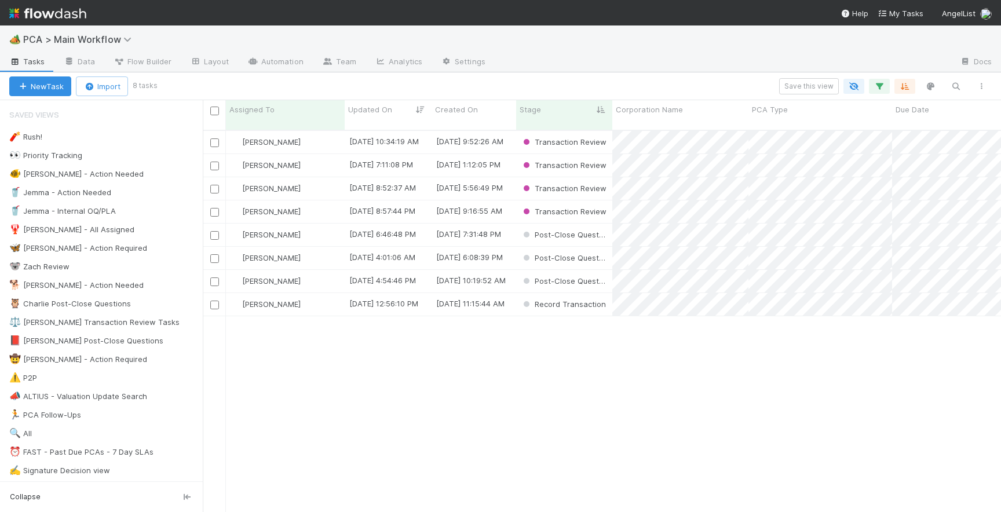
scroll to position [0, 1]
click at [321, 297] on div "[PERSON_NAME]" at bounding box center [285, 304] width 119 height 23
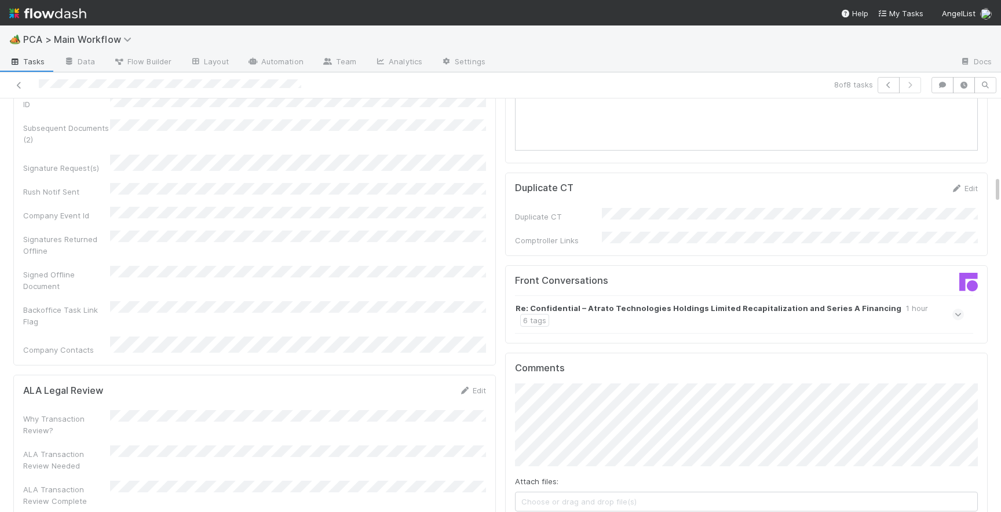
scroll to position [1144, 0]
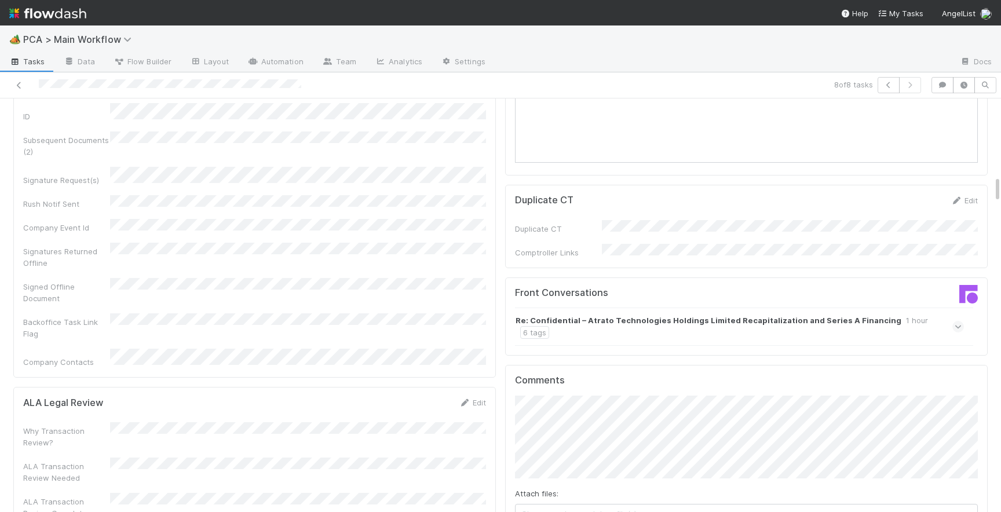
click at [953, 308] on div "Re: Confidential – Atrato Technologies Holdings Limited Recapitalization and Se…" at bounding box center [739, 327] width 449 height 38
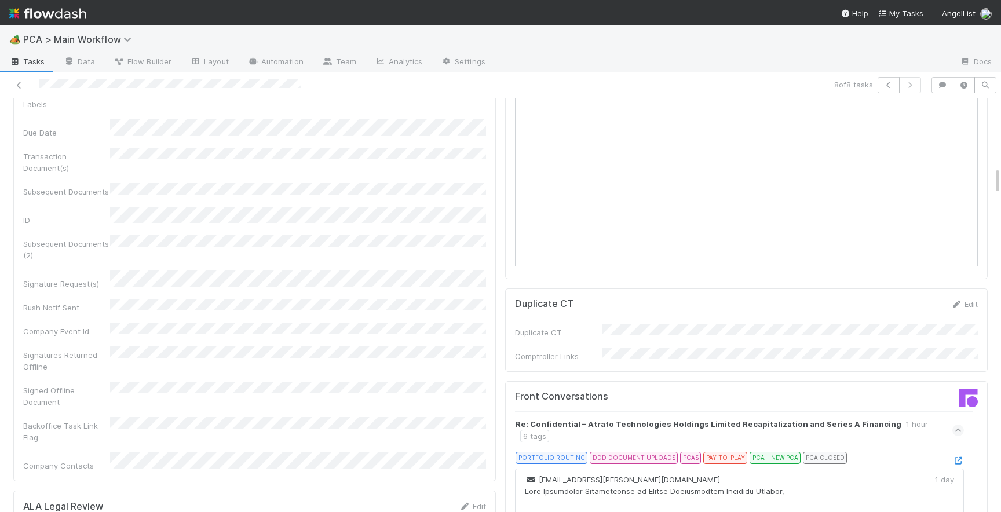
scroll to position [1050, 0]
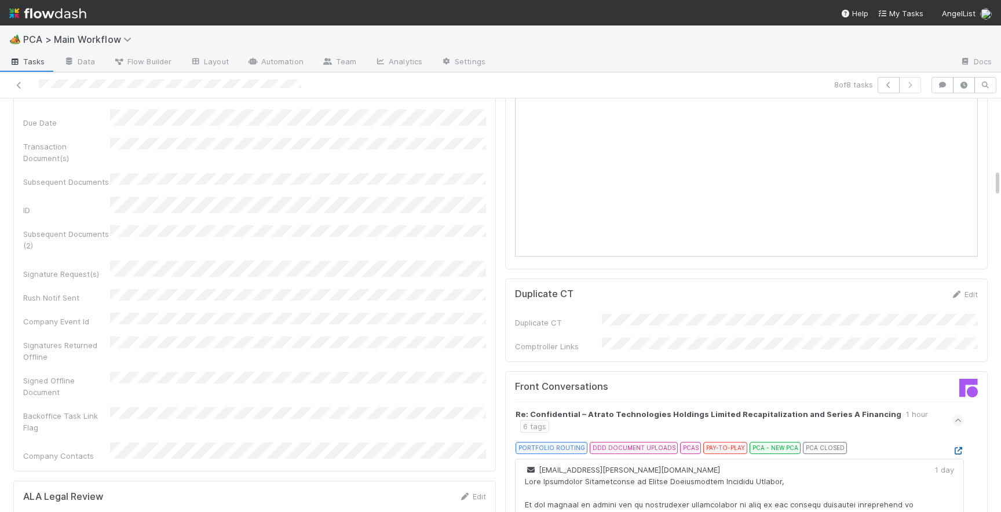
click at [958, 447] on icon at bounding box center [959, 451] width 12 height 8
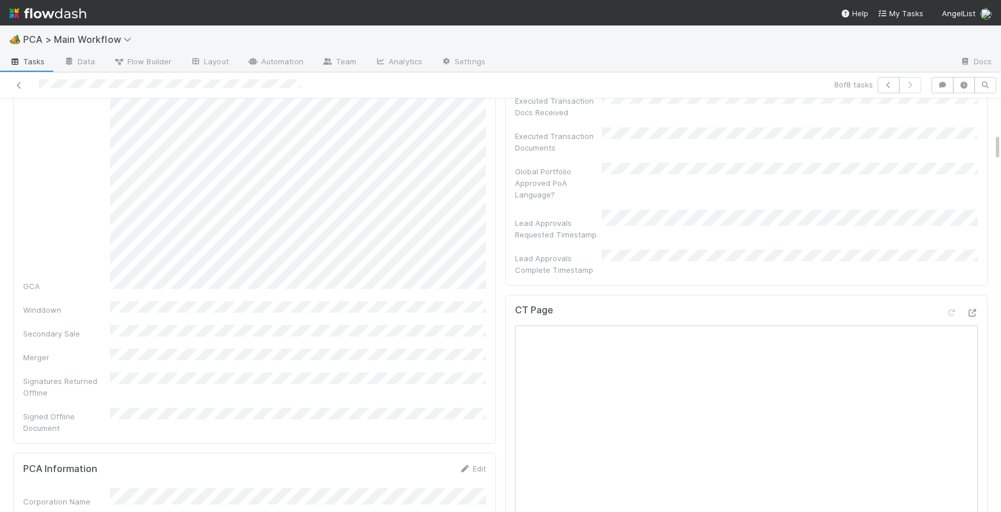
scroll to position [515, 0]
click at [976, 312] on icon at bounding box center [973, 316] width 12 height 8
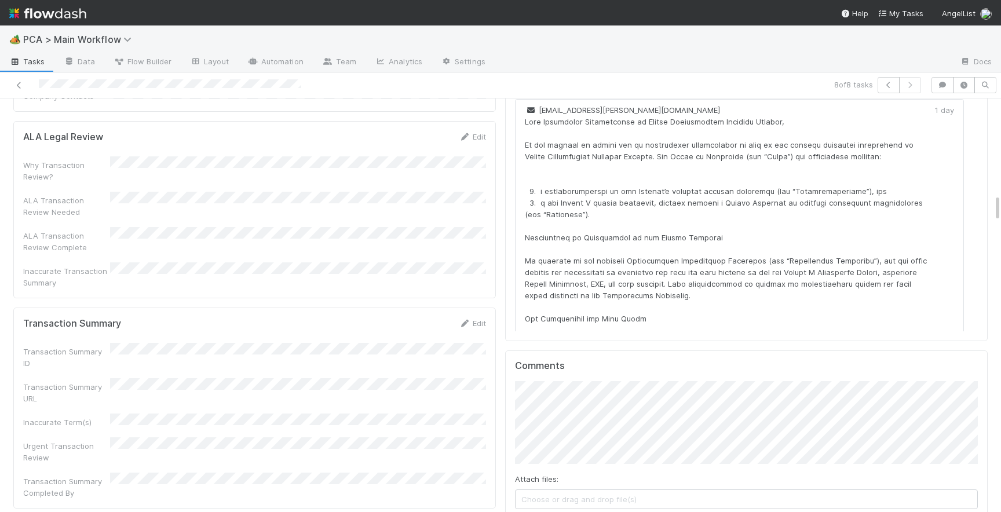
scroll to position [1432, 0]
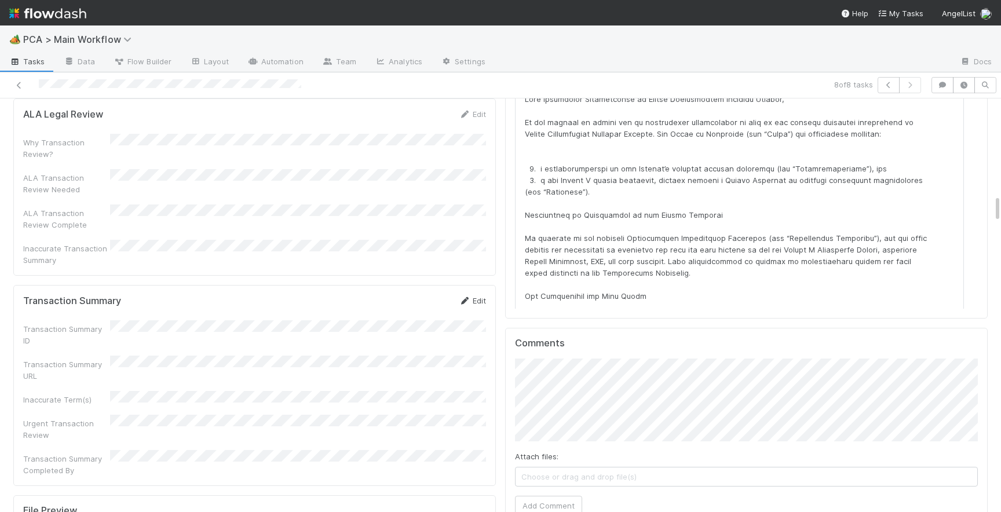
click at [483, 296] on link "Edit" at bounding box center [472, 300] width 27 height 9
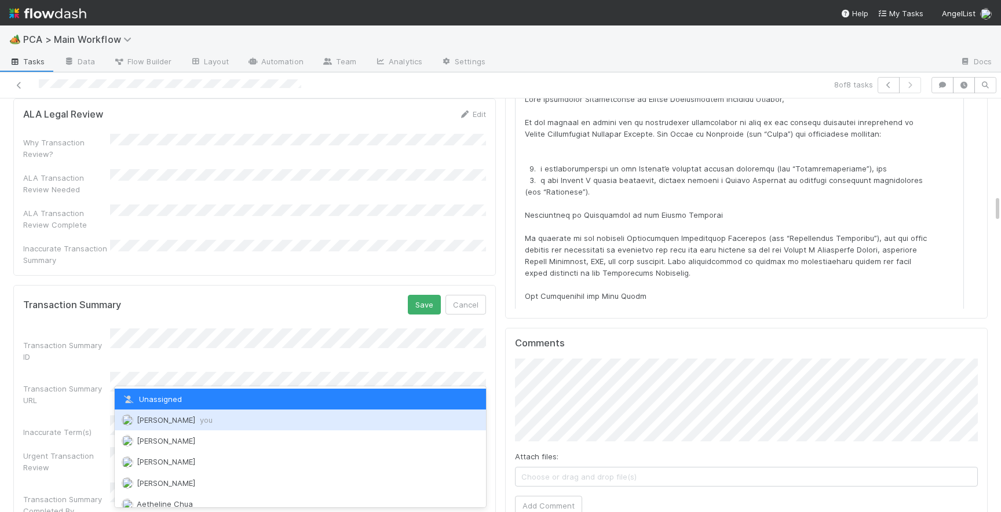
click at [160, 422] on span "Josh Tarr you" at bounding box center [175, 419] width 76 height 9
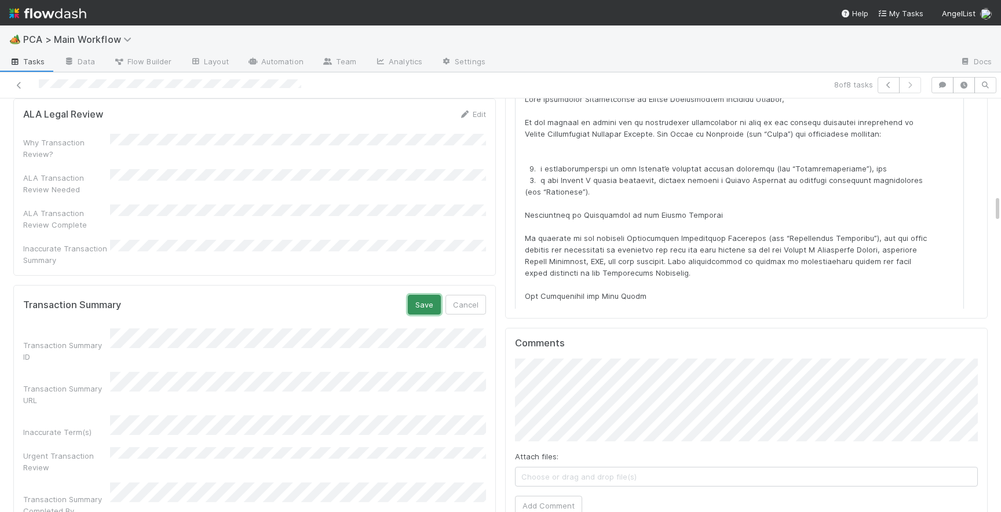
click at [432, 295] on button "Save" at bounding box center [424, 305] width 33 height 20
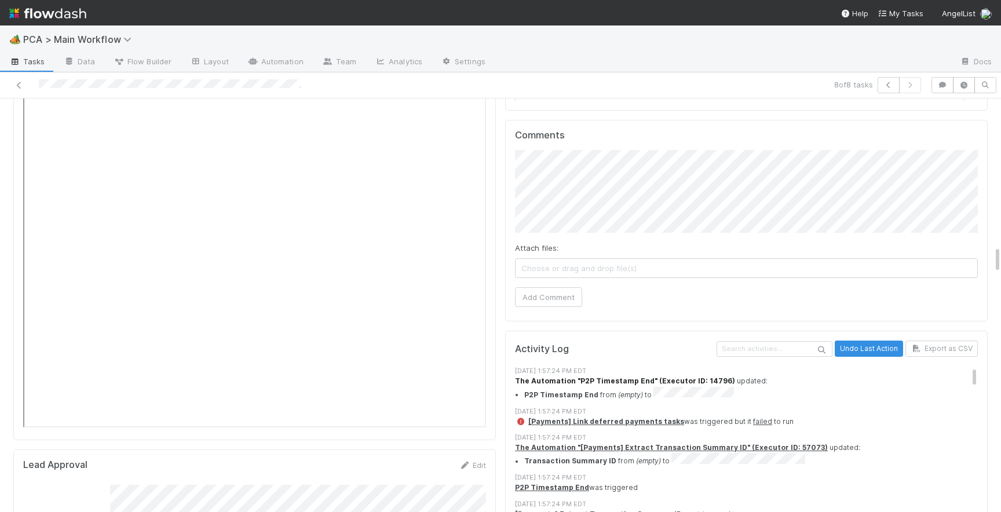
scroll to position [2153, 0]
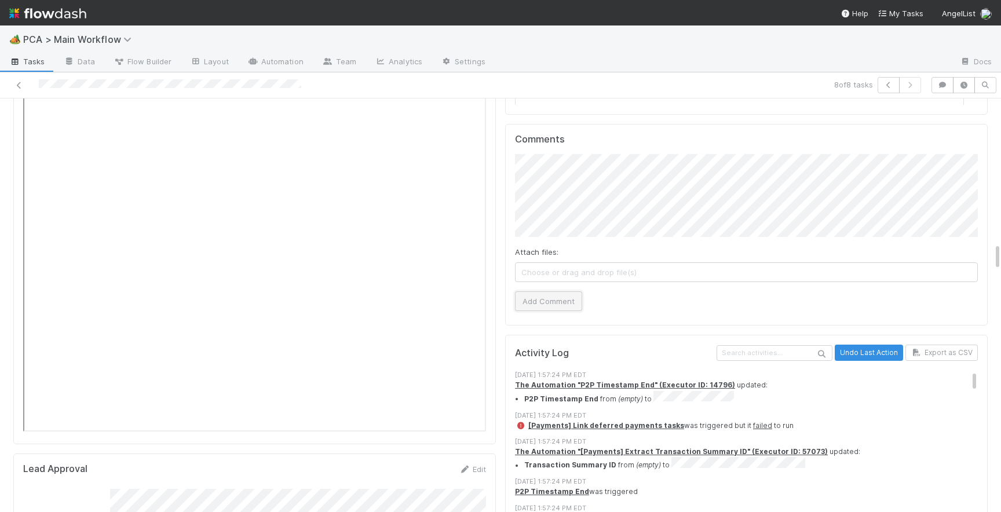
click at [530, 291] on button "Add Comment" at bounding box center [548, 301] width 67 height 20
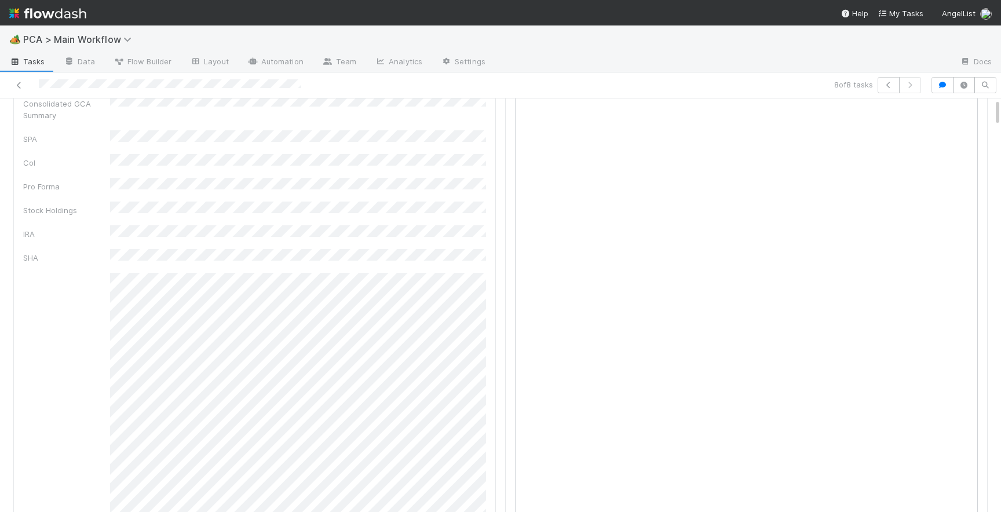
scroll to position [0, 0]
click at [88, 116] on span "Record Transaction" at bounding box center [61, 117] width 85 height 9
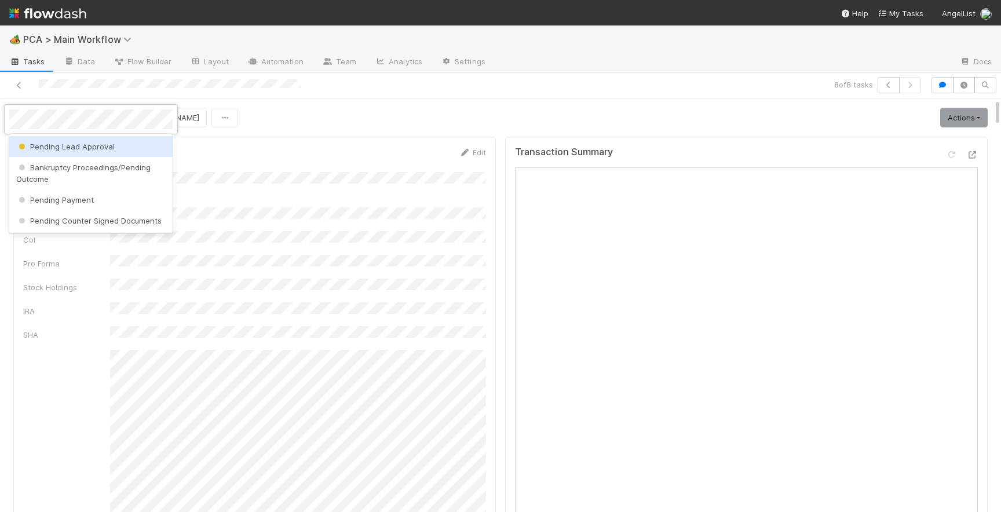
click at [87, 145] on span "Pending Lead Approval" at bounding box center [65, 146] width 99 height 9
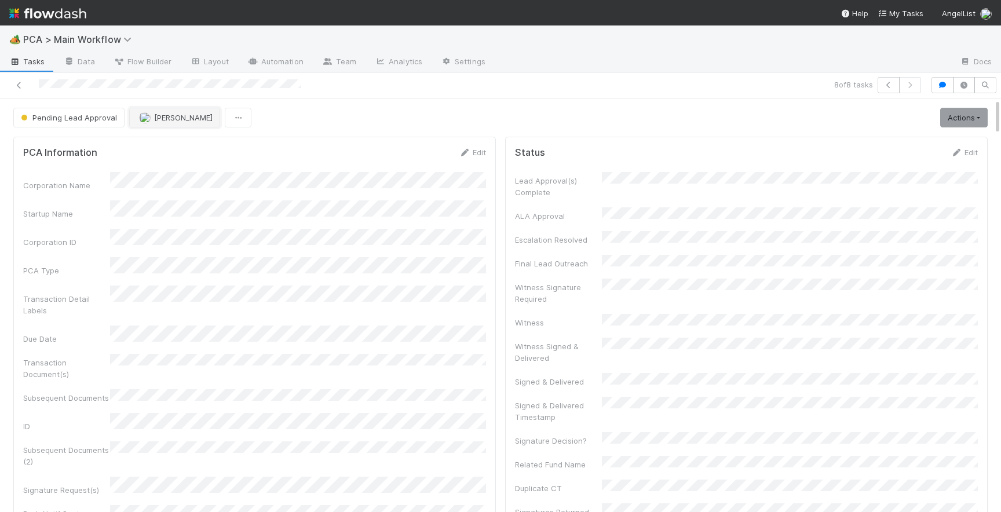
click at [159, 121] on span "[PERSON_NAME]" at bounding box center [183, 117] width 59 height 9
click at [161, 149] on span "[PERSON_NAME]" at bounding box center [173, 146] width 59 height 9
click at [20, 86] on icon at bounding box center [19, 86] width 12 height 8
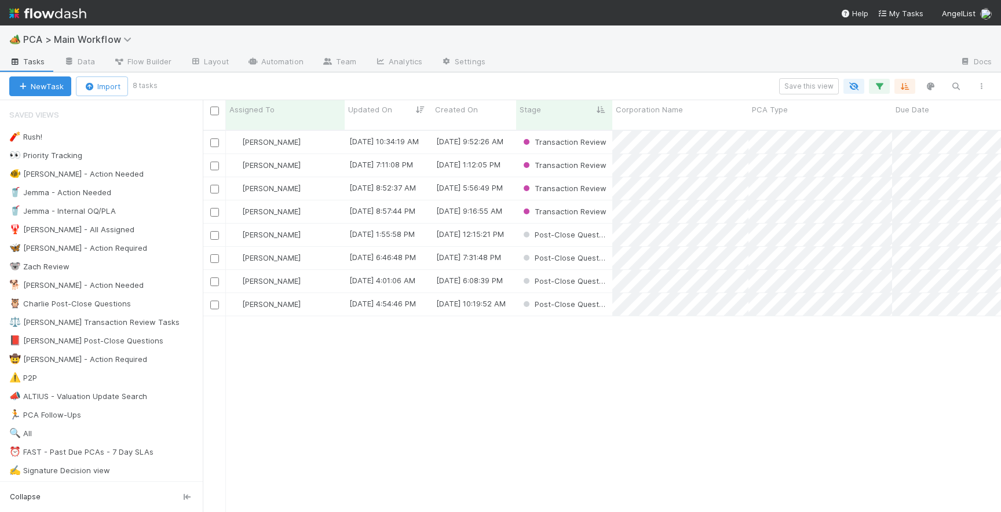
scroll to position [391, 799]
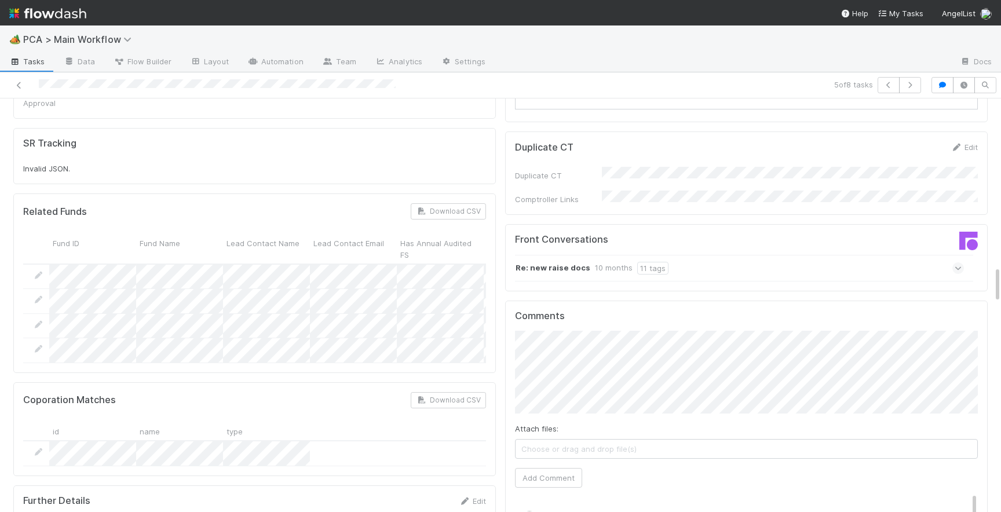
scroll to position [1836, 0]
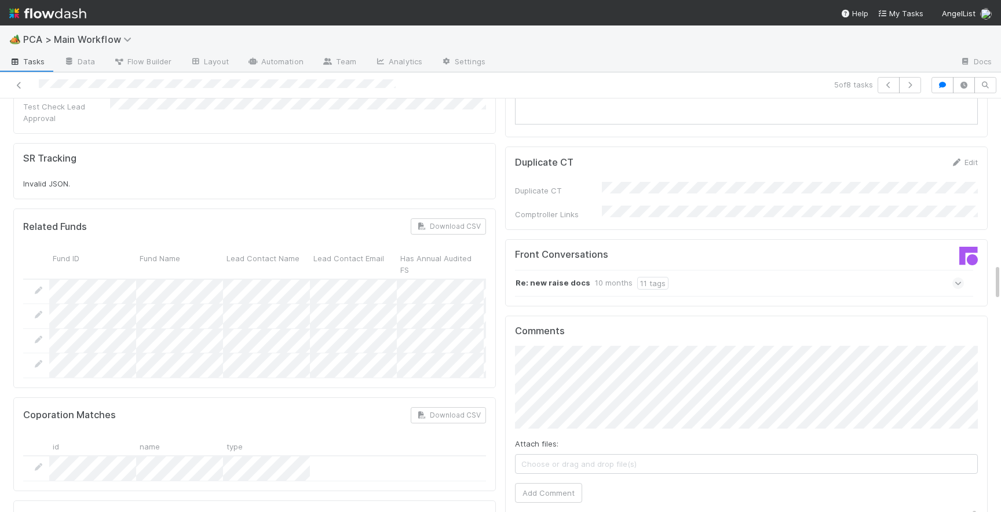
click at [957, 278] on icon at bounding box center [959, 284] width 8 height 12
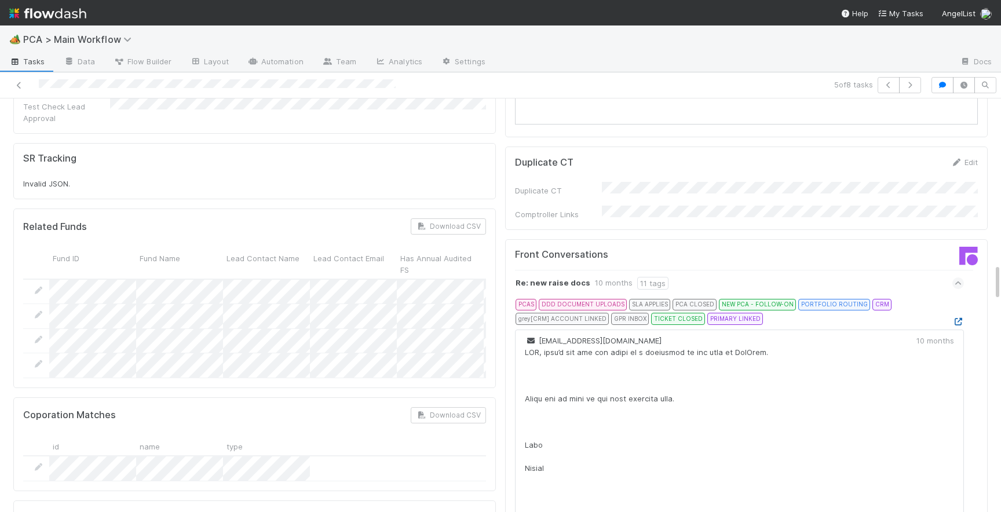
click at [960, 318] on icon at bounding box center [959, 322] width 12 height 8
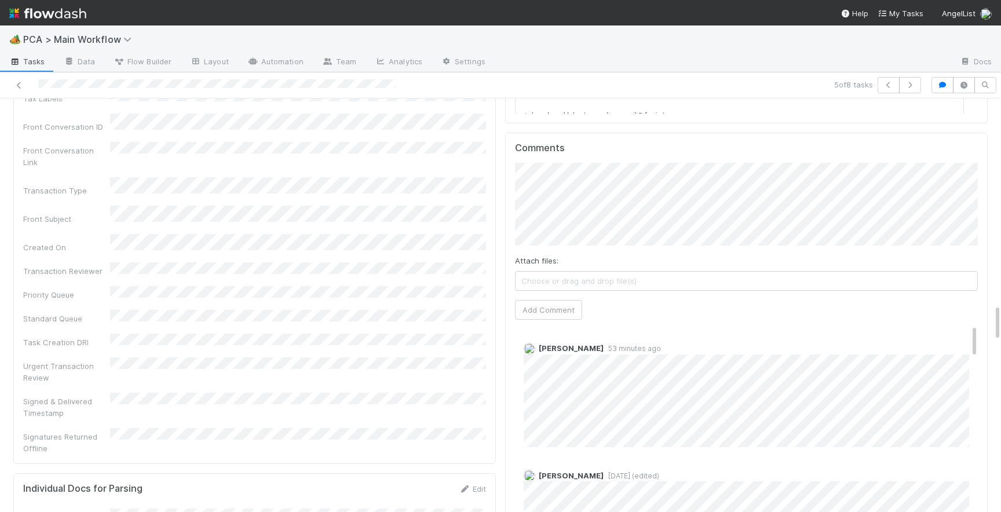
scroll to position [2284, 0]
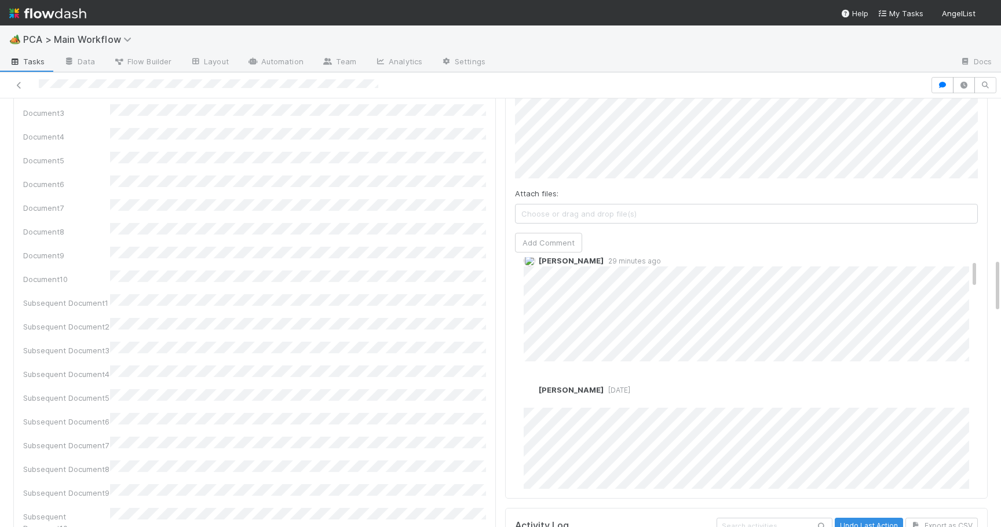
scroll to position [23, 0]
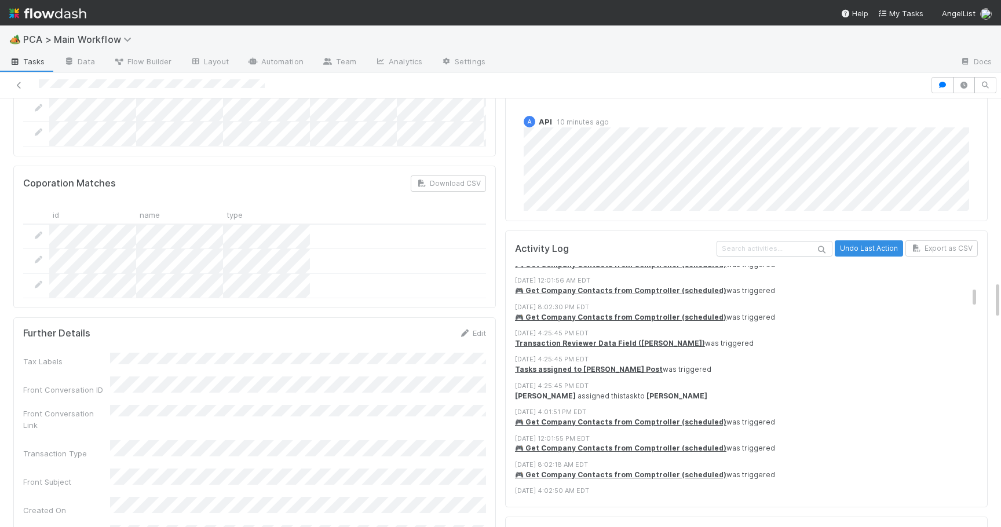
scroll to position [698, 0]
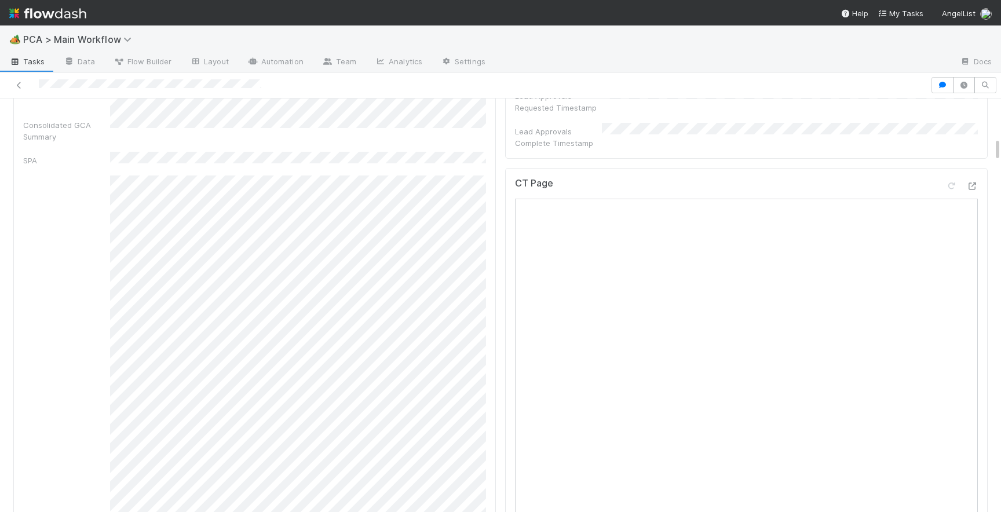
scroll to position [652, 0]
click at [974, 170] on icon at bounding box center [973, 174] width 12 height 8
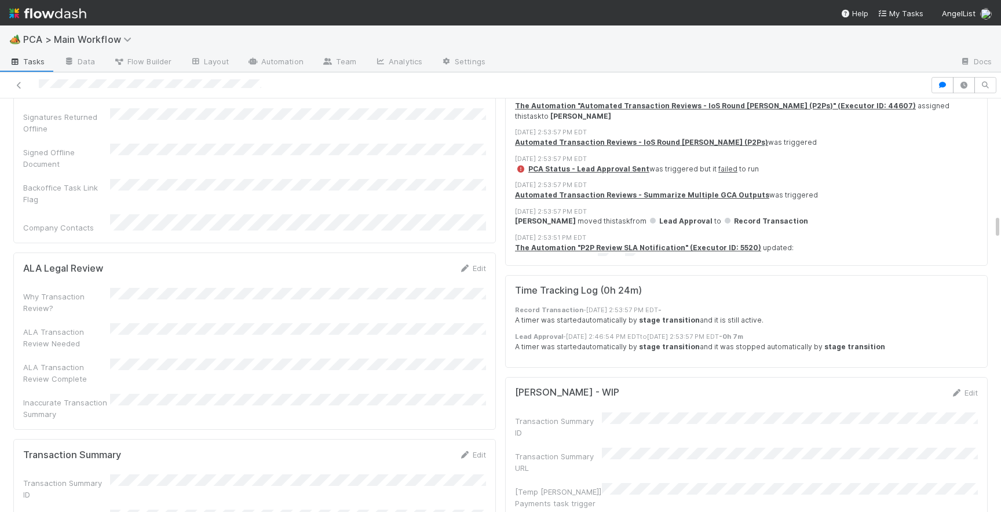
scroll to position [1954, 0]
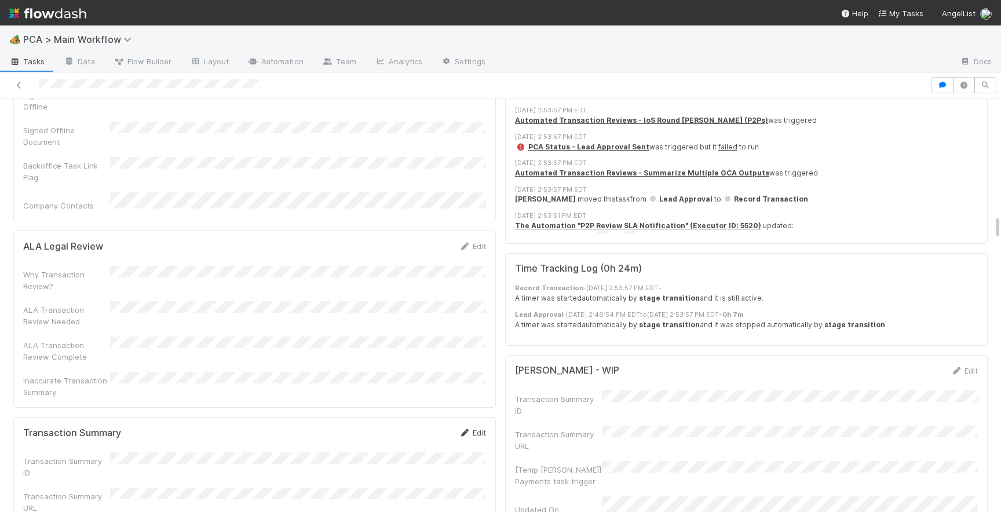
click at [470, 428] on link "Edit" at bounding box center [472, 432] width 27 height 9
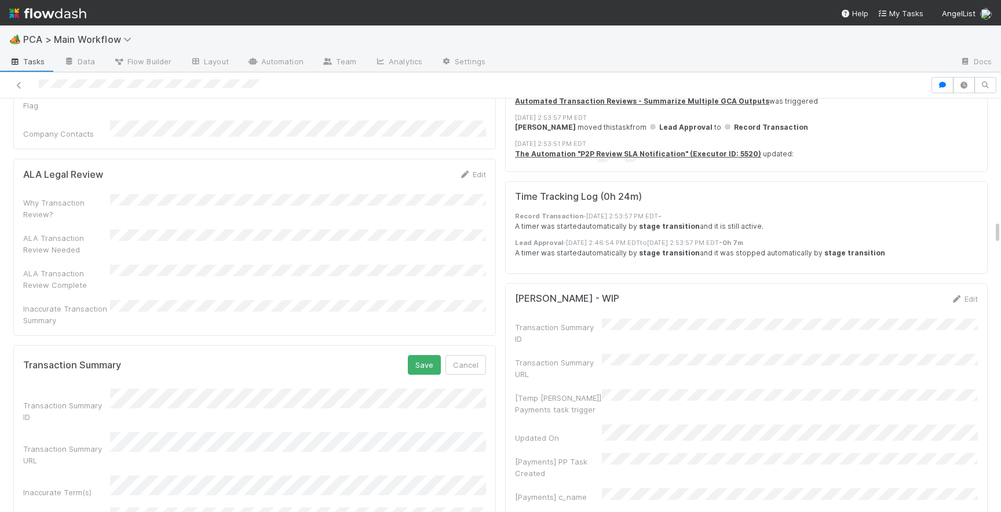
scroll to position [2048, 0]
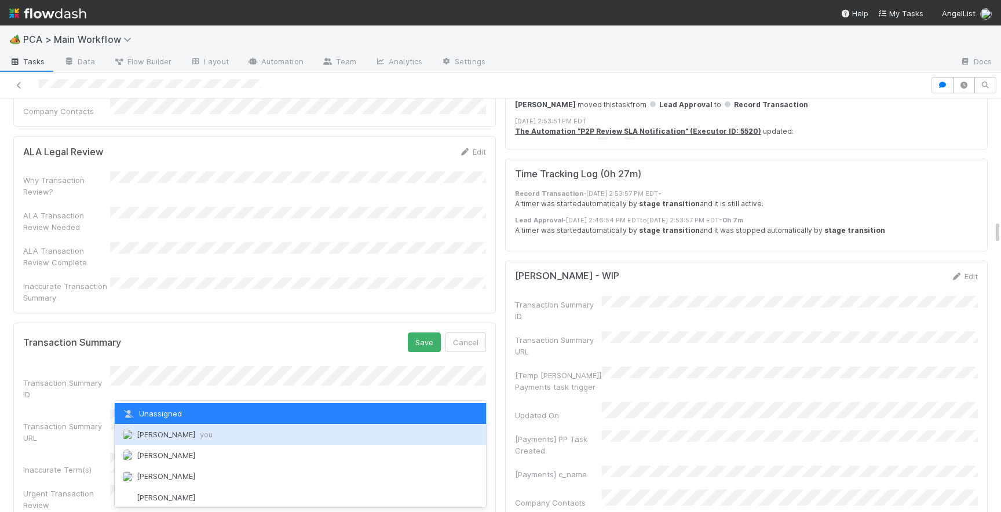
click at [196, 433] on div "Josh Tarr you" at bounding box center [300, 434] width 371 height 21
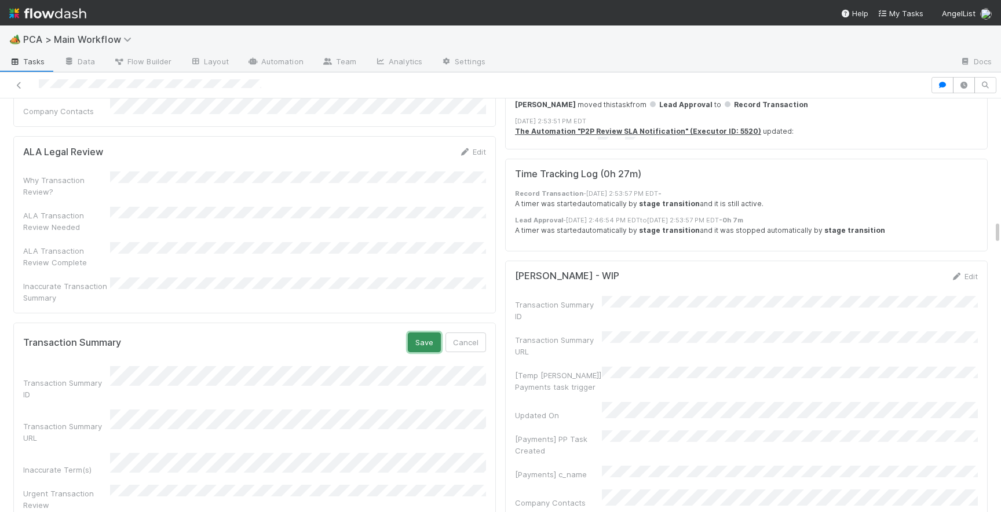
click at [414, 333] on button "Save" at bounding box center [424, 343] width 33 height 20
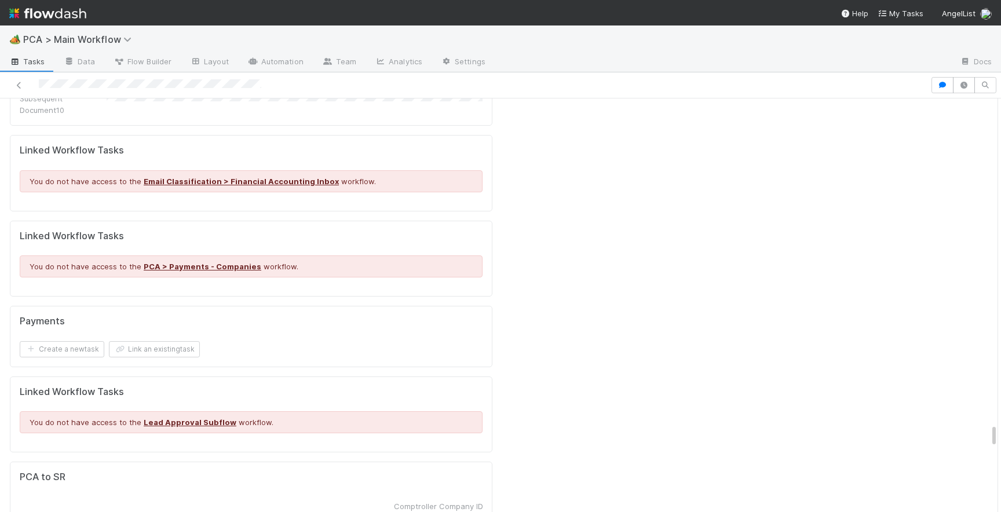
scroll to position [0, 0]
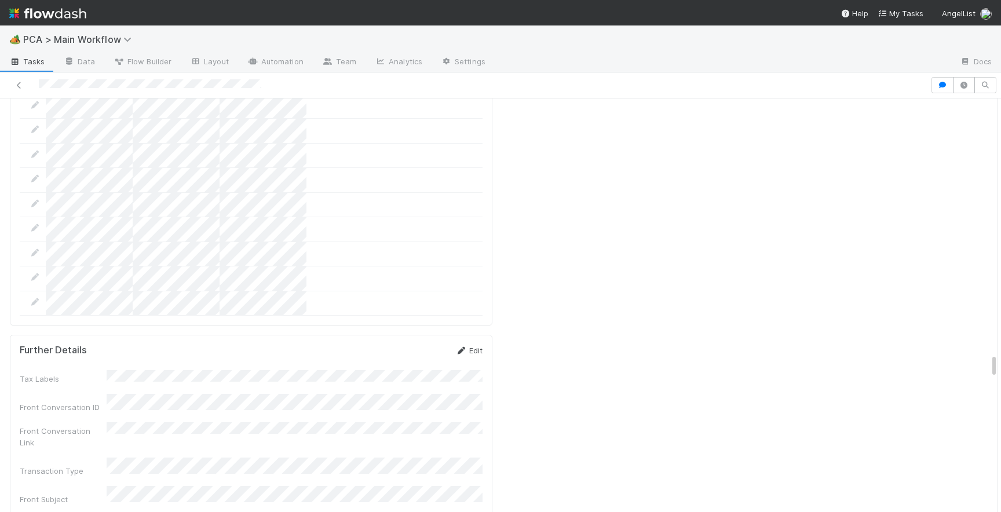
click at [472, 346] on link "Edit" at bounding box center [468, 350] width 27 height 9
click at [416, 321] on button "Save" at bounding box center [420, 331] width 33 height 20
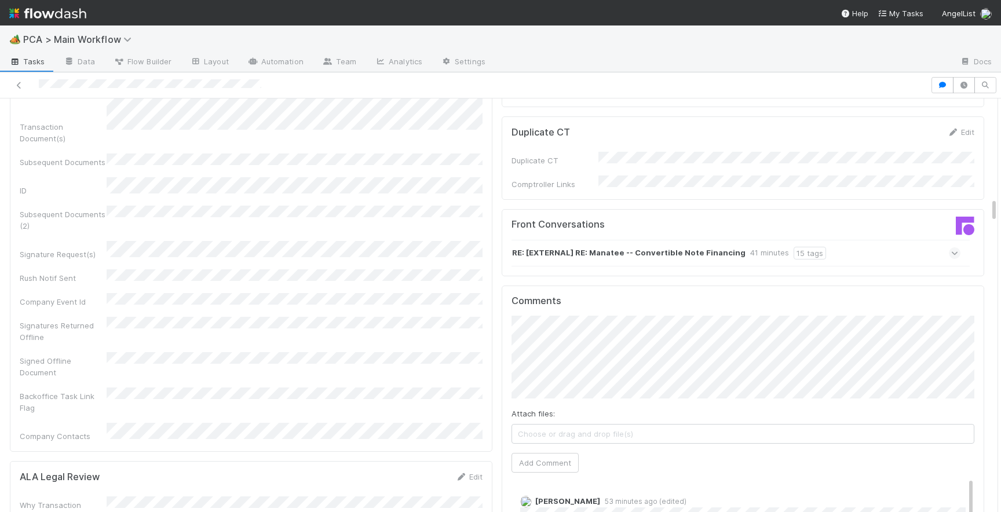
scroll to position [1727, 0]
click at [537, 450] on button "Add Comment" at bounding box center [545, 460] width 67 height 20
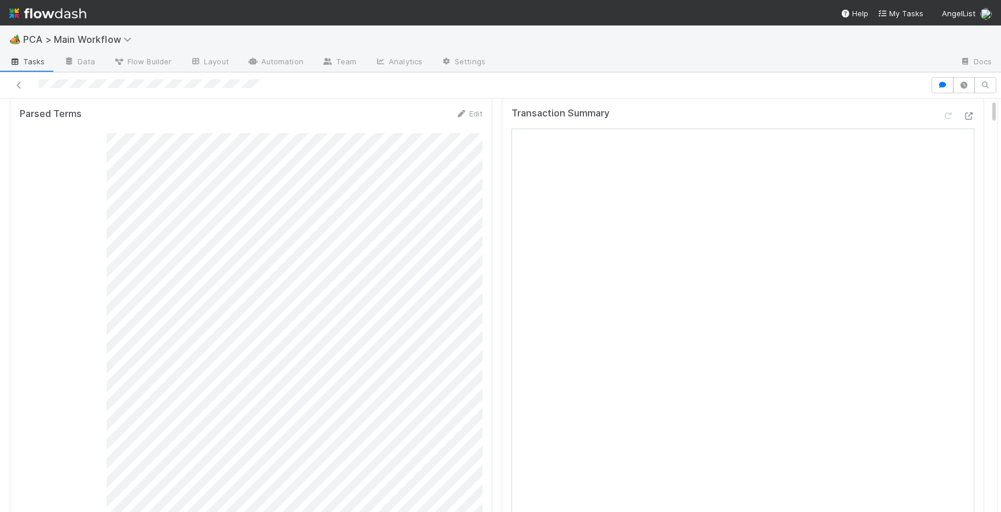
scroll to position [0, 0]
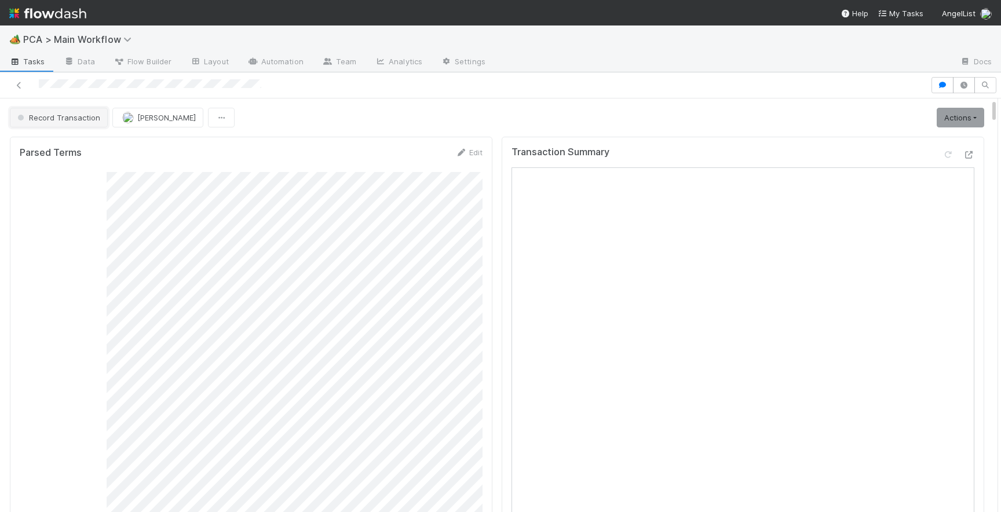
click at [45, 121] on span "Record Transaction" at bounding box center [57, 117] width 85 height 9
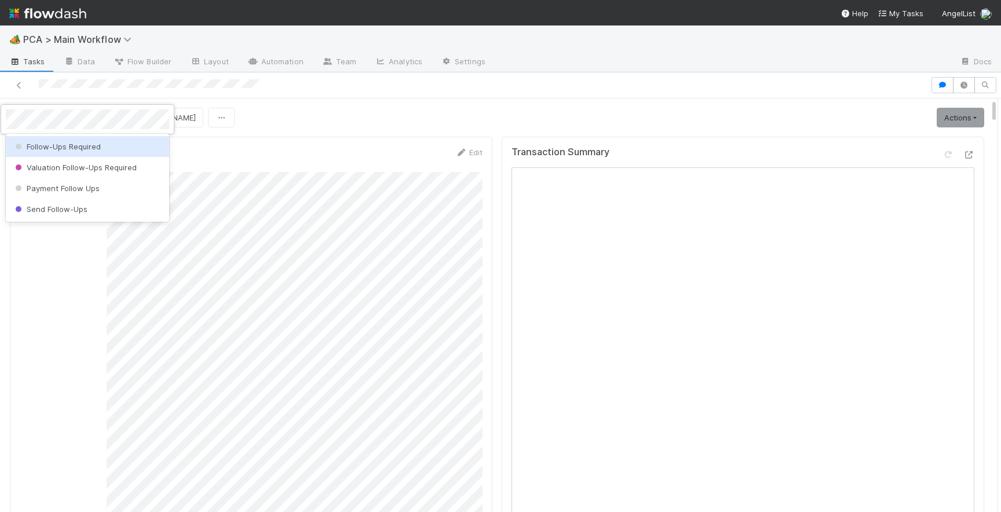
click at [70, 153] on div "Follow-Ups Required" at bounding box center [87, 146] width 163 height 21
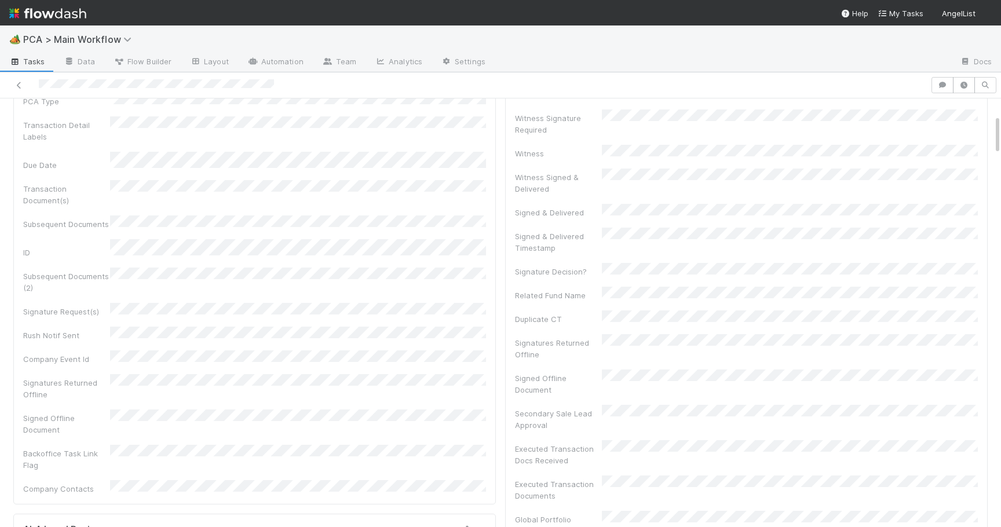
scroll to position [171, 0]
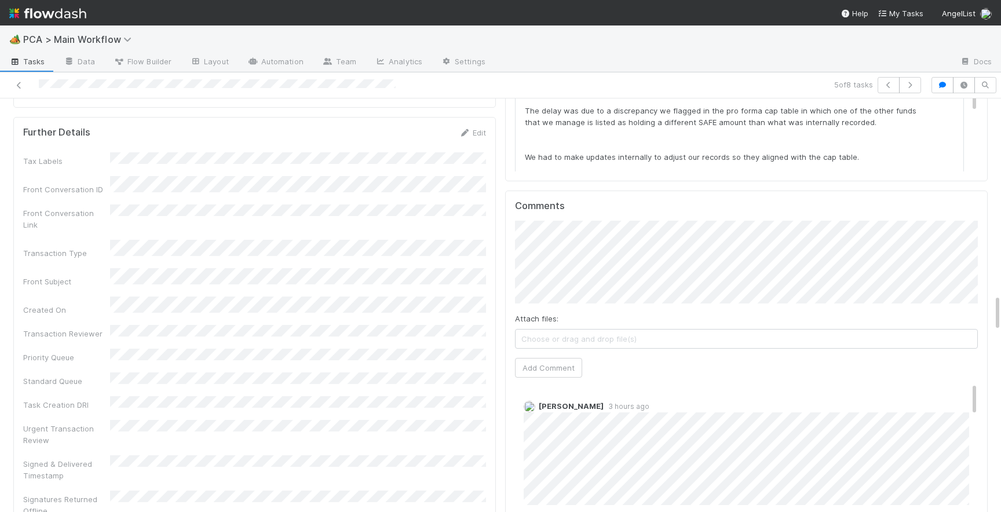
scroll to position [2055, 0]
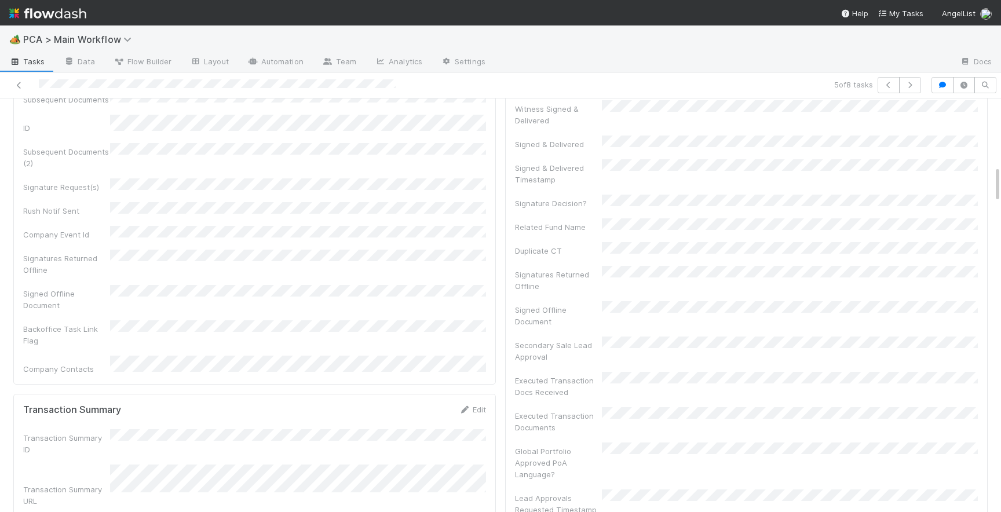
scroll to position [0, 0]
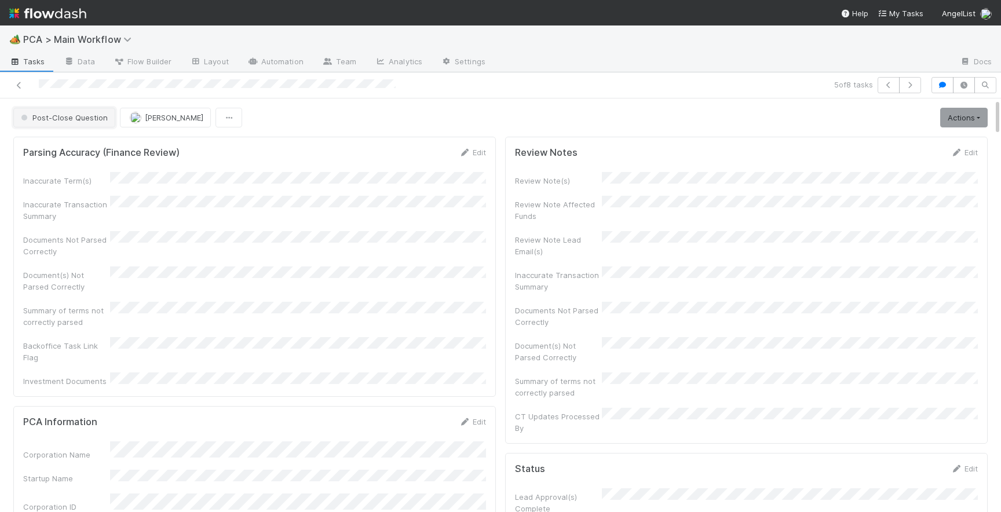
click at [83, 119] on span "Post-Close Question" at bounding box center [63, 117] width 89 height 9
click at [96, 165] on span "Post-Close Question - External" at bounding box center [79, 167] width 127 height 9
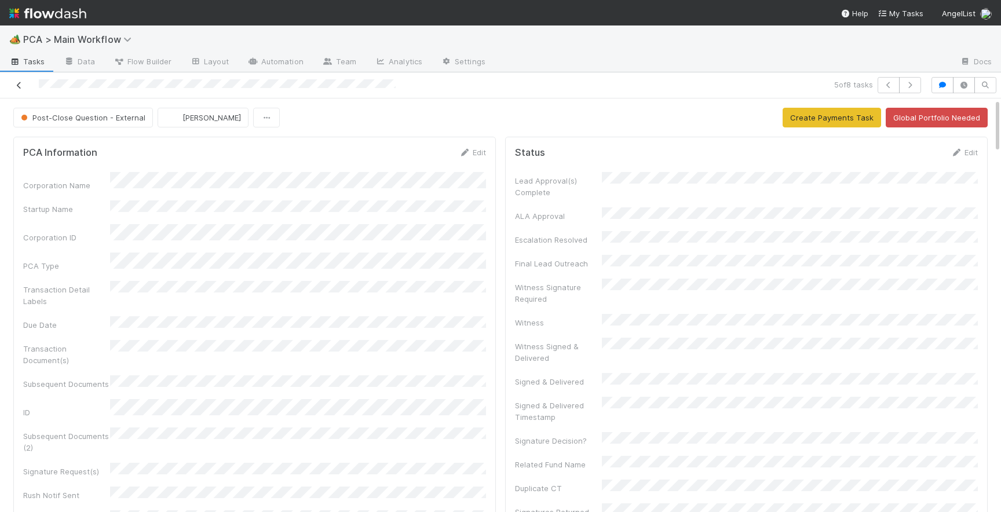
click at [17, 90] on link at bounding box center [19, 85] width 12 height 12
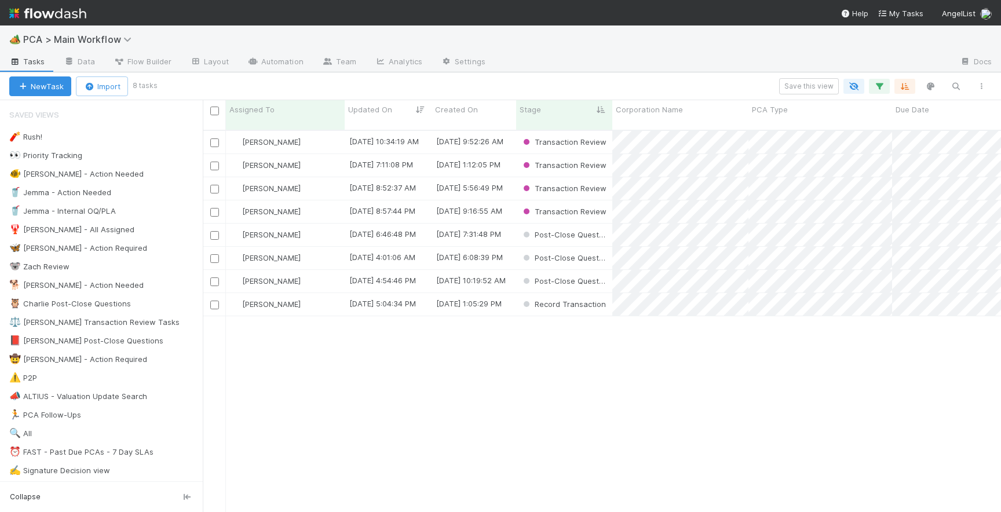
scroll to position [391, 799]
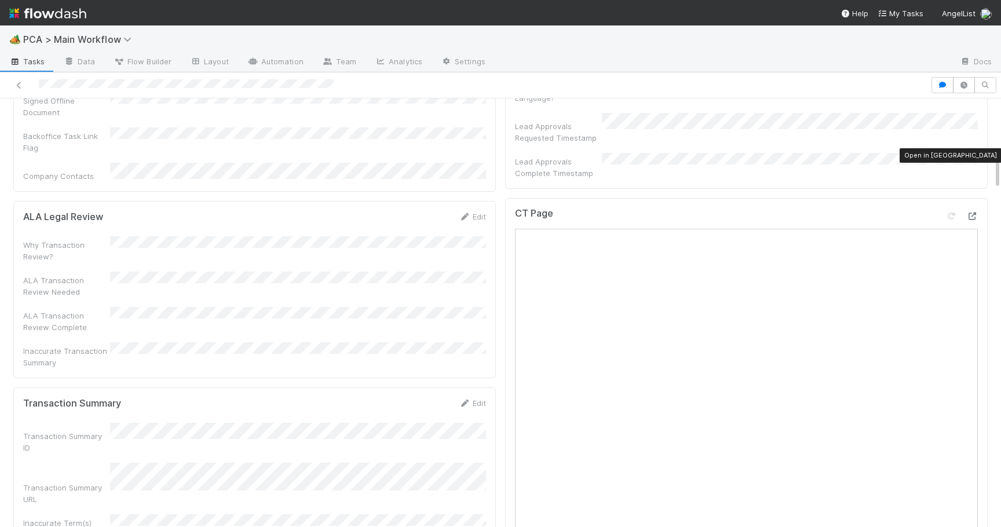
click at [974, 210] on div at bounding box center [973, 216] width 12 height 12
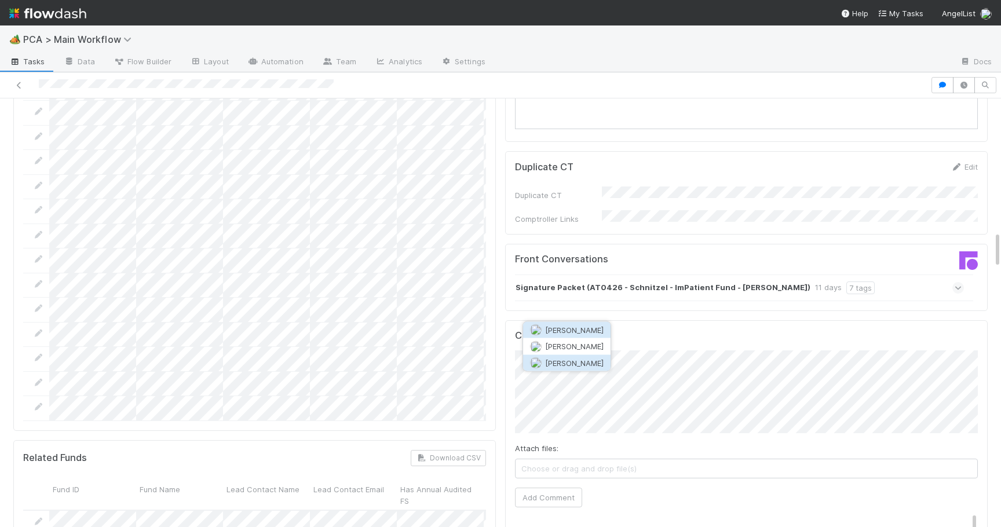
click at [556, 366] on span "[PERSON_NAME]" at bounding box center [574, 362] width 59 height 9
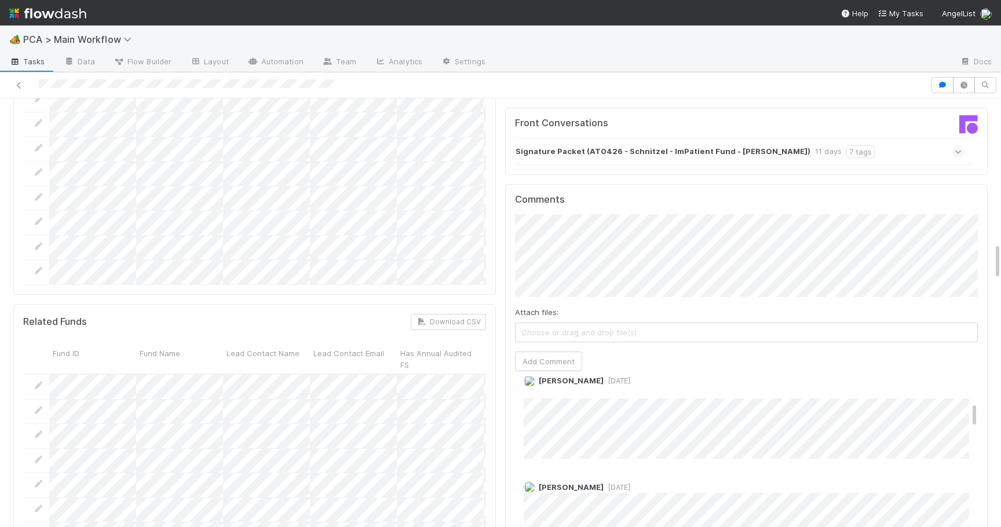
scroll to position [1661, 0]
click at [555, 351] on button "Add Comment" at bounding box center [548, 361] width 67 height 20
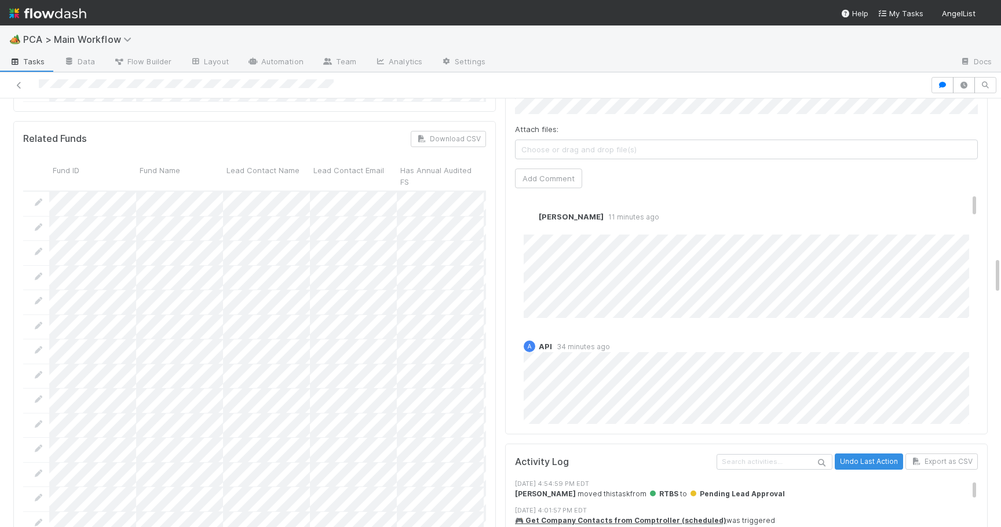
scroll to position [1822, 0]
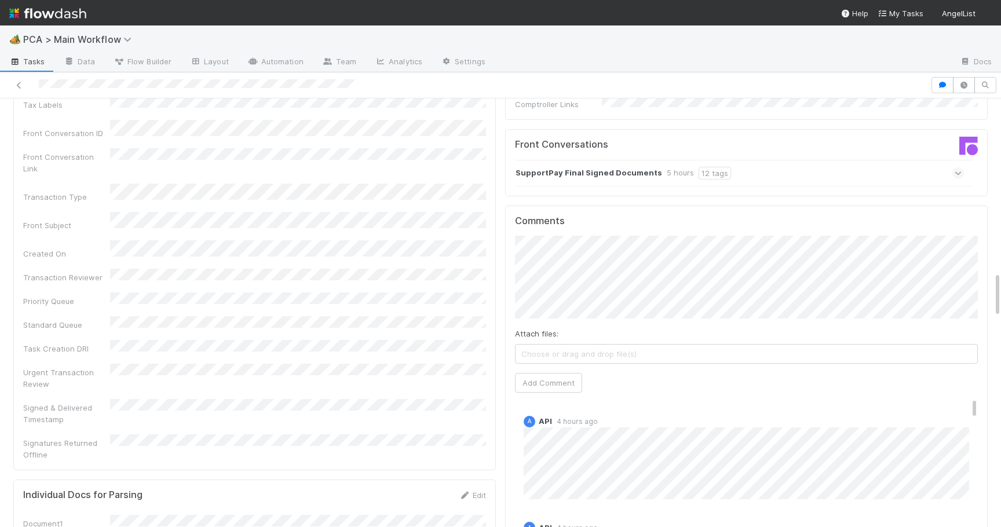
scroll to position [1588, 0]
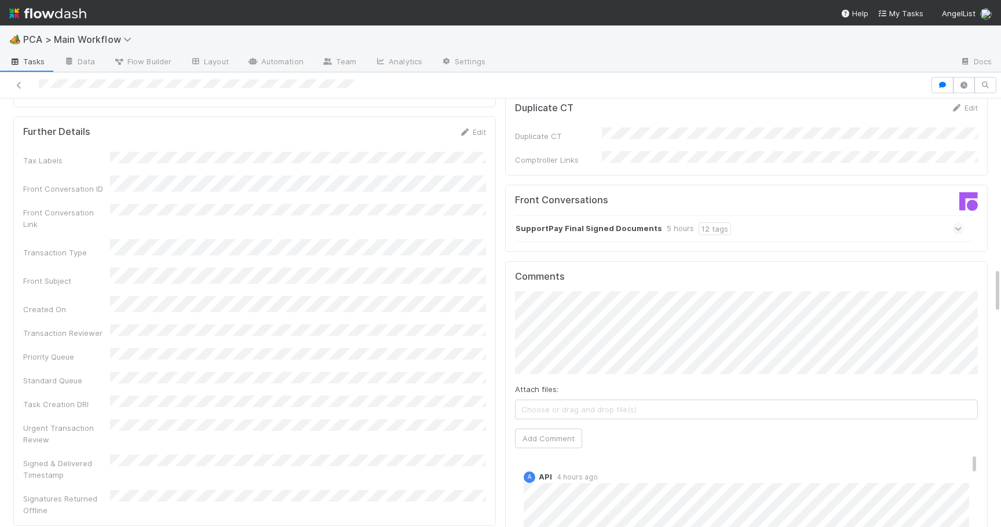
click at [954, 223] on span at bounding box center [959, 229] width 12 height 12
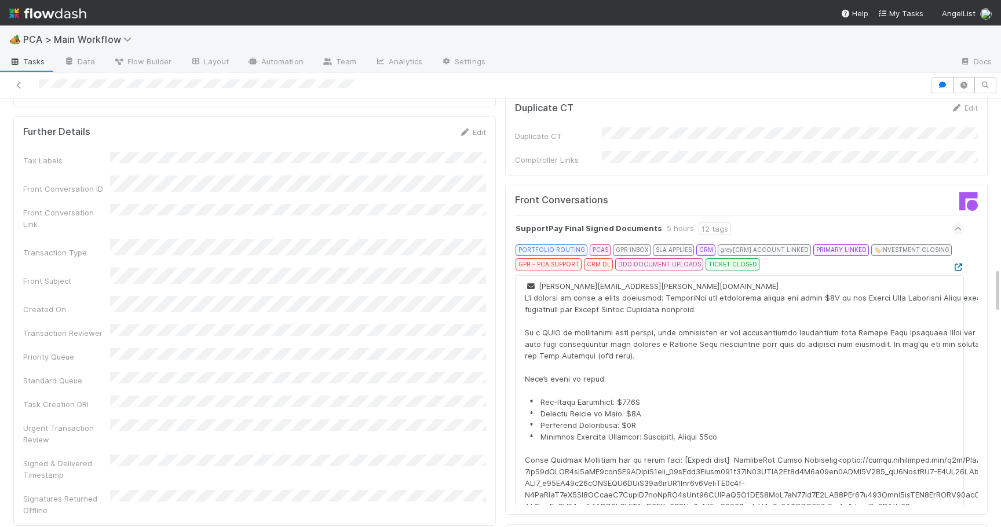
click at [956, 264] on icon at bounding box center [959, 268] width 12 height 8
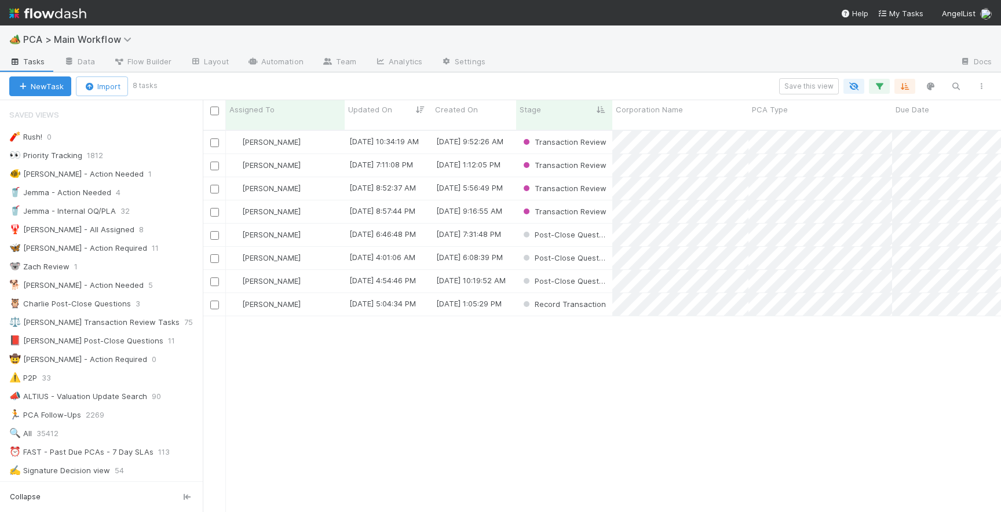
scroll to position [391, 799]
